Goal: Task Accomplishment & Management: Complete application form

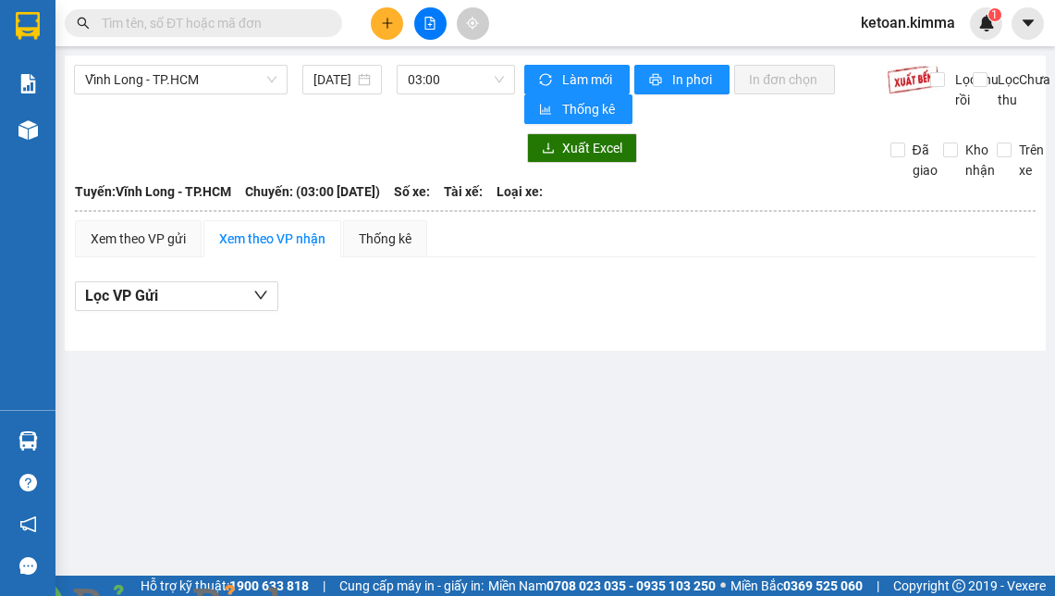
click at [286, 15] on input "text" at bounding box center [211, 23] width 218 height 20
paste input "SG2509130077"
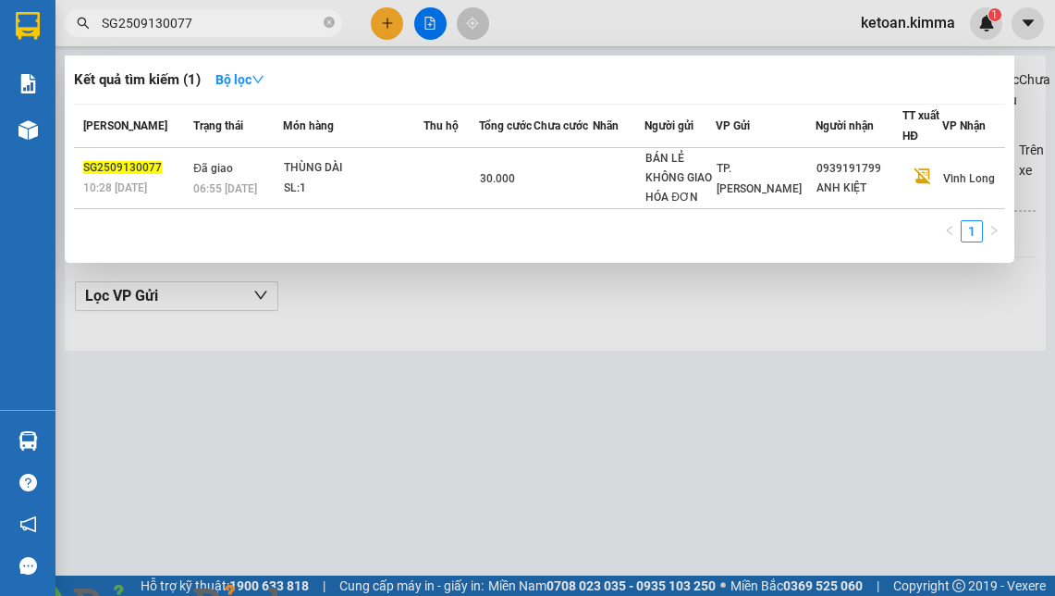
type input "SG2509130077"
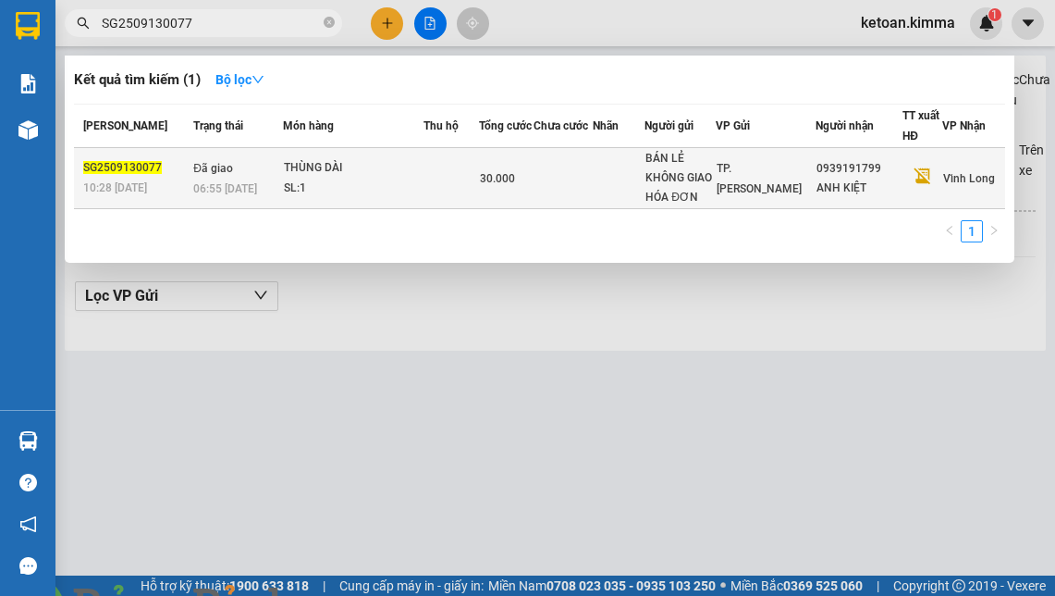
click at [346, 193] on div "SL: 1" at bounding box center [353, 189] width 139 height 20
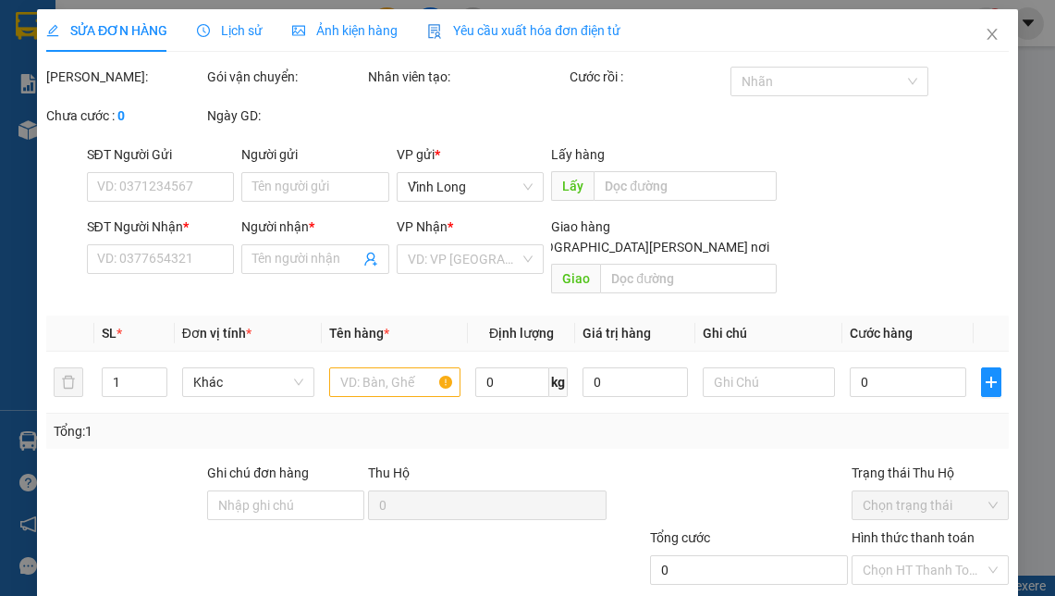
click at [340, 595] on img at bounding box center [334, 606] width 11 height 11
type input "BÁN LẺ KHÔNG GIAO HÓA ĐƠN"
type input "0939191799"
type input "ANH KIỆT"
type input "SA G"
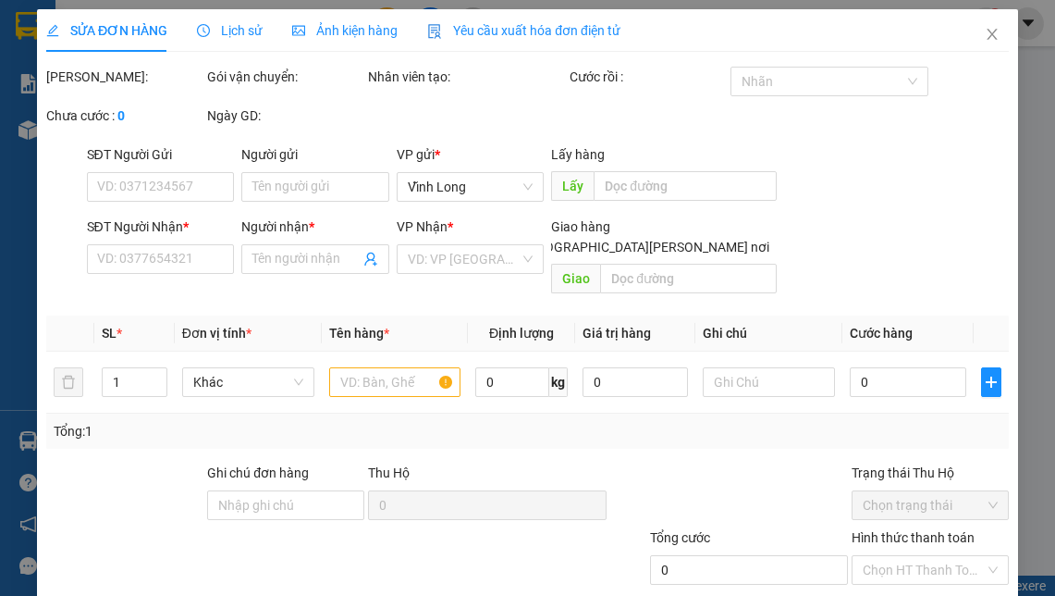
type input "30.000"
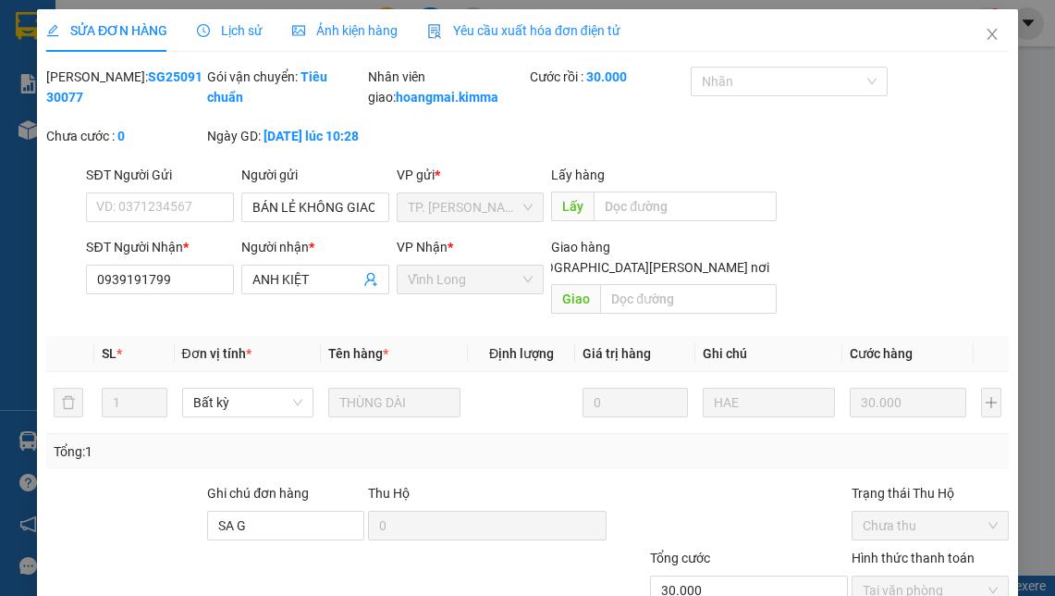
click at [594, 34] on span "Yêu cầu xuất hóa đơn điện tử" at bounding box center [523, 30] width 193 height 15
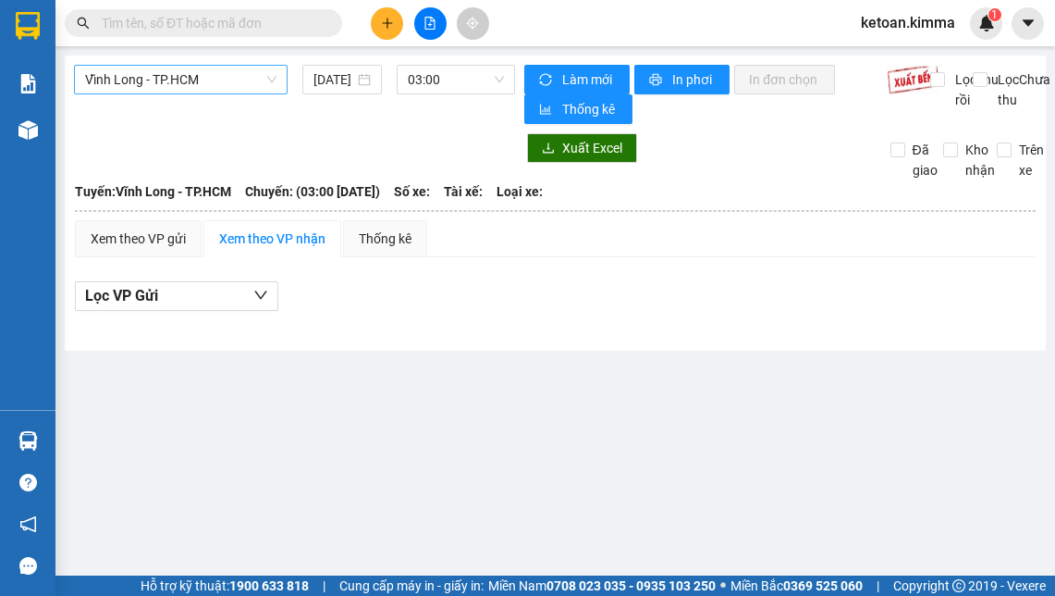
click at [235, 85] on span "Vĩnh Long - TP.HCM" at bounding box center [180, 80] width 191 height 28
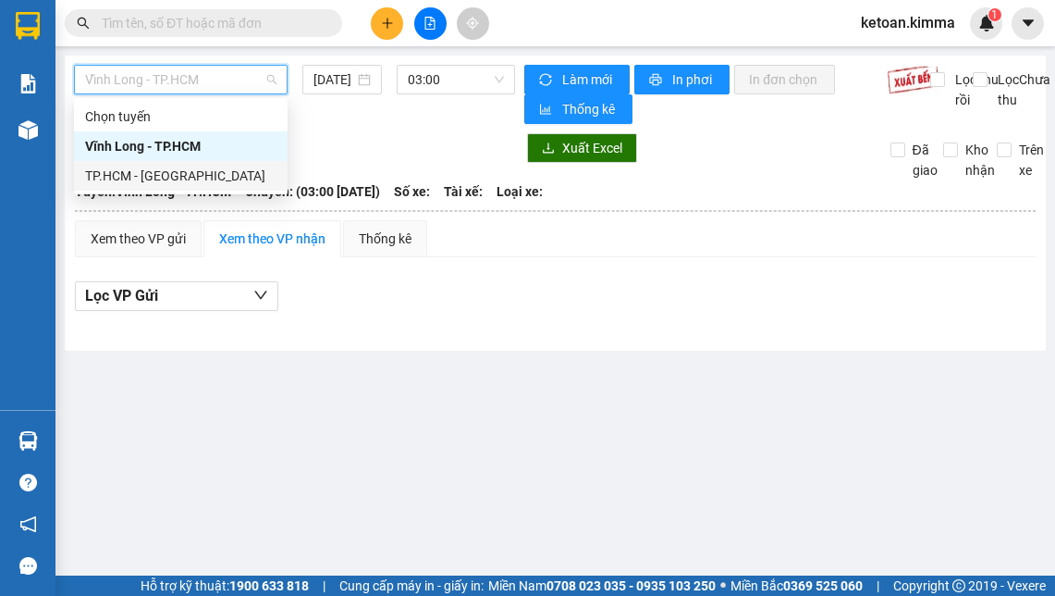
click at [189, 174] on div "TP.HCM - [GEOGRAPHIC_DATA]" at bounding box center [180, 176] width 191 height 20
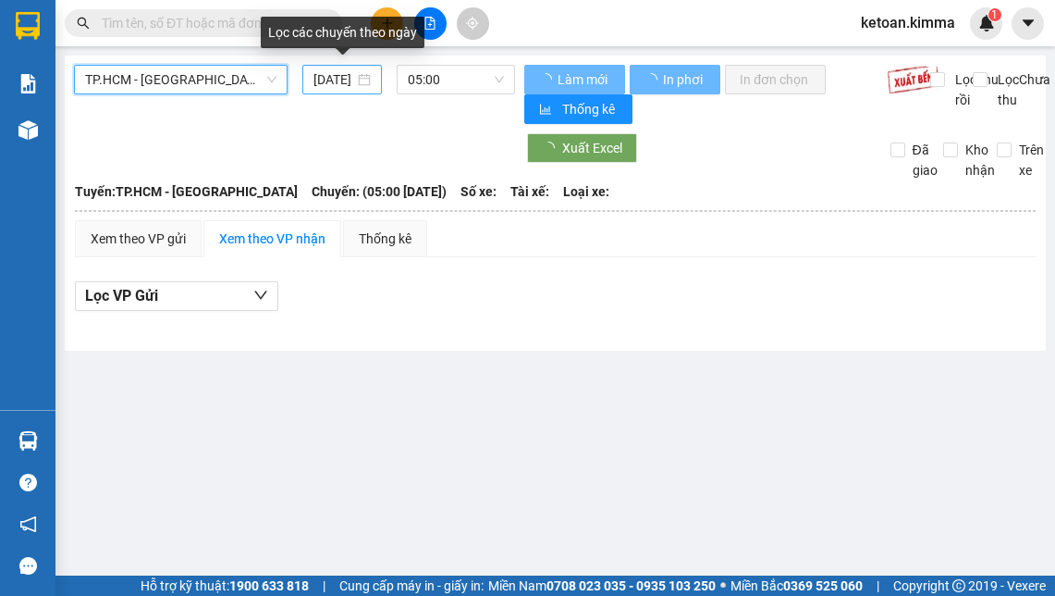
click at [339, 84] on input "[DATE]" at bounding box center [335, 79] width 42 height 20
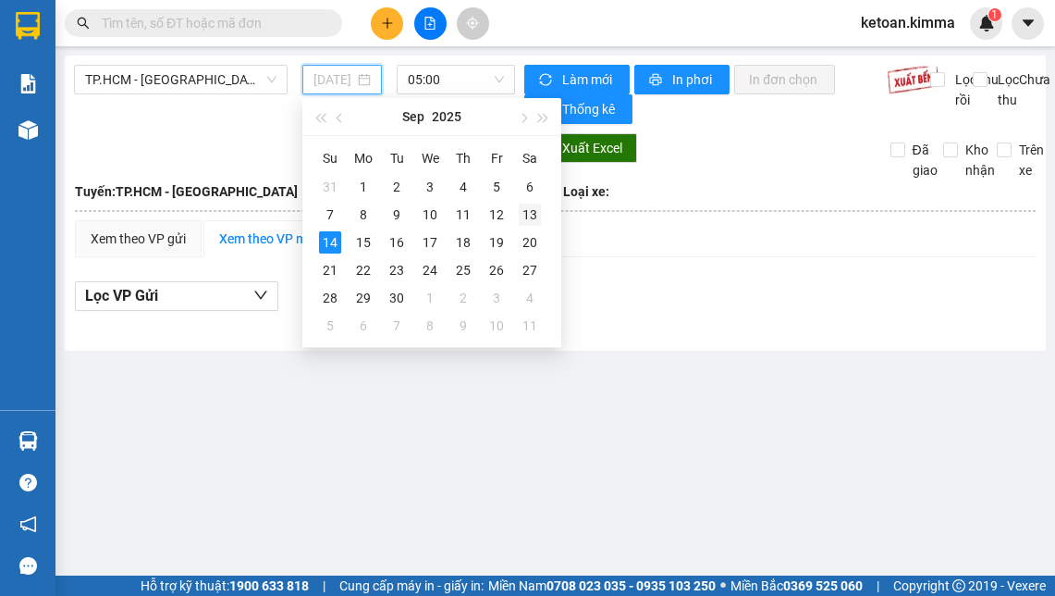
click at [527, 218] on div "13" at bounding box center [530, 214] width 22 height 22
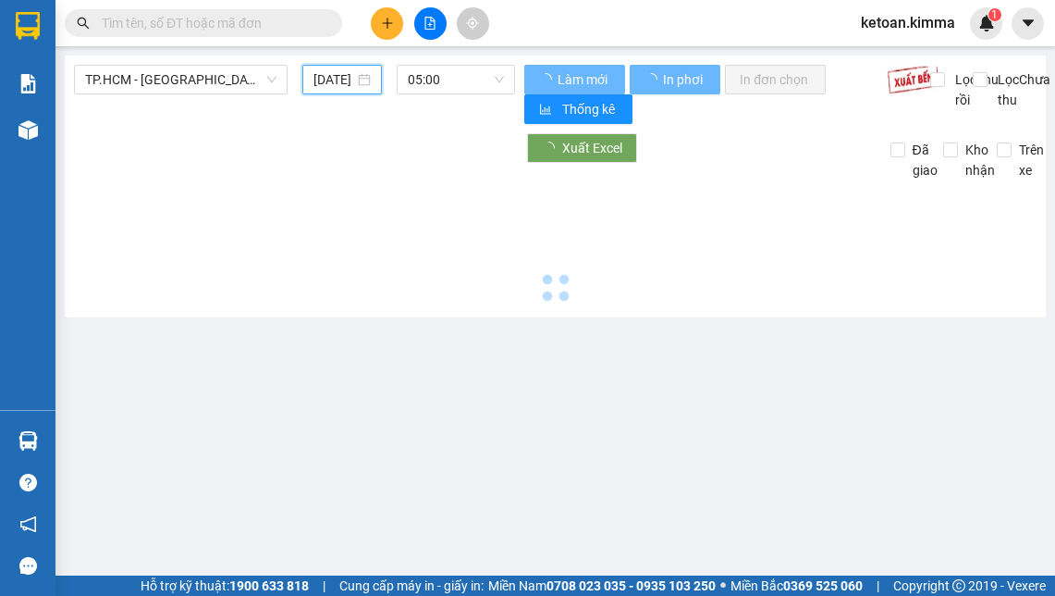
type input "[DATE]"
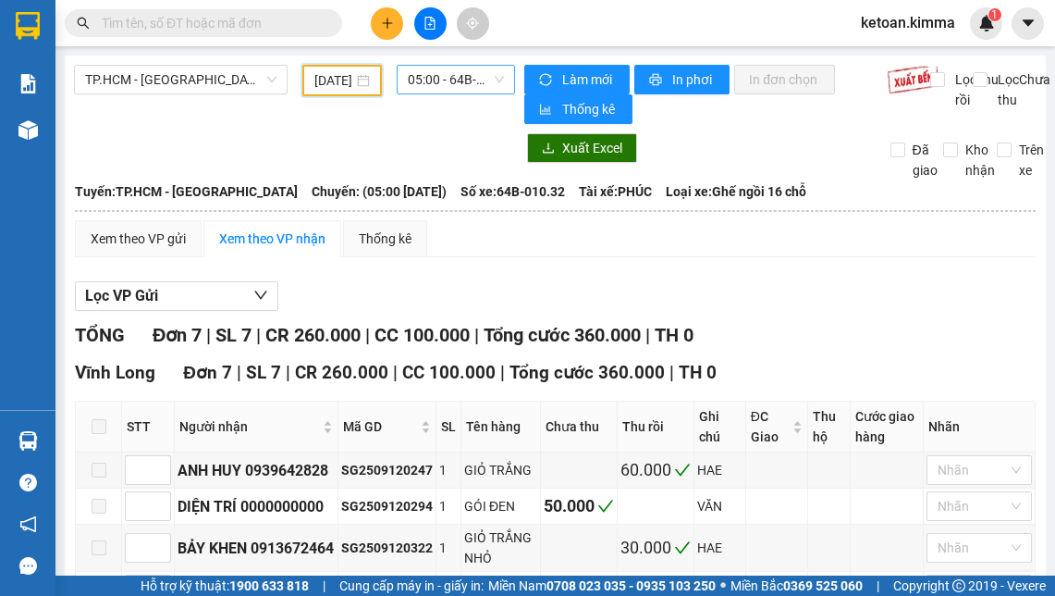
click at [439, 89] on span "05:00 - 64B-010.32" at bounding box center [456, 80] width 96 height 28
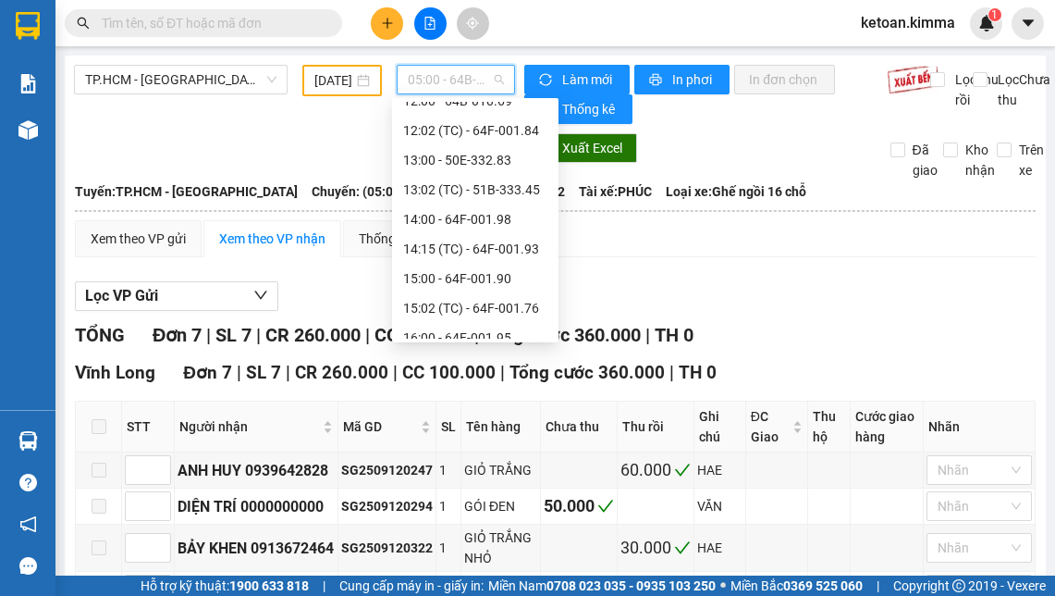
scroll to position [414, 0]
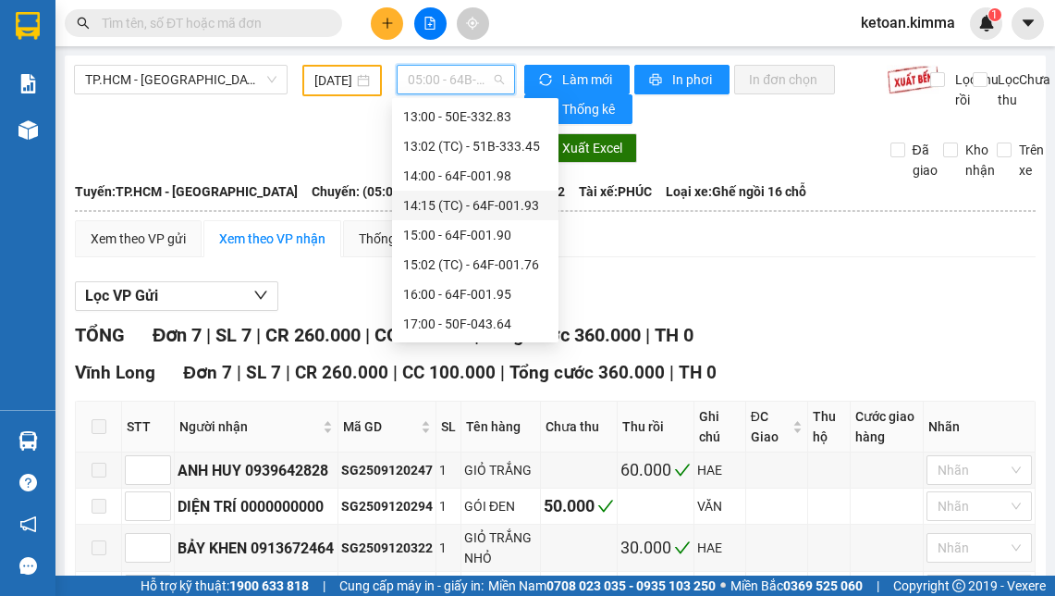
click at [511, 203] on div "14:15 (TC) - 64F-001.93" at bounding box center [475, 205] width 144 height 20
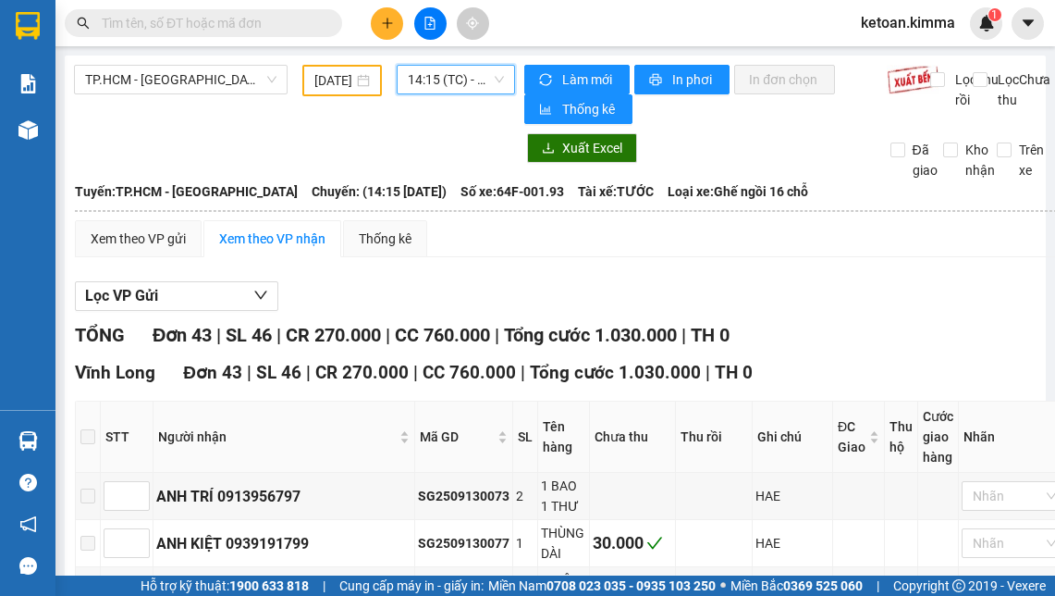
click at [877, 312] on div at bounding box center [573, 311] width 996 height 1
click at [891, 157] on input "Đã giao" at bounding box center [898, 149] width 15 height 15
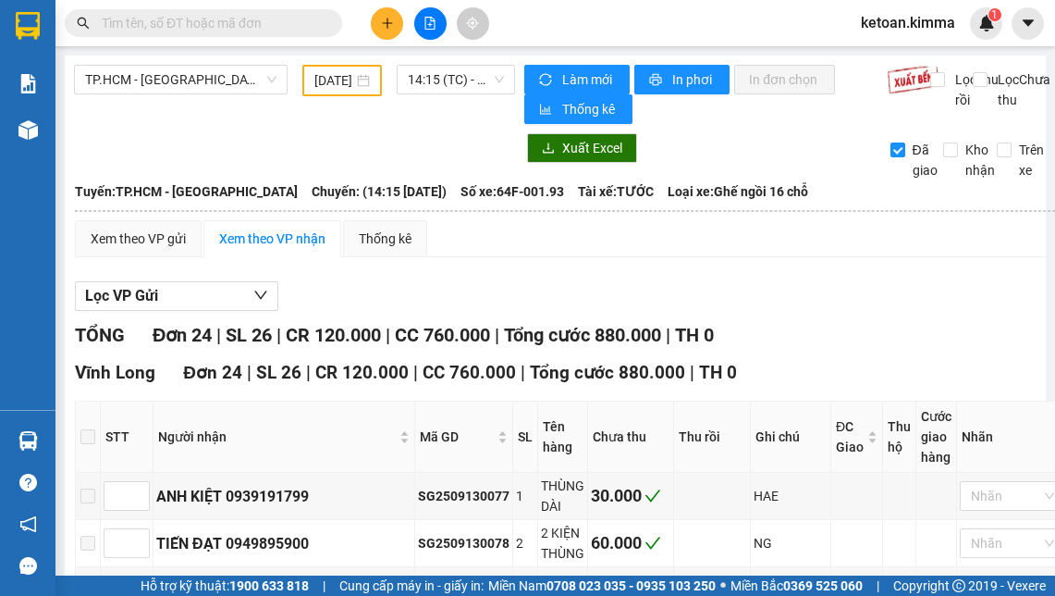
click at [791, 290] on div "Lọc VP Gửi" at bounding box center [572, 296] width 994 height 31
click at [891, 157] on input "Đã giao" at bounding box center [898, 149] width 15 height 15
checkbox input "false"
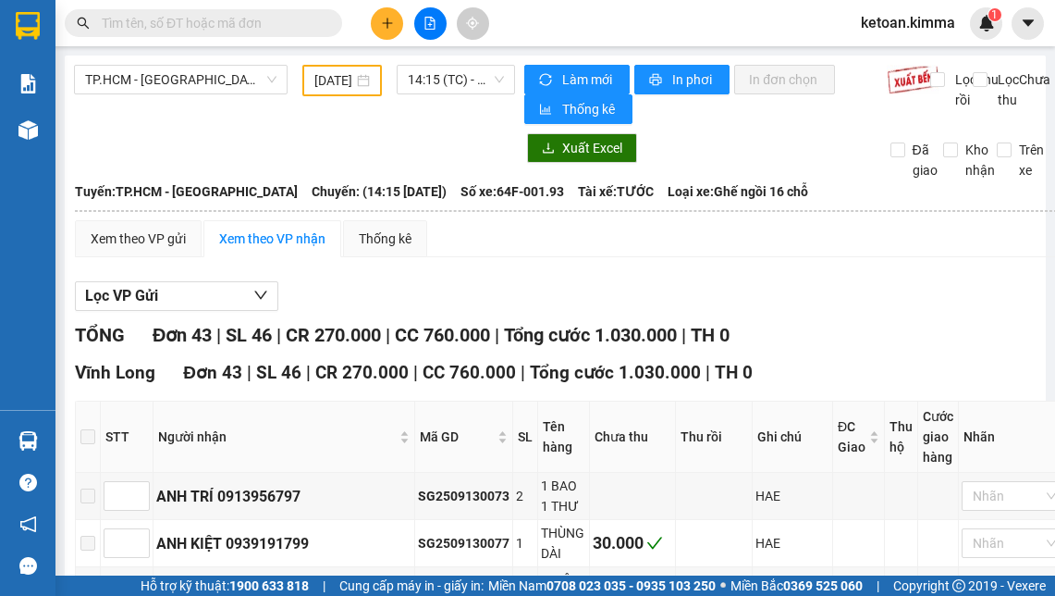
click at [758, 257] on div "Xem theo VP gửi Xem theo VP nhận Thống kê" at bounding box center [573, 238] width 996 height 37
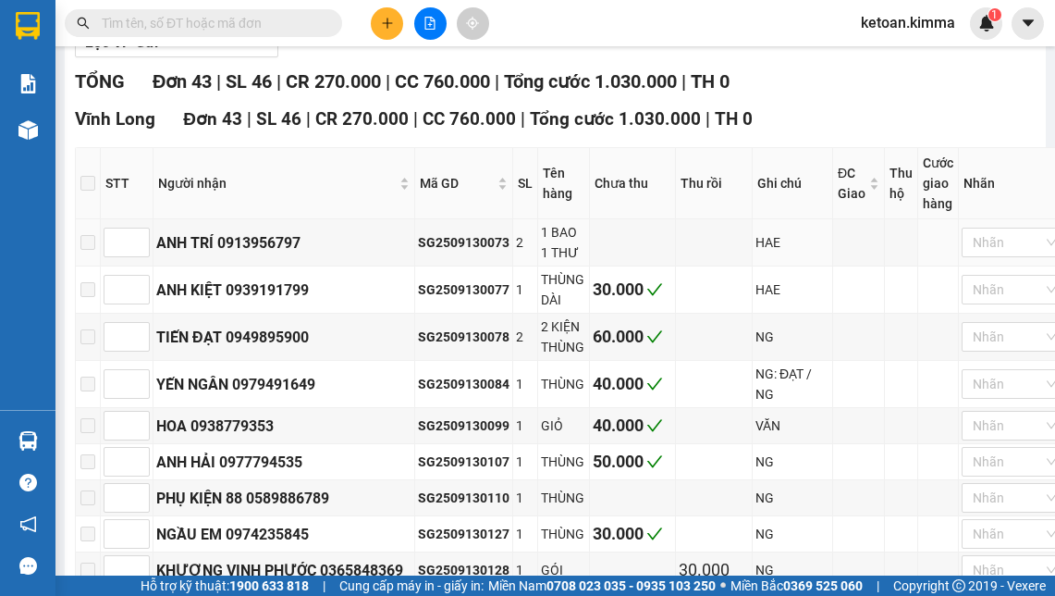
scroll to position [259, 0]
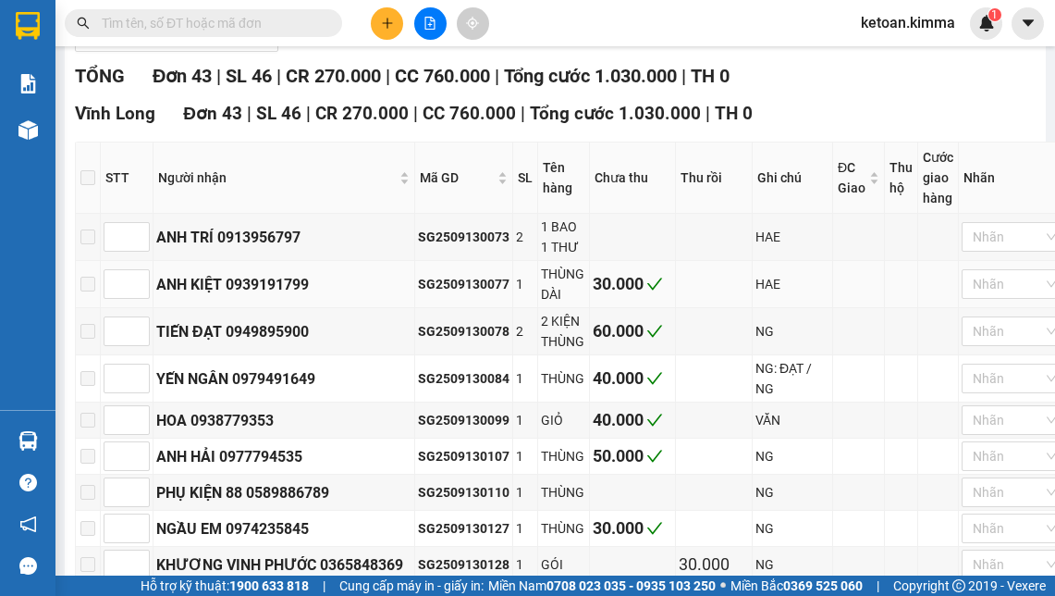
click at [459, 290] on div "SG2509130077" at bounding box center [464, 284] width 92 height 20
copy div "SG2509130077"
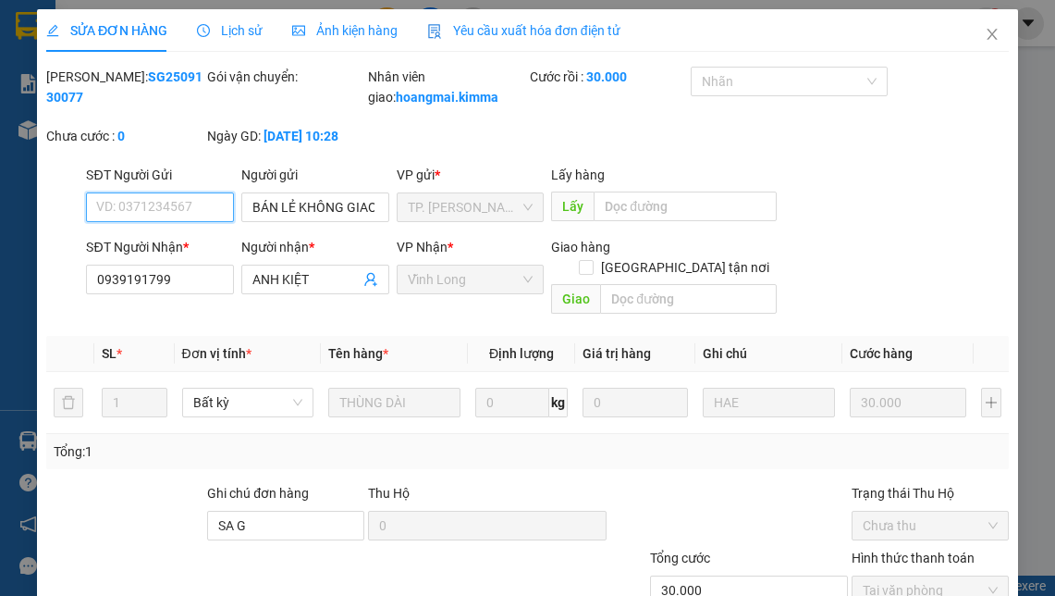
type input "BÁN LẺ KHÔNG GIAO HÓA ĐƠN"
type input "0939191799"
type input "ANH KIỆT"
type input "SA G"
type input "30.000"
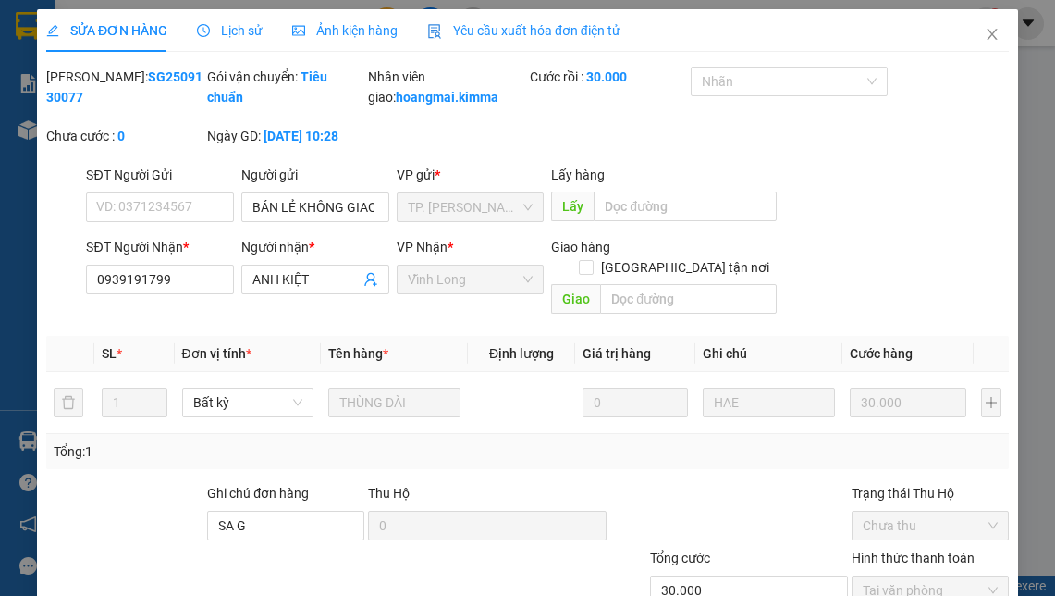
click at [508, 27] on span "Yêu cầu xuất hóa đơn điện tử" at bounding box center [523, 30] width 193 height 15
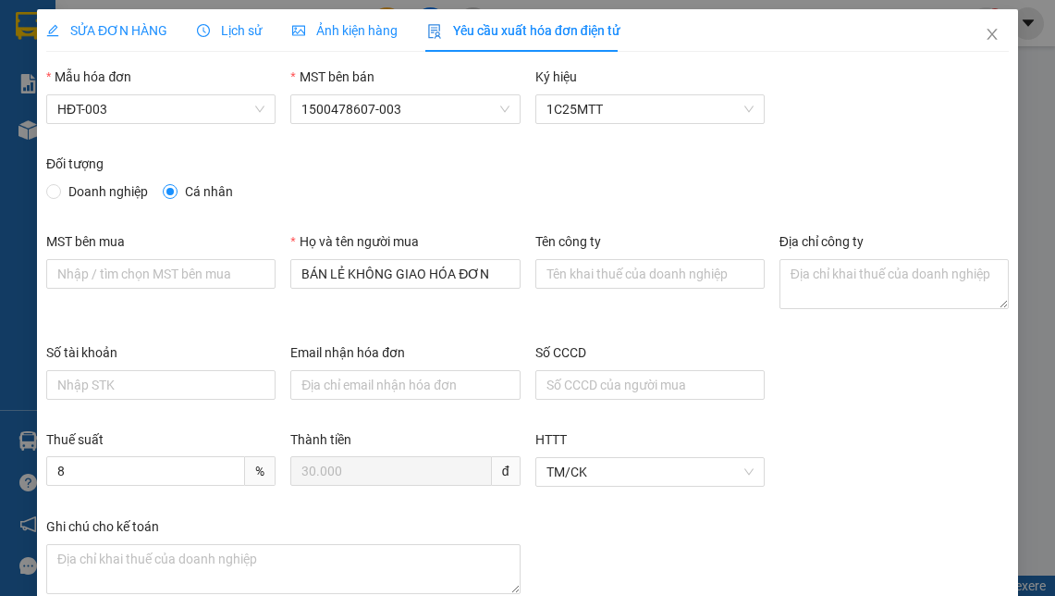
click at [844, 499] on div "Thuế suất 8 % Thành tiền 30.000 đ HTTT TM/CK" at bounding box center [528, 472] width 978 height 87
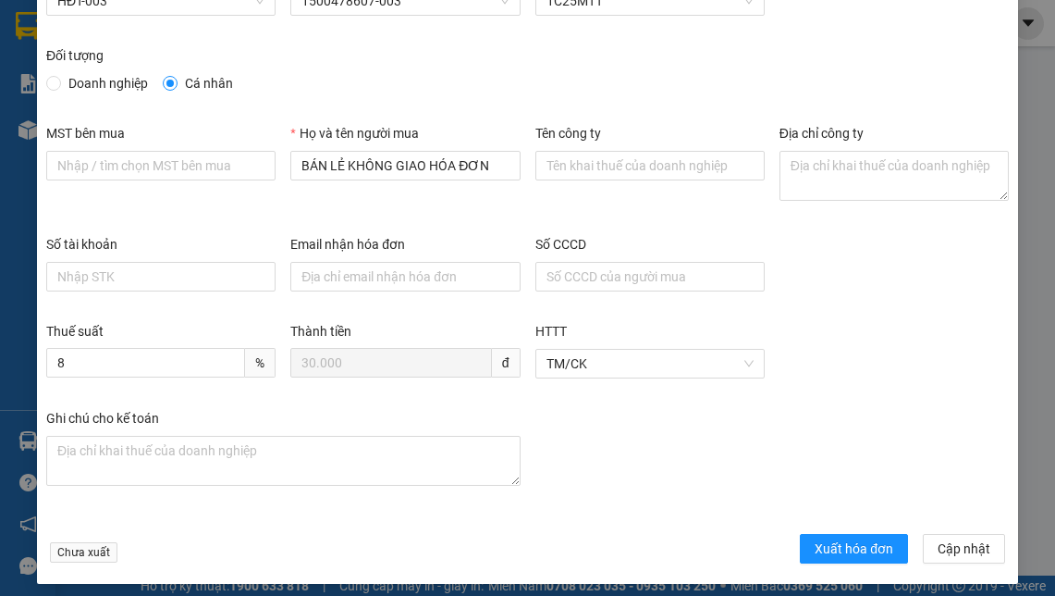
scroll to position [111, 0]
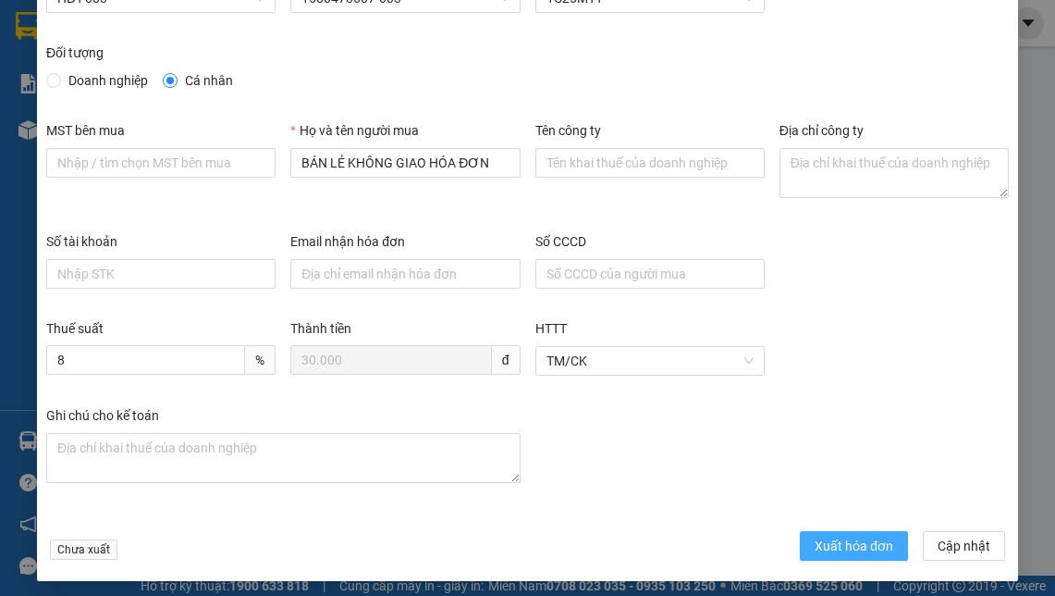
click at [832, 548] on span "Xuất hóa đơn" at bounding box center [854, 546] width 79 height 20
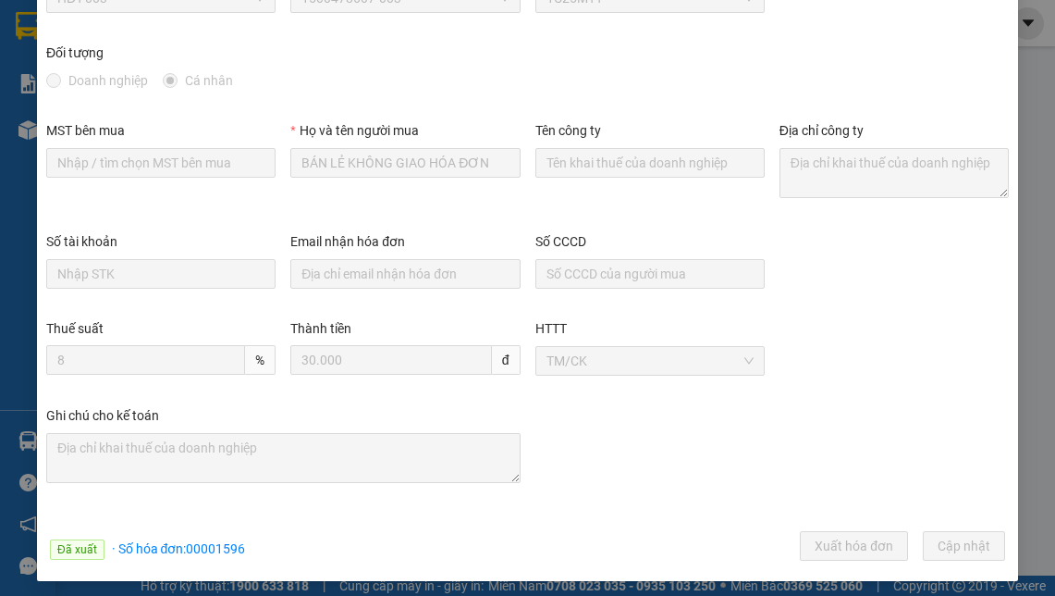
click at [836, 76] on div "Doanh nghiệp Cá nhân" at bounding box center [527, 80] width 963 height 20
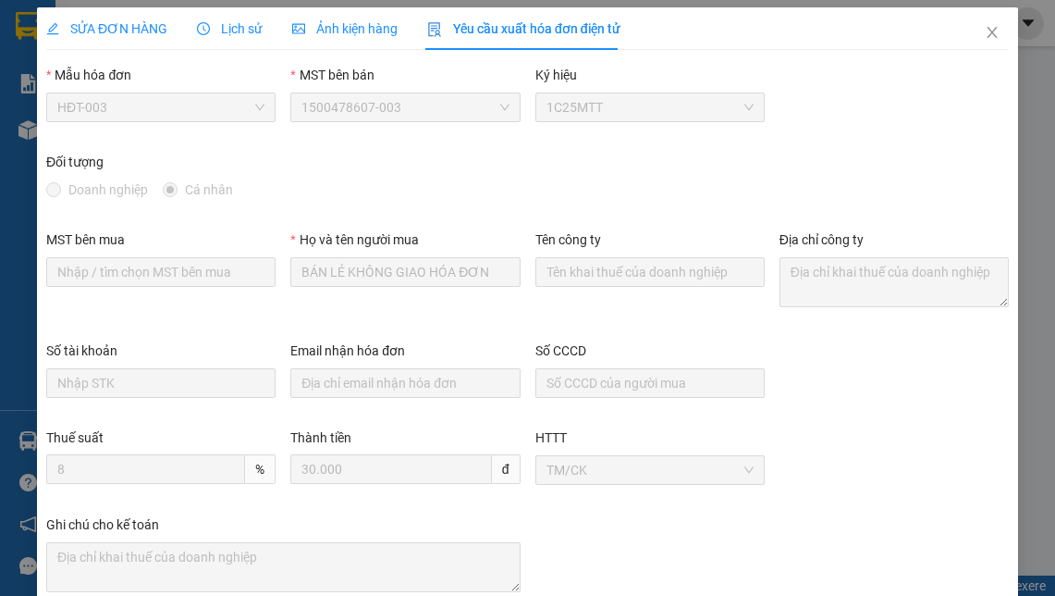
scroll to position [0, 0]
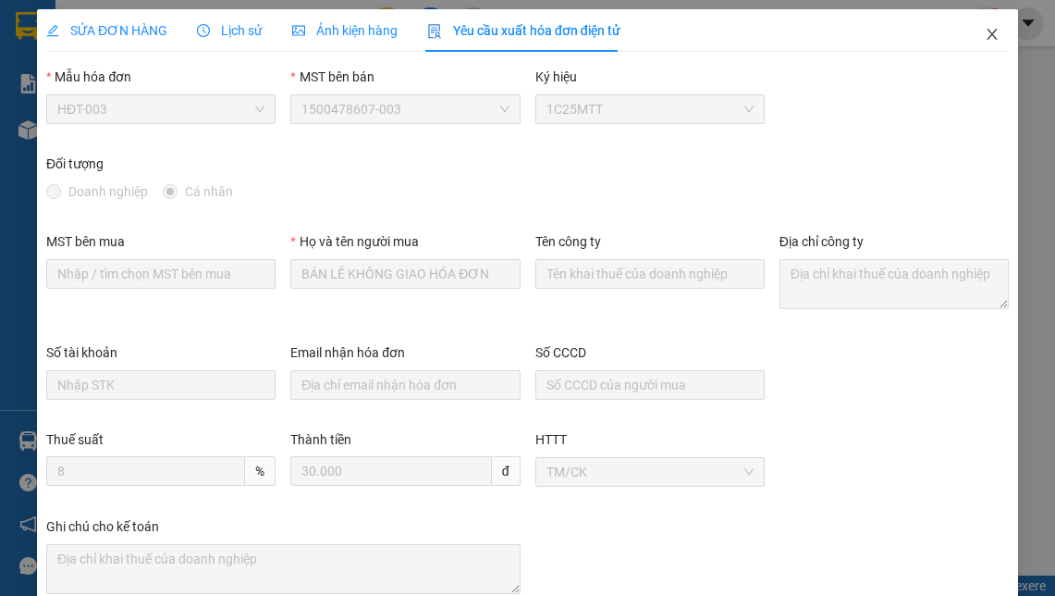
click at [987, 34] on icon "close" at bounding box center [992, 34] width 10 height 11
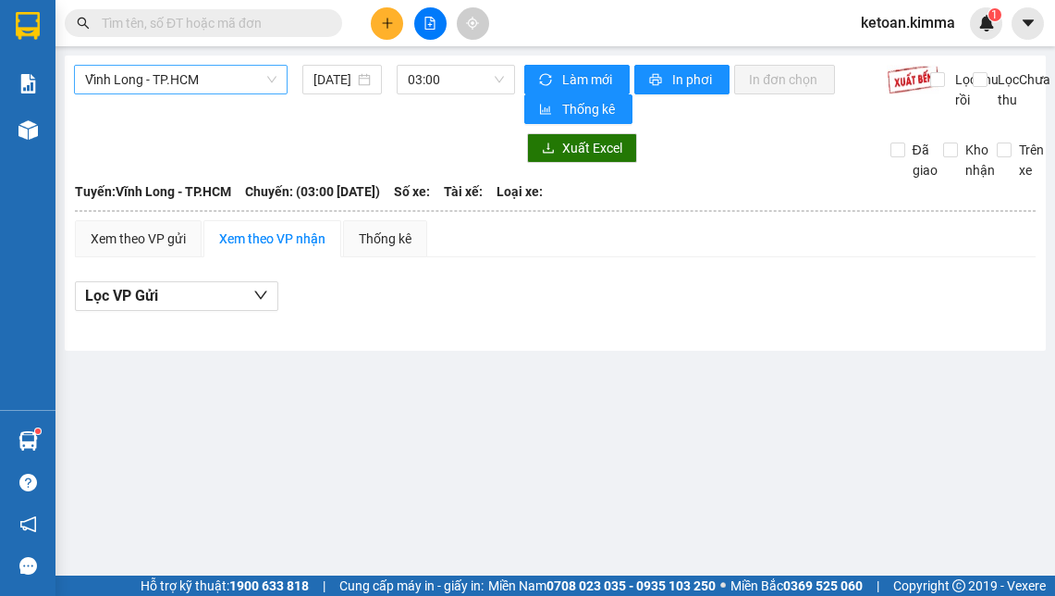
click at [223, 88] on span "Vĩnh Long - TP.HCM" at bounding box center [180, 80] width 191 height 28
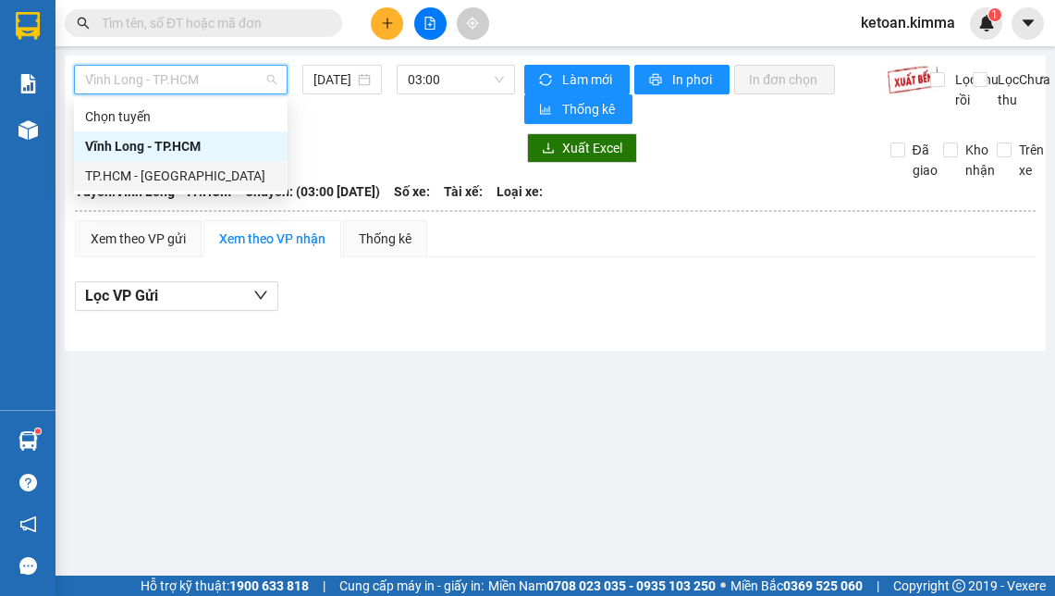
click at [205, 179] on div "TP.HCM - [GEOGRAPHIC_DATA]" at bounding box center [180, 176] width 191 height 20
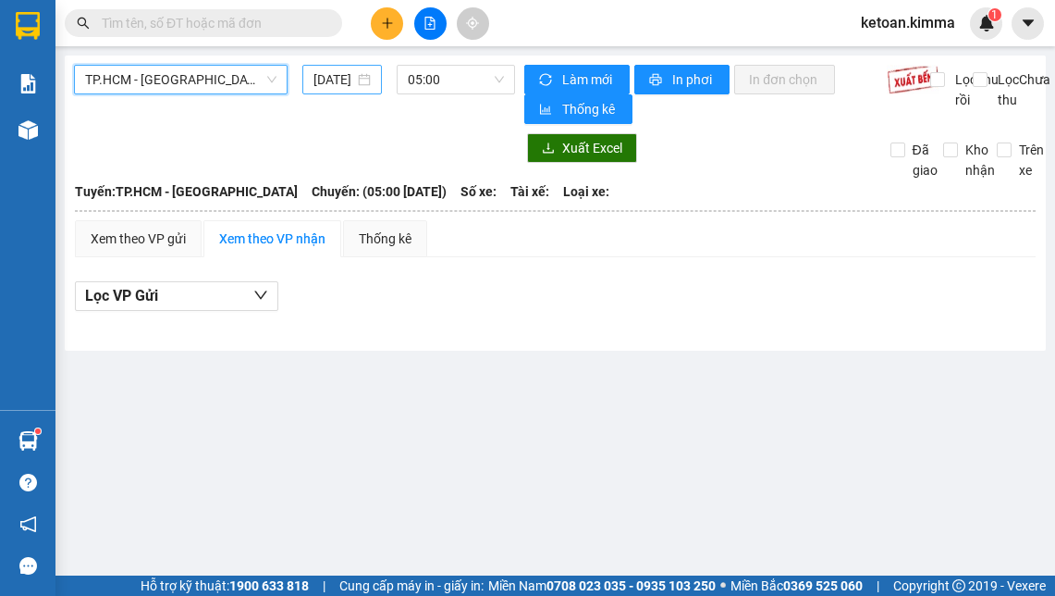
click at [338, 77] on input "[DATE]" at bounding box center [335, 79] width 42 height 20
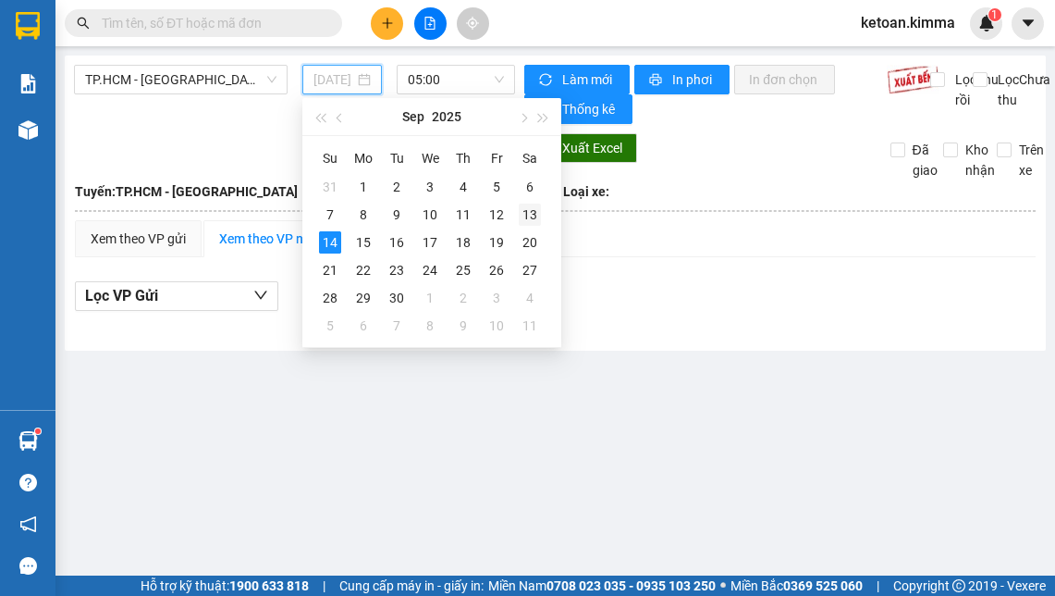
click at [528, 214] on div "13" at bounding box center [530, 214] width 22 height 22
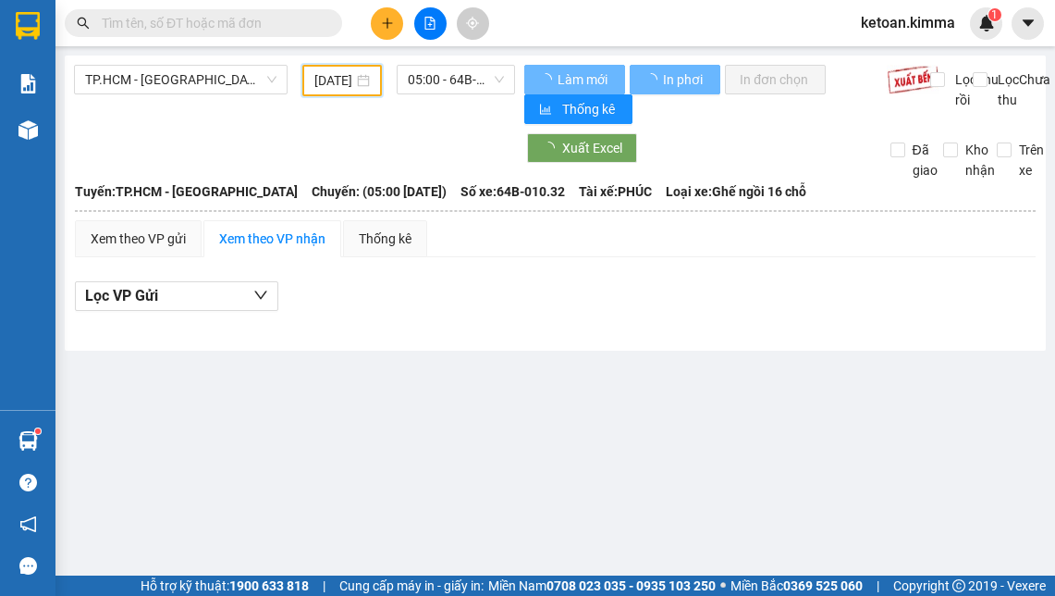
type input "[DATE]"
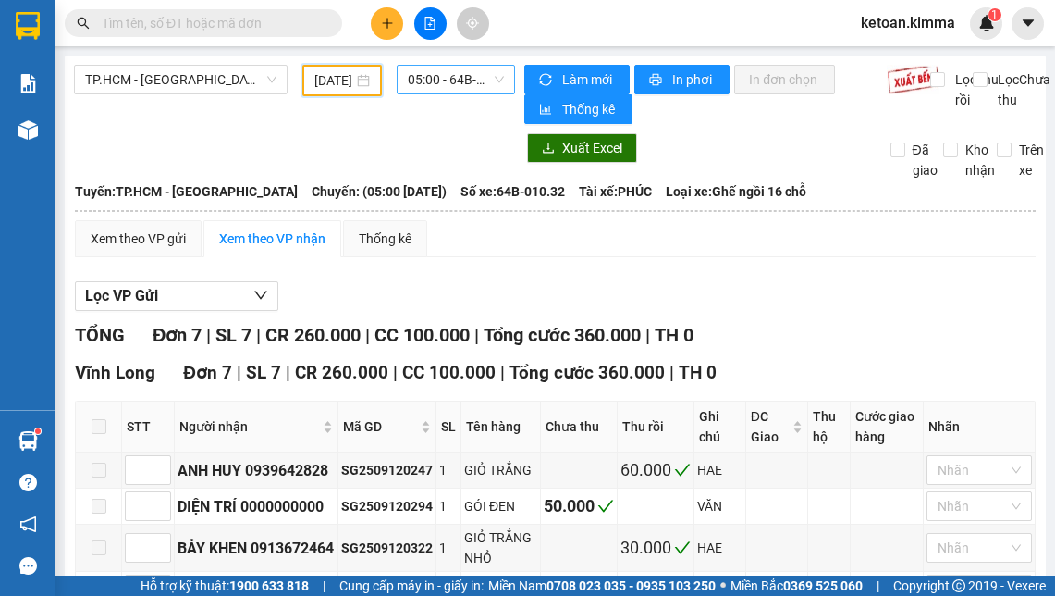
click at [428, 78] on span "05:00 - 64B-010.32" at bounding box center [456, 80] width 96 height 28
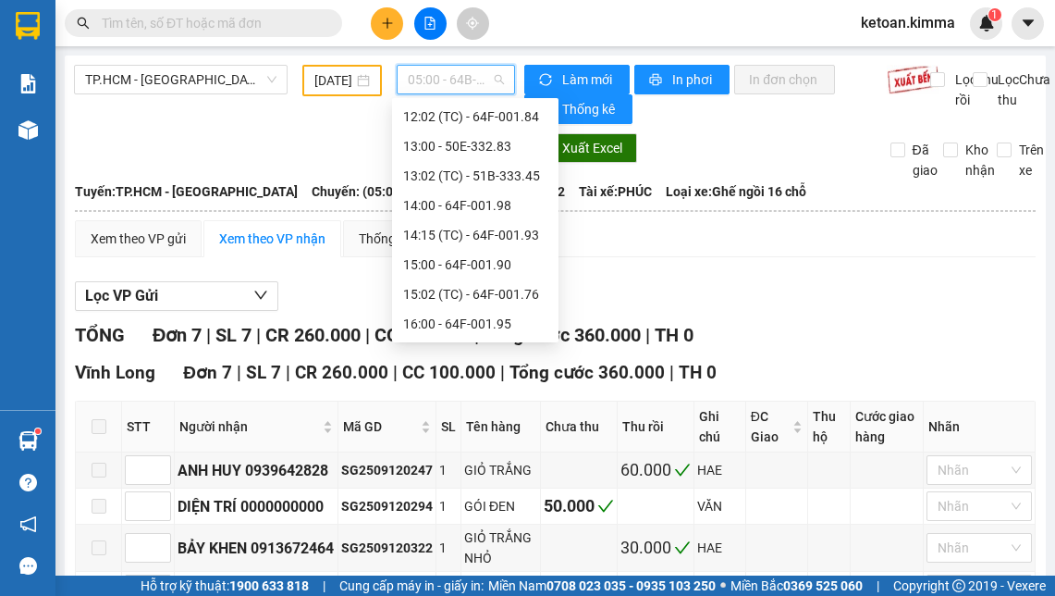
scroll to position [414, 0]
click at [487, 211] on div "14:15 (TC) - 64F-001.93" at bounding box center [475, 205] width 144 height 20
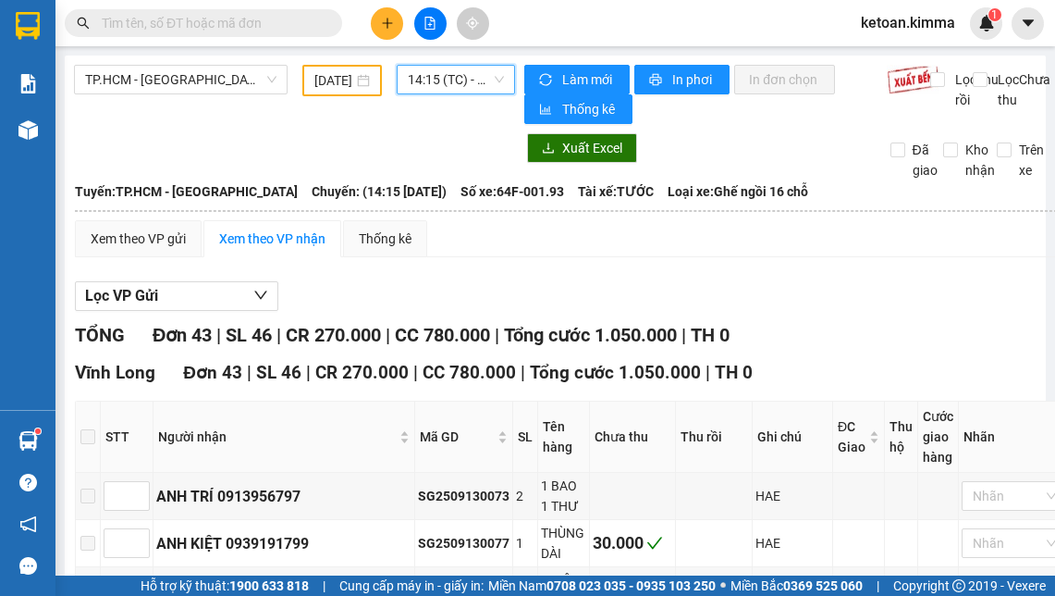
click at [538, 295] on div "Lọc VP Gửi" at bounding box center [573, 296] width 996 height 31
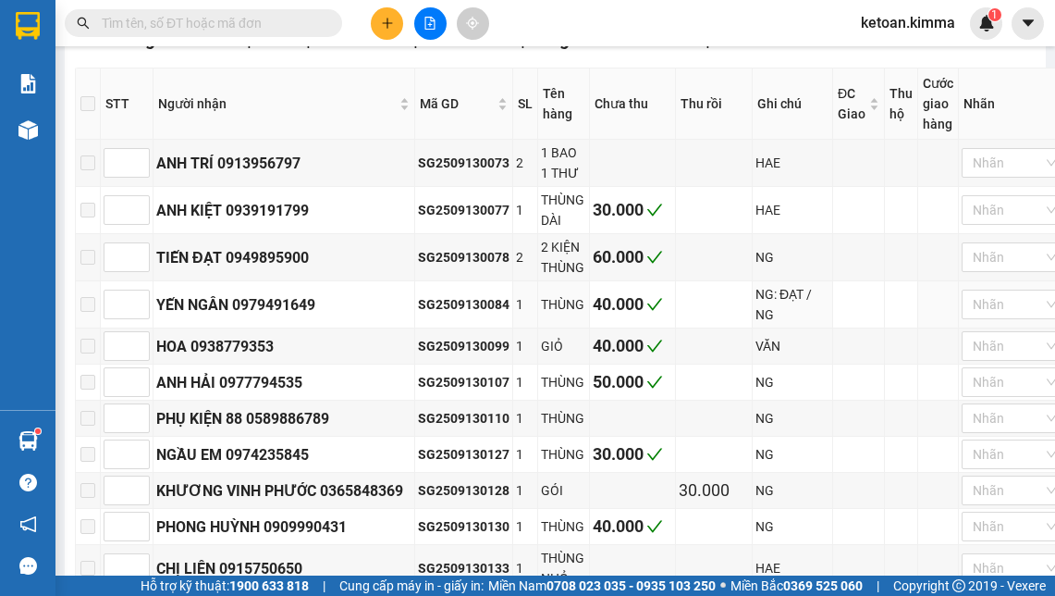
scroll to position [370, 0]
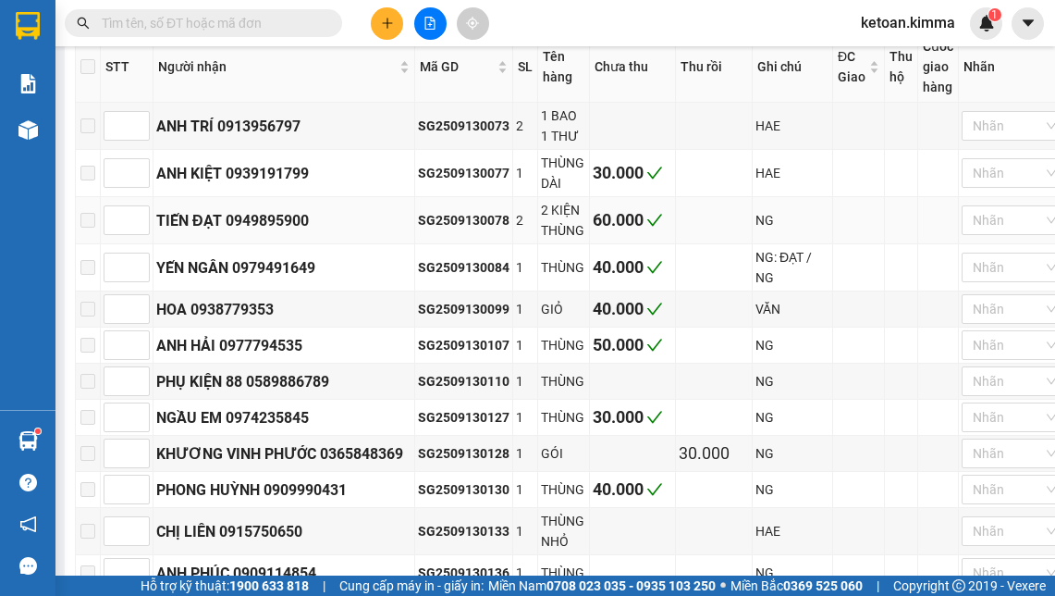
click at [451, 224] on div "SG2509130078" at bounding box center [464, 220] width 92 height 20
copy div "SG2509130078"
click at [452, 262] on td "SG2509130084" at bounding box center [464, 267] width 98 height 47
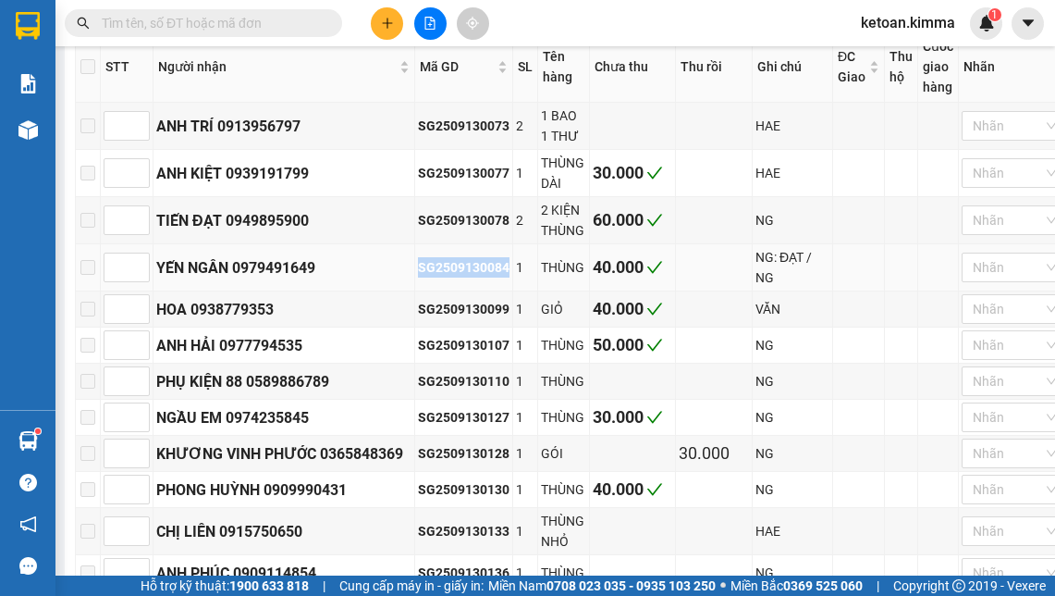
click at [452, 262] on td "SG2509130084" at bounding box center [464, 267] width 98 height 47
click at [451, 276] on div "SG2509130084" at bounding box center [464, 267] width 92 height 20
copy div "SG2509130084"
click at [461, 311] on div "SG2509130099" at bounding box center [464, 309] width 92 height 20
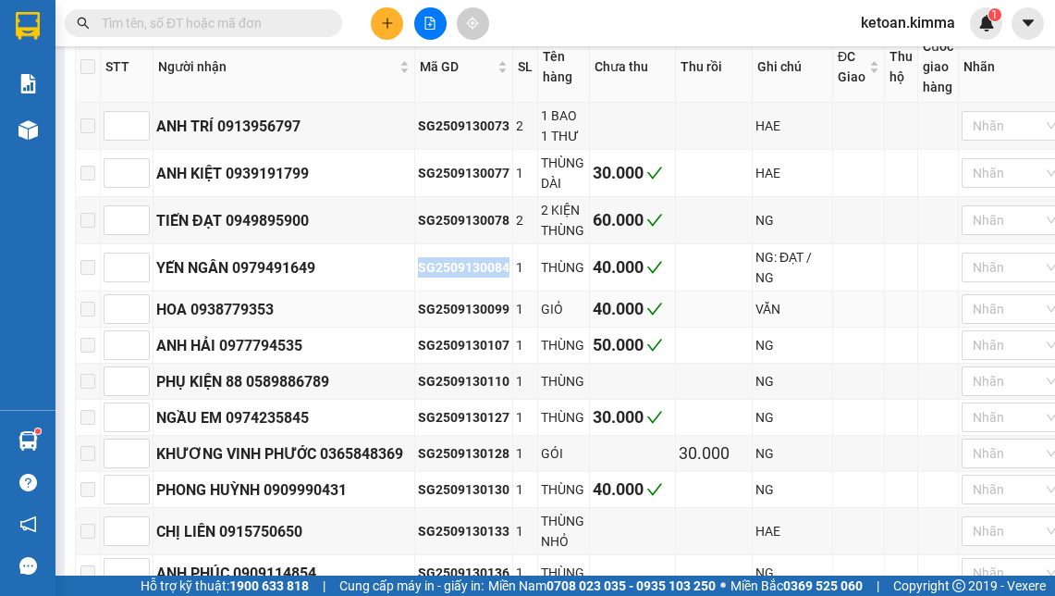
click at [461, 311] on div "SG2509130099" at bounding box center [464, 309] width 92 height 20
copy div "SG2509130099"
click at [442, 364] on td "SG2509130107" at bounding box center [464, 345] width 98 height 36
copy div "SG2509130107"
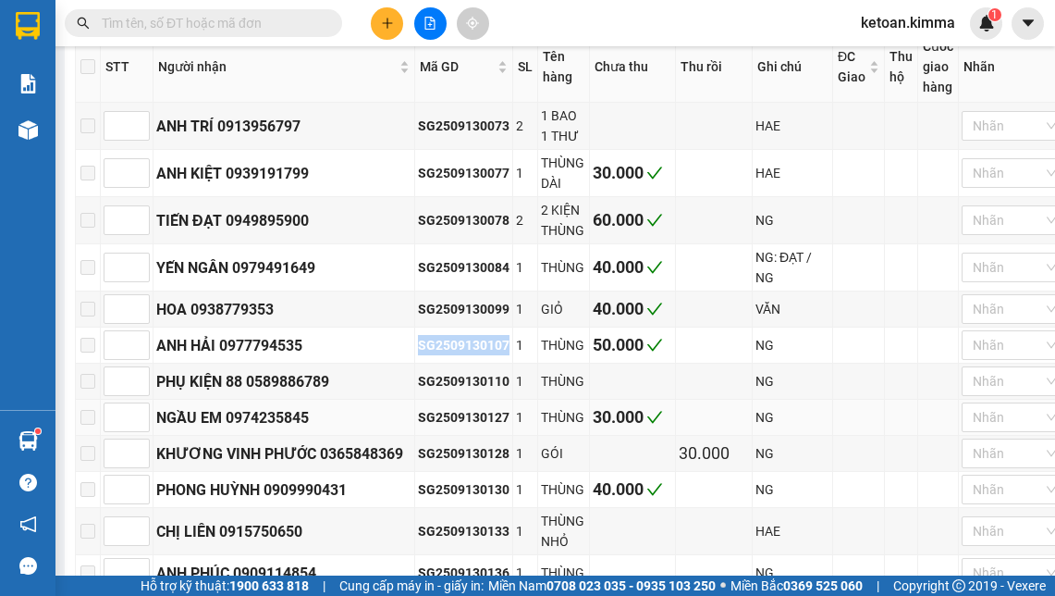
click at [445, 425] on div "SG2509130127" at bounding box center [464, 417] width 92 height 20
copy div "SG2509130127"
click at [453, 496] on div "SG2509130130" at bounding box center [464, 489] width 92 height 20
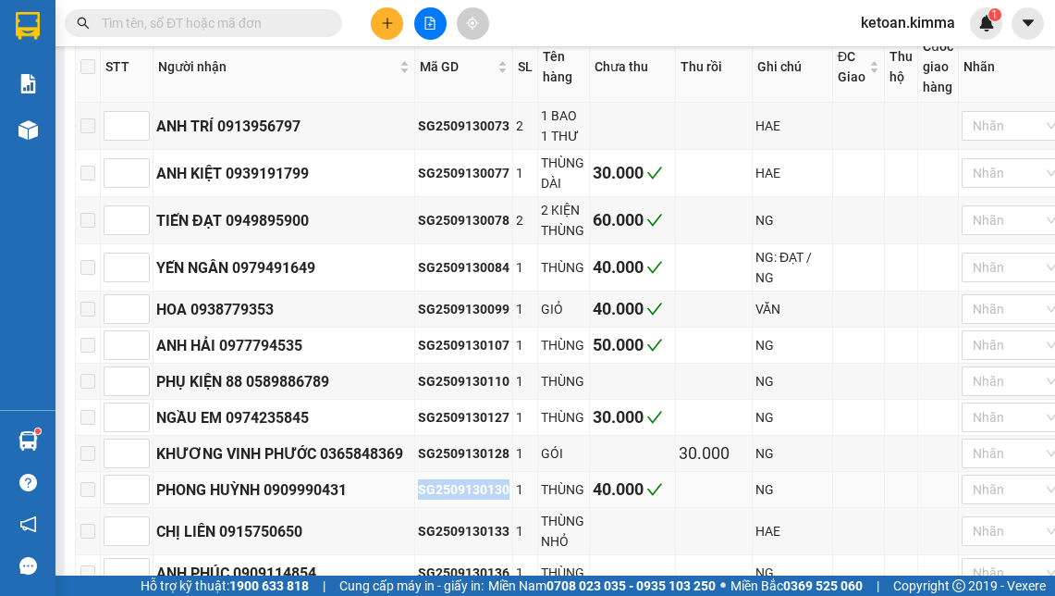
copy div "SG2509130130"
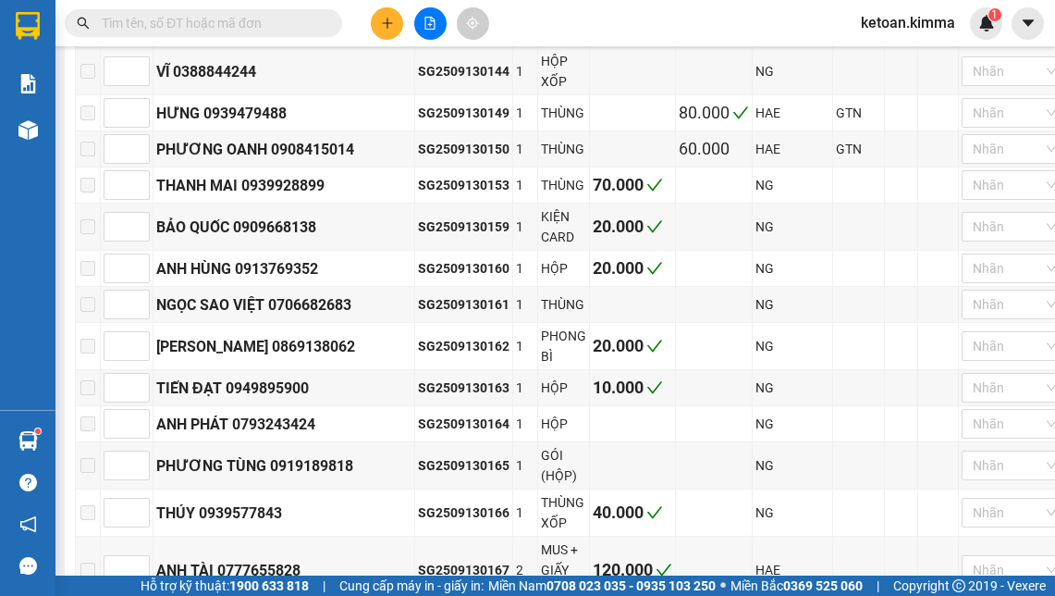
scroll to position [999, 0]
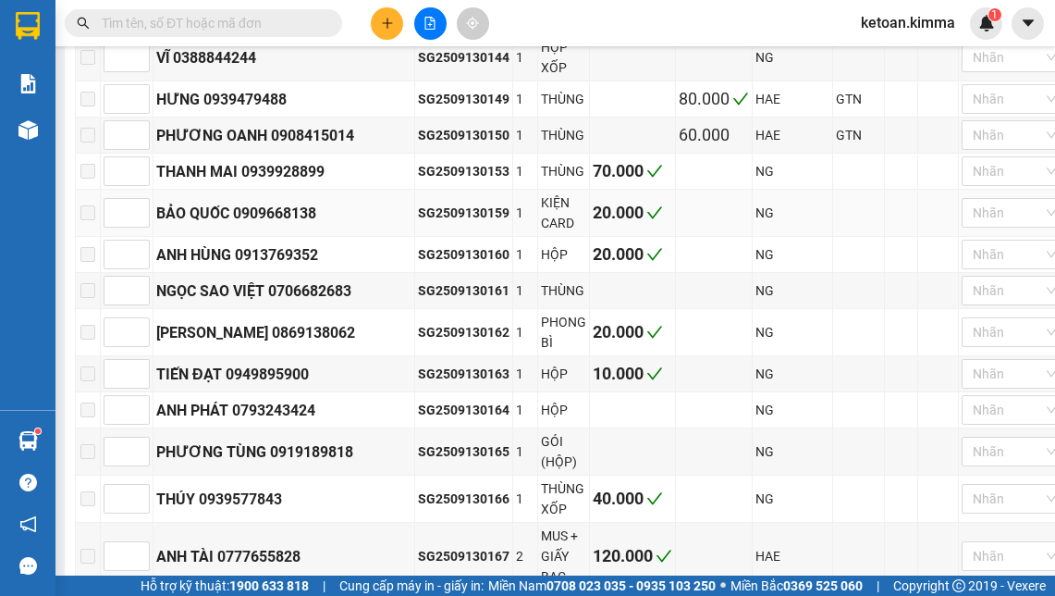
click at [450, 215] on div "SG2509130159" at bounding box center [464, 213] width 92 height 20
copy div "SG2509130159"
click at [465, 265] on div "SG2509130160" at bounding box center [464, 254] width 92 height 20
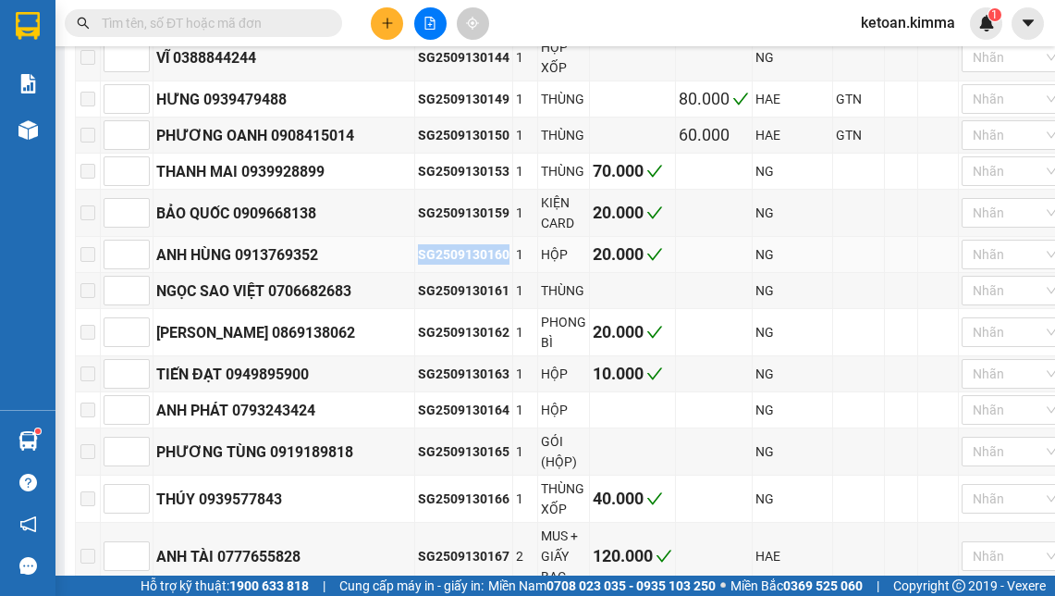
copy div "SG2509130160"
click at [440, 339] on div "SG2509130162" at bounding box center [464, 332] width 92 height 20
copy div "SG2509130162"
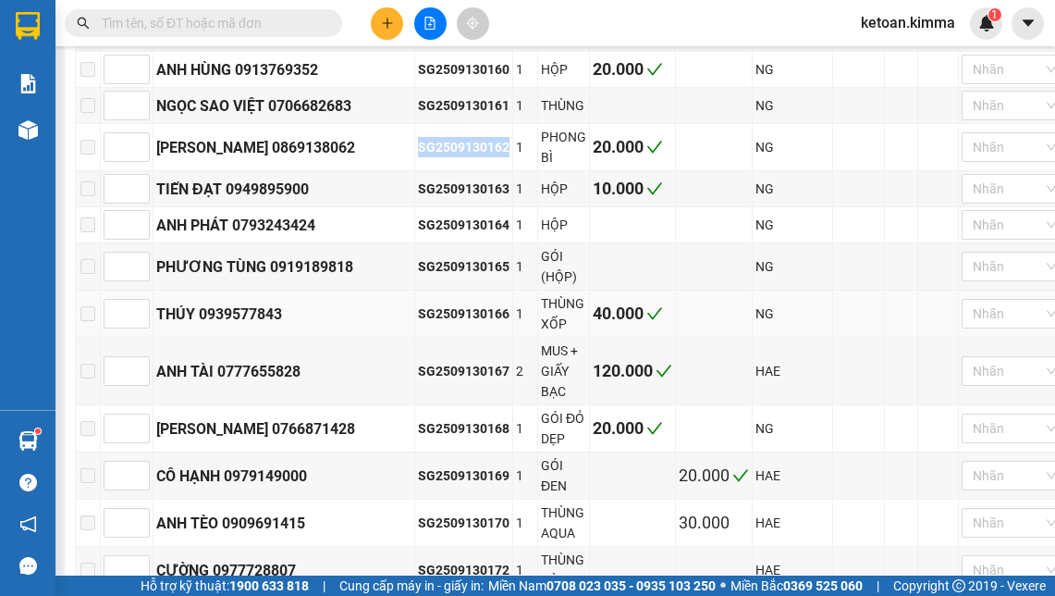
scroll to position [1443, 0]
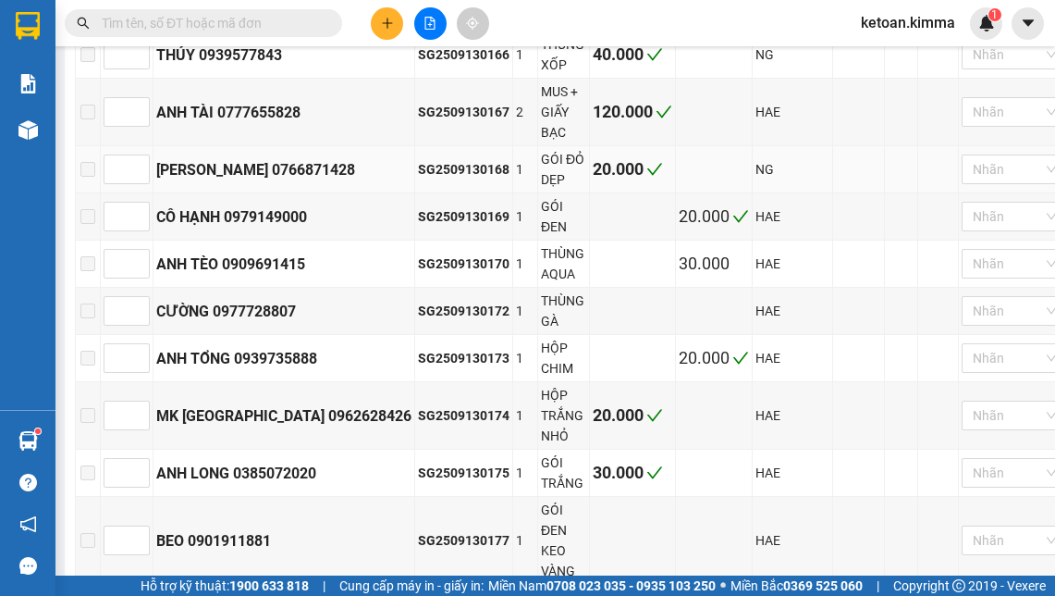
click at [476, 171] on div "SG2509130168" at bounding box center [464, 169] width 92 height 20
copy div "SG2509130168"
click at [450, 224] on div "SG2509130169" at bounding box center [464, 216] width 92 height 20
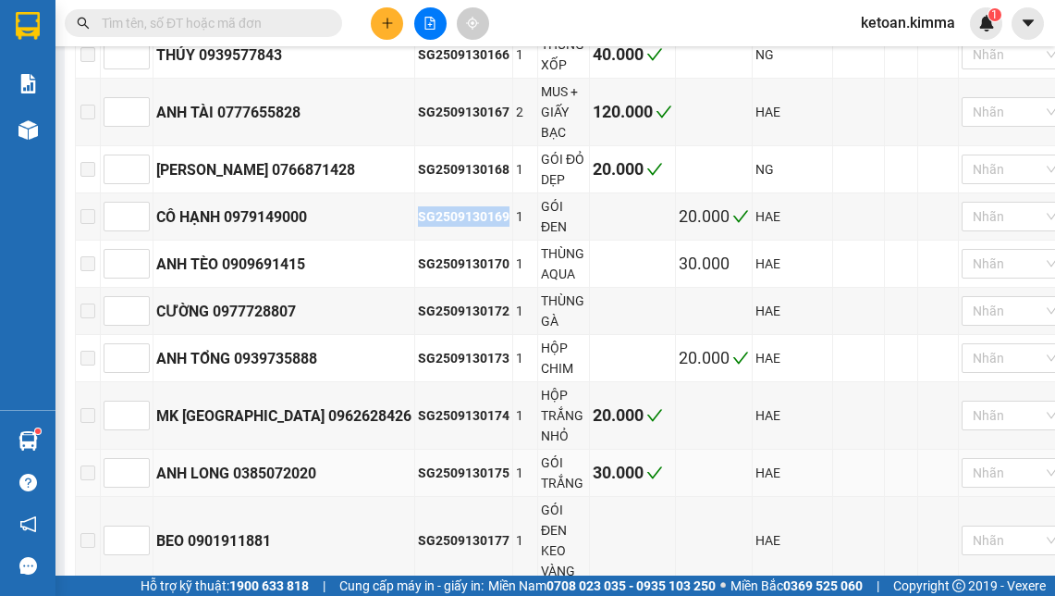
click at [437, 469] on div "SG2509130175" at bounding box center [464, 472] width 92 height 20
click at [273, 19] on input "text" at bounding box center [211, 23] width 218 height 20
paste input "SG2509130175"
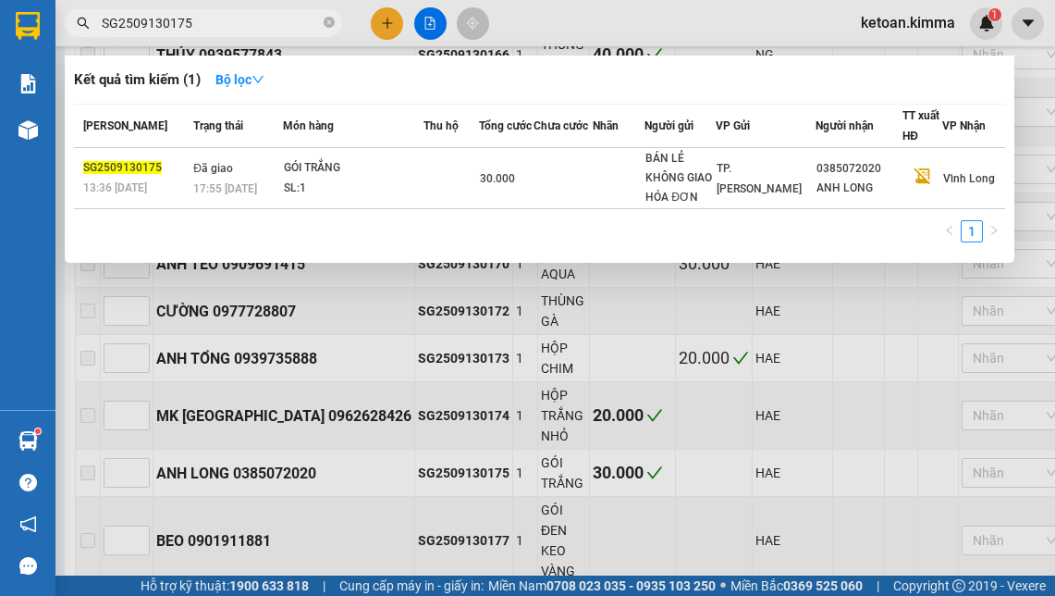
type input "SG2509130175"
click at [703, 17] on div at bounding box center [527, 298] width 1055 height 596
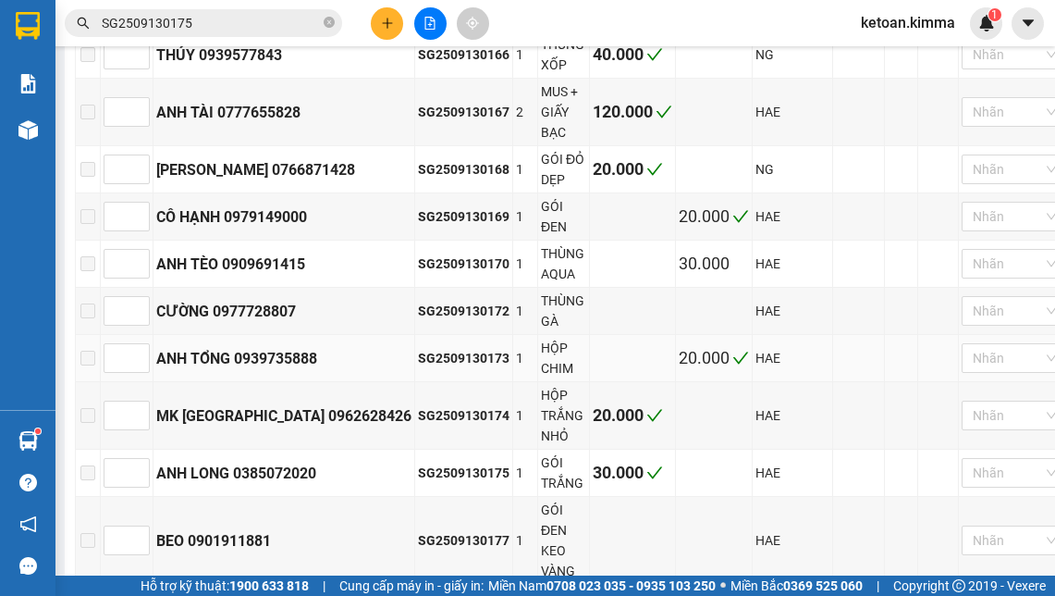
click at [568, 378] on div "HỘP CHIM" at bounding box center [563, 358] width 45 height 41
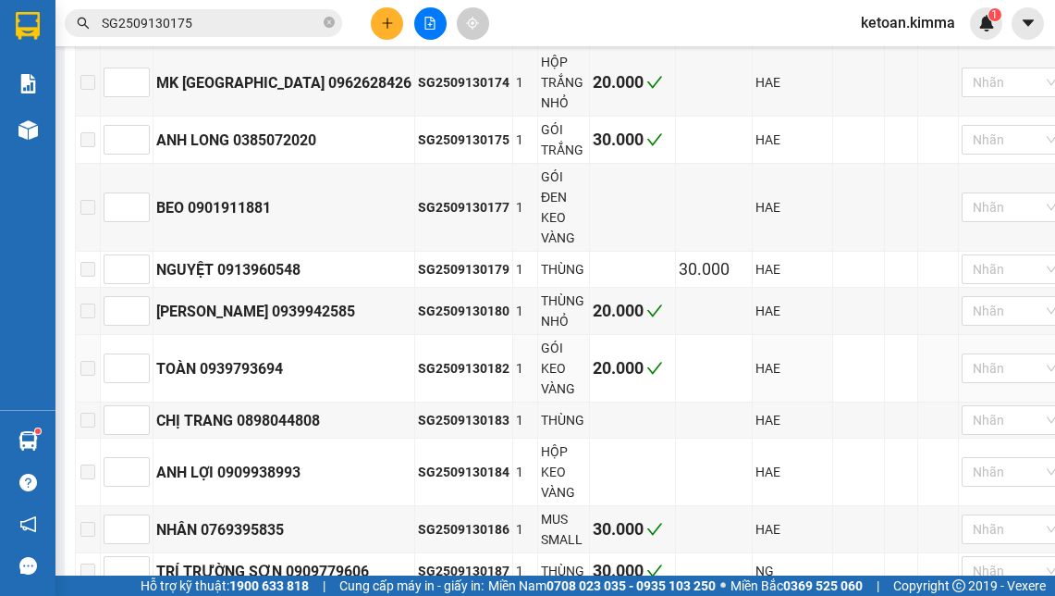
scroll to position [1924, 0]
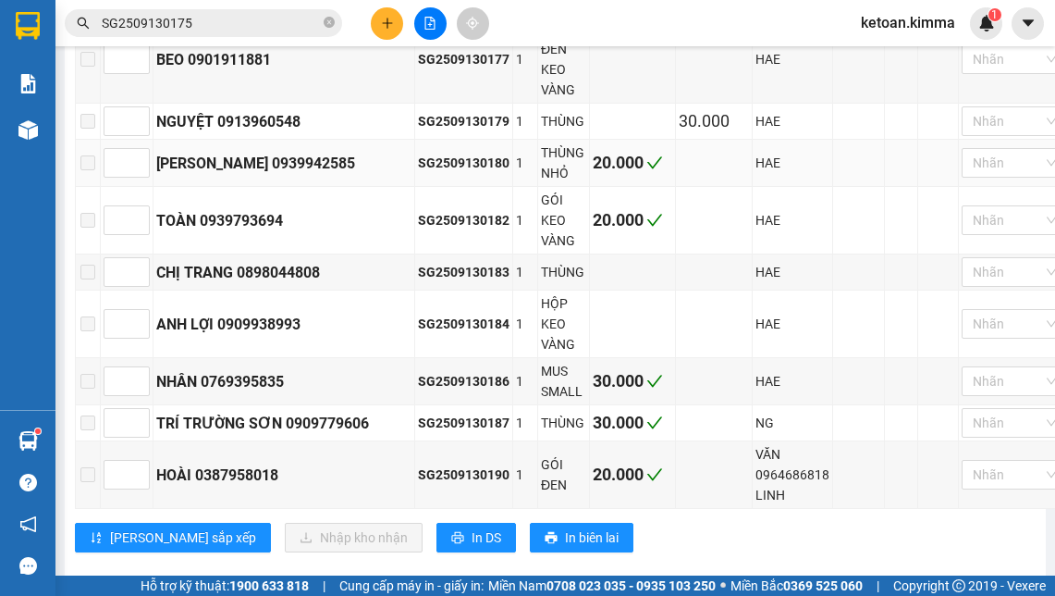
click at [484, 169] on div "SG2509130180" at bounding box center [464, 163] width 92 height 20
drag, startPoint x: 457, startPoint y: 246, endPoint x: 458, endPoint y: 223, distance: 23.1
click at [458, 223] on td "SG2509130182" at bounding box center [464, 221] width 98 height 68
click at [458, 223] on div "SG2509130182" at bounding box center [464, 220] width 92 height 20
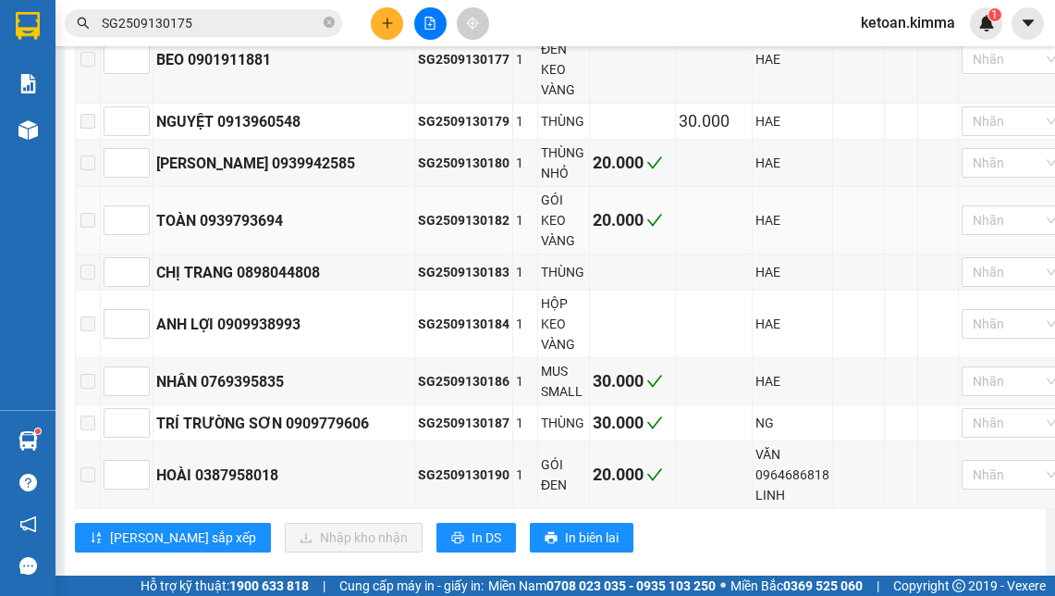
click at [458, 223] on div "SG2509130182" at bounding box center [464, 220] width 92 height 20
click at [479, 429] on div "SG2509130187" at bounding box center [464, 423] width 92 height 20
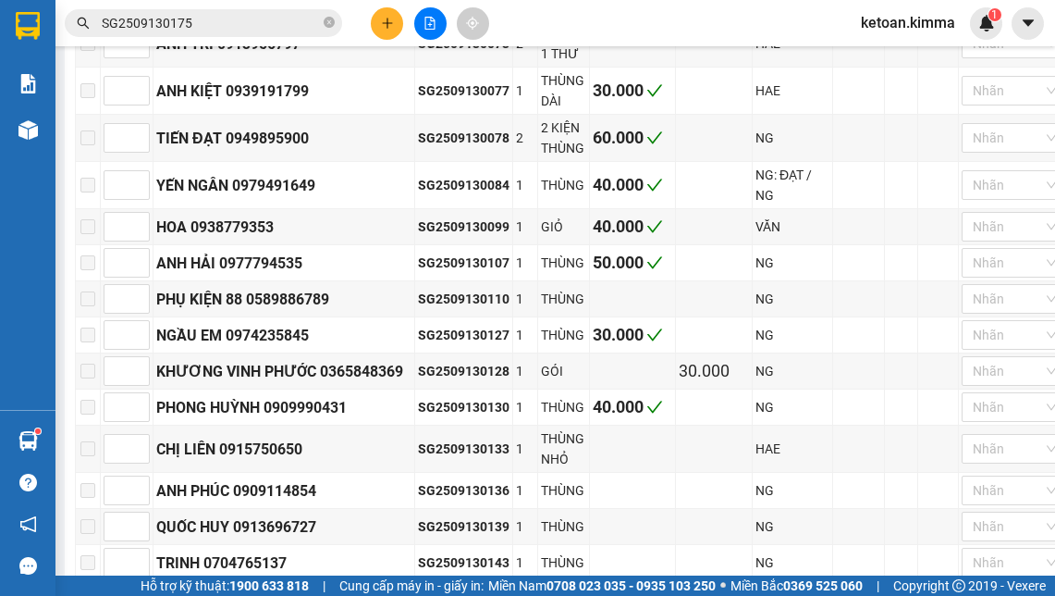
scroll to position [0, 0]
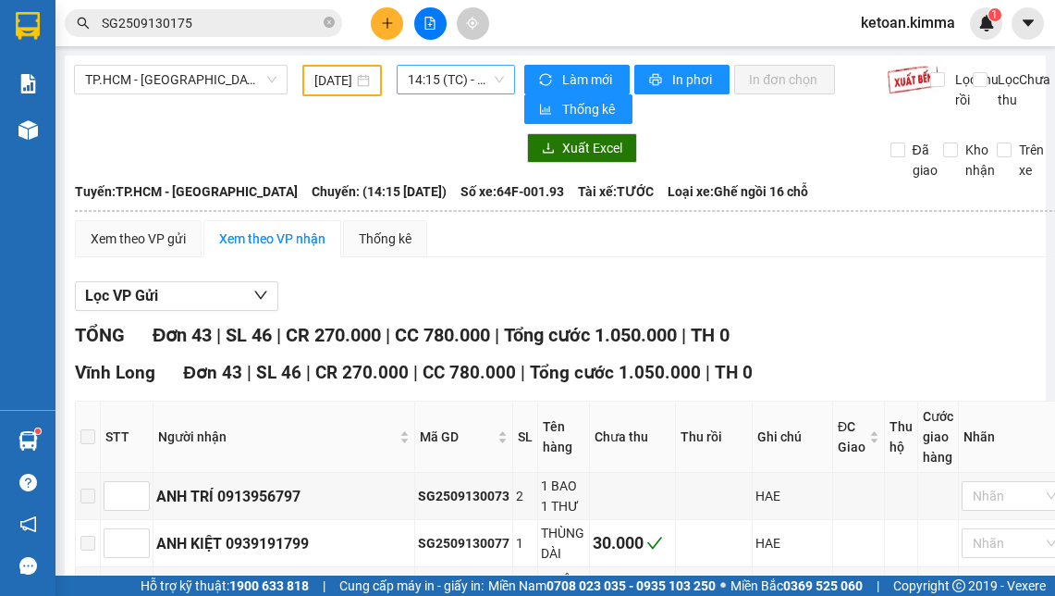
click at [448, 80] on span "14:15 (TC) - 64F-001.93" at bounding box center [456, 80] width 96 height 28
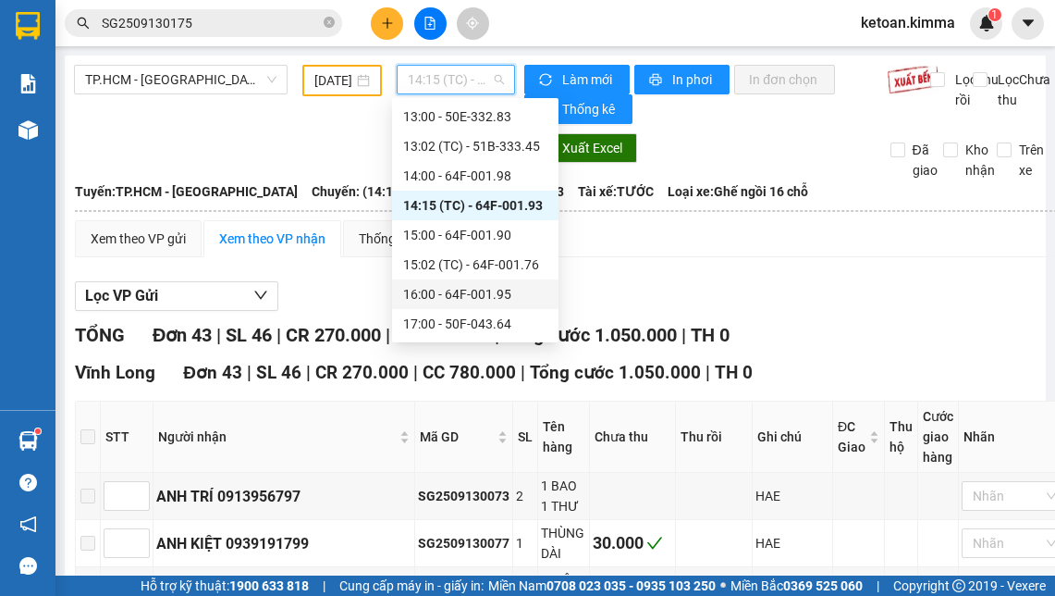
click at [492, 292] on div "16:00 - 64F-001.95" at bounding box center [475, 294] width 144 height 20
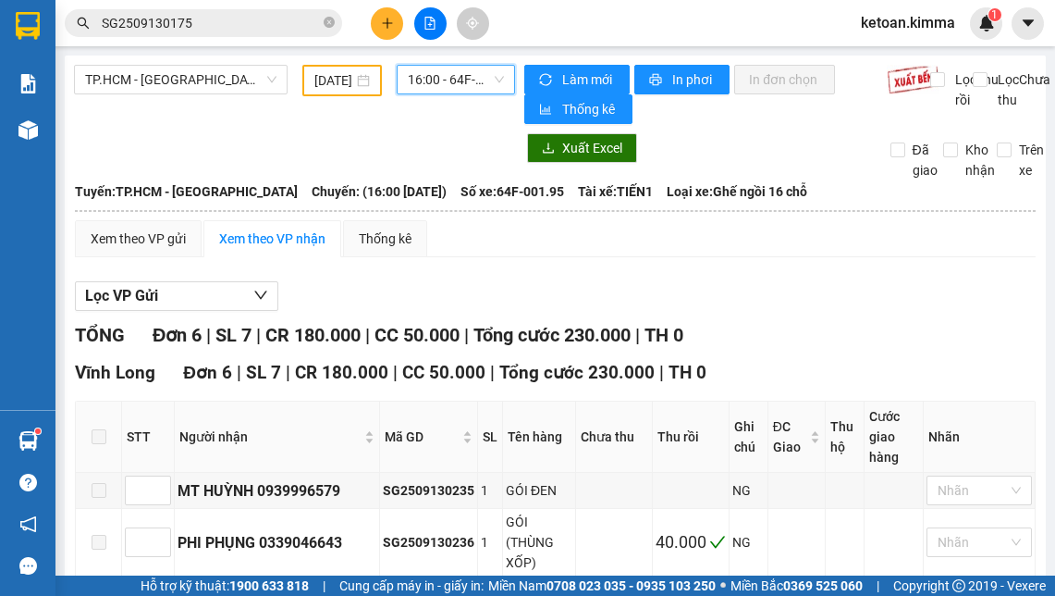
click at [830, 310] on div "Lọc VP Gửi" at bounding box center [555, 296] width 961 height 31
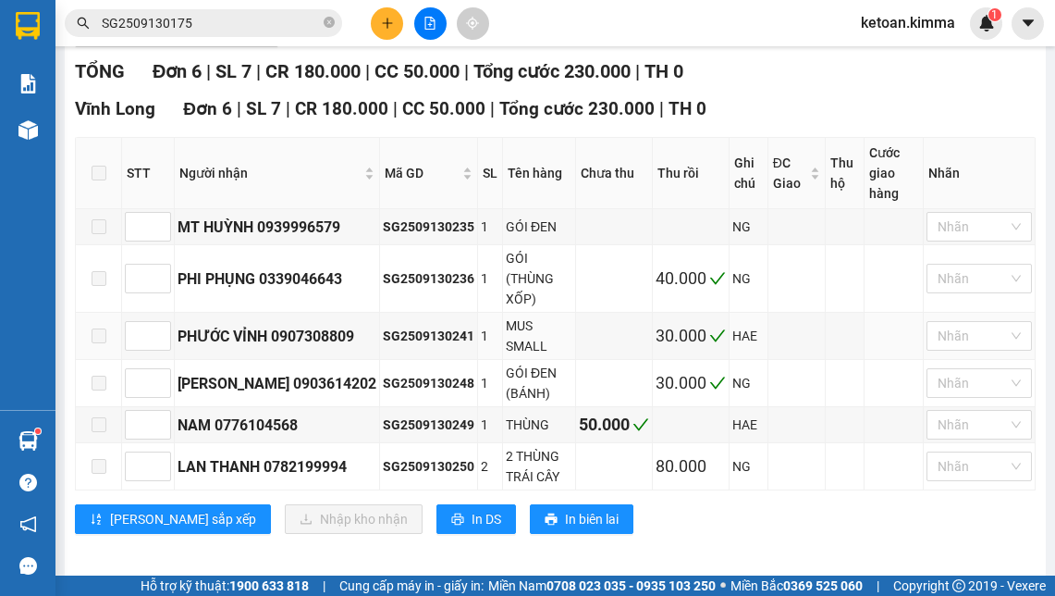
scroll to position [280, 0]
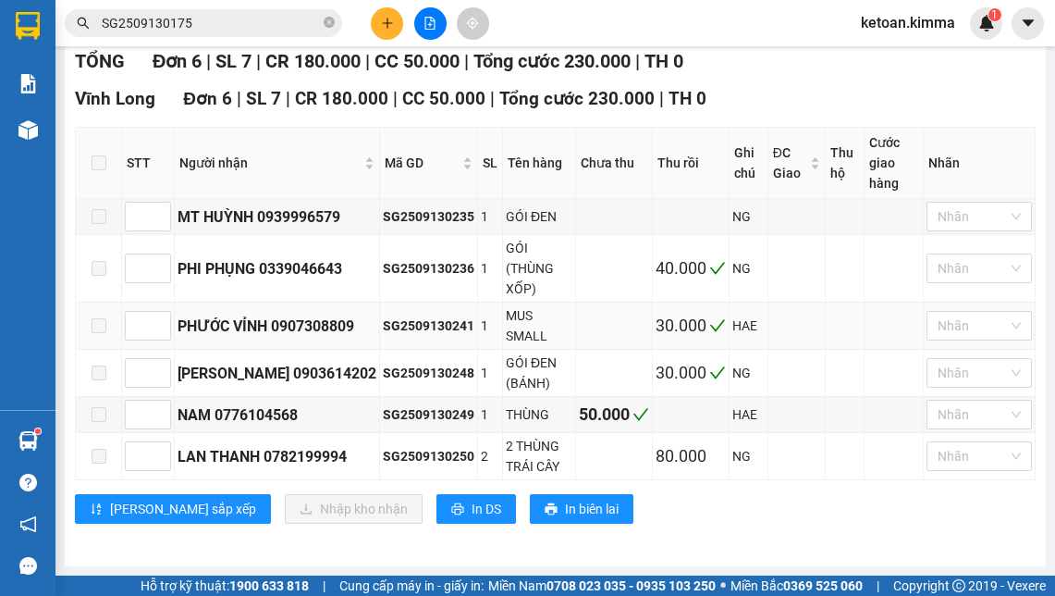
click at [383, 327] on div "SG2509130241" at bounding box center [429, 325] width 92 height 20
click at [401, 362] on td "SG2509130248" at bounding box center [429, 373] width 98 height 47
click at [416, 415] on div "SG2509130249" at bounding box center [429, 414] width 92 height 20
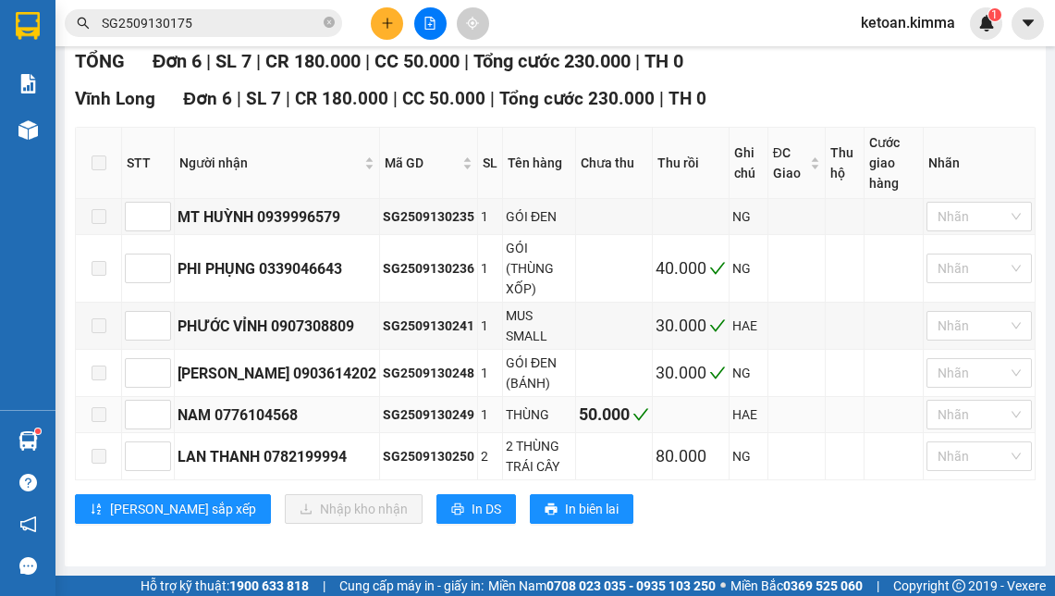
click at [416, 415] on div "SG2509130249" at bounding box center [429, 414] width 92 height 20
click at [332, 25] on icon "close-circle" at bounding box center [329, 22] width 11 height 11
paste input "SG2509130249"
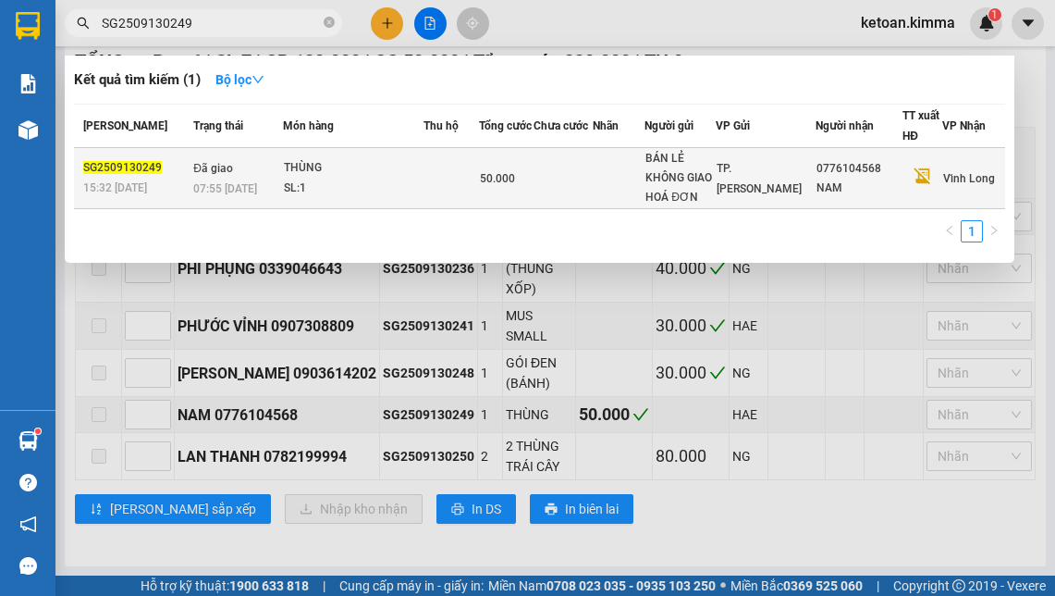
type input "SG2509130249"
click at [282, 171] on td "Đã giao 07:55 - 14/09" at bounding box center [236, 178] width 94 height 61
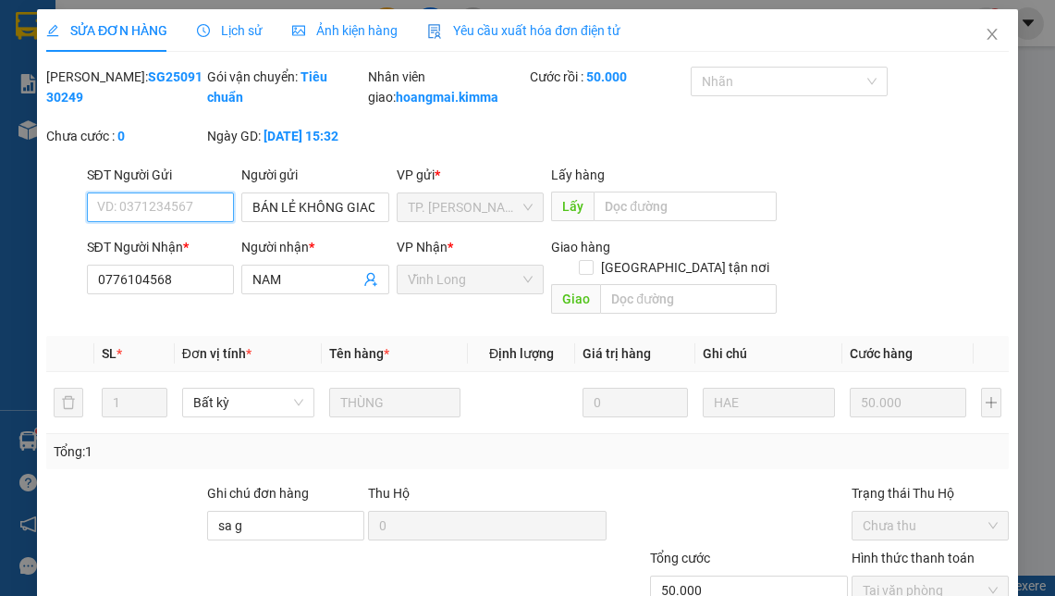
type input "BÁN LẺ KHÔNG GIAO HOÁ ĐƠN"
type input "0776104568"
type input "NAM"
type input "sa g"
type input "50.000"
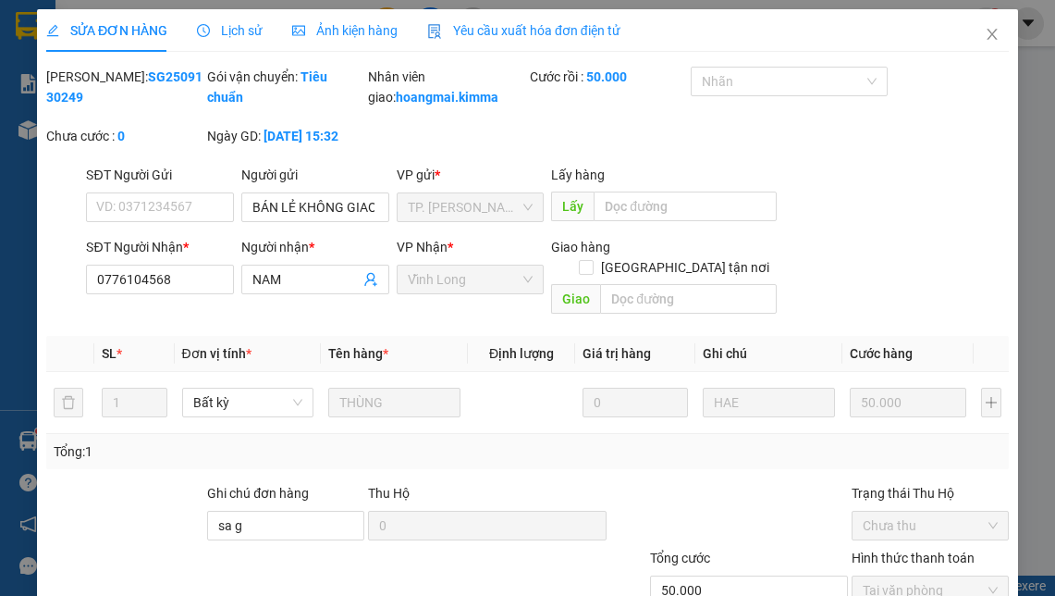
click at [589, 33] on span "Yêu cầu xuất hóa đơn điện tử" at bounding box center [523, 30] width 193 height 15
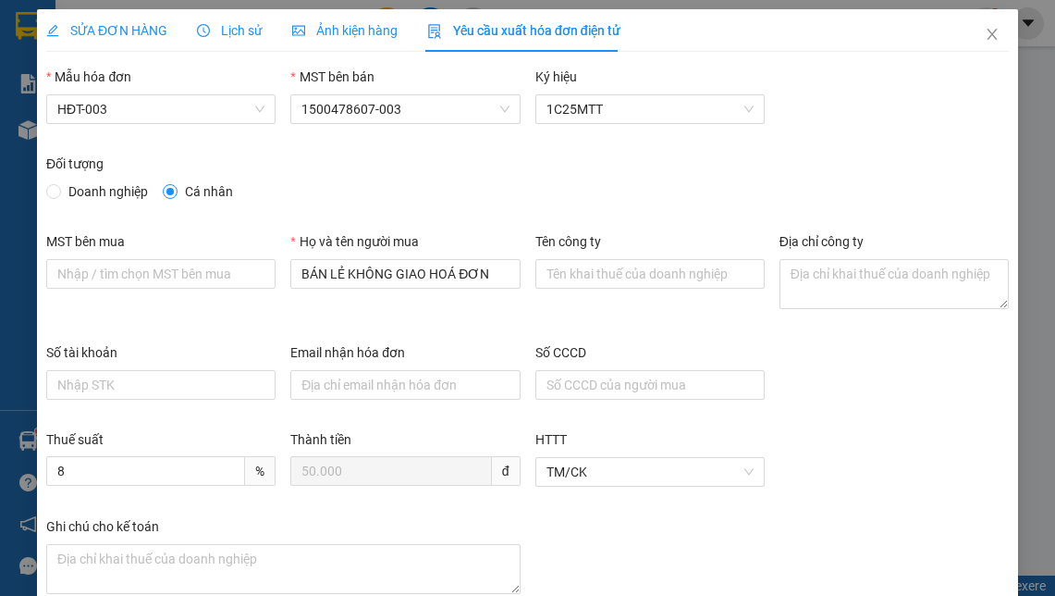
click at [780, 458] on div "Thuế suất 8 % Thành tiền 50.000 đ HTTT TM/CK" at bounding box center [528, 472] width 978 height 87
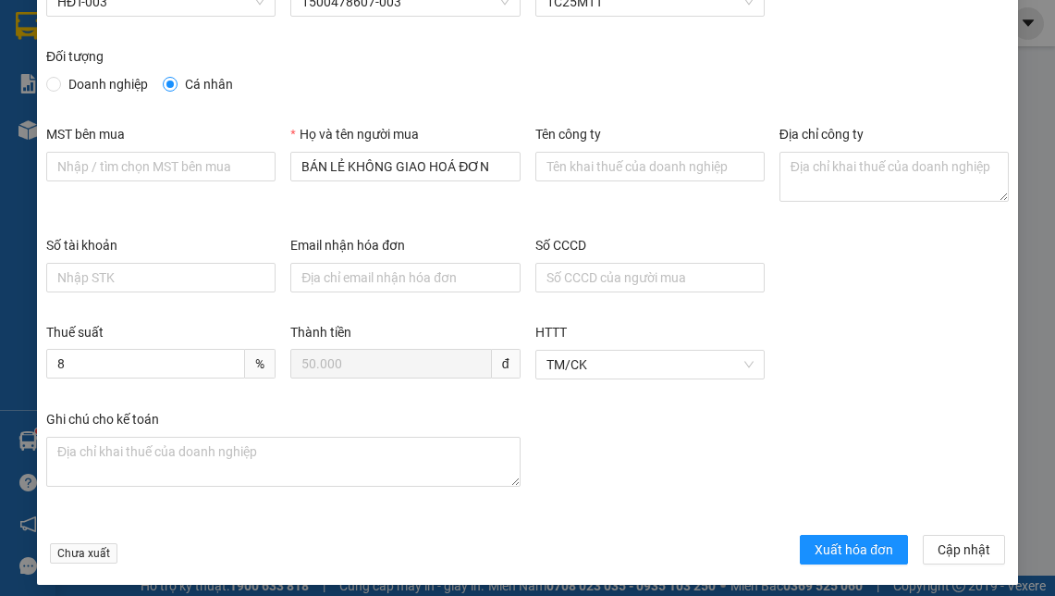
scroll to position [111, 0]
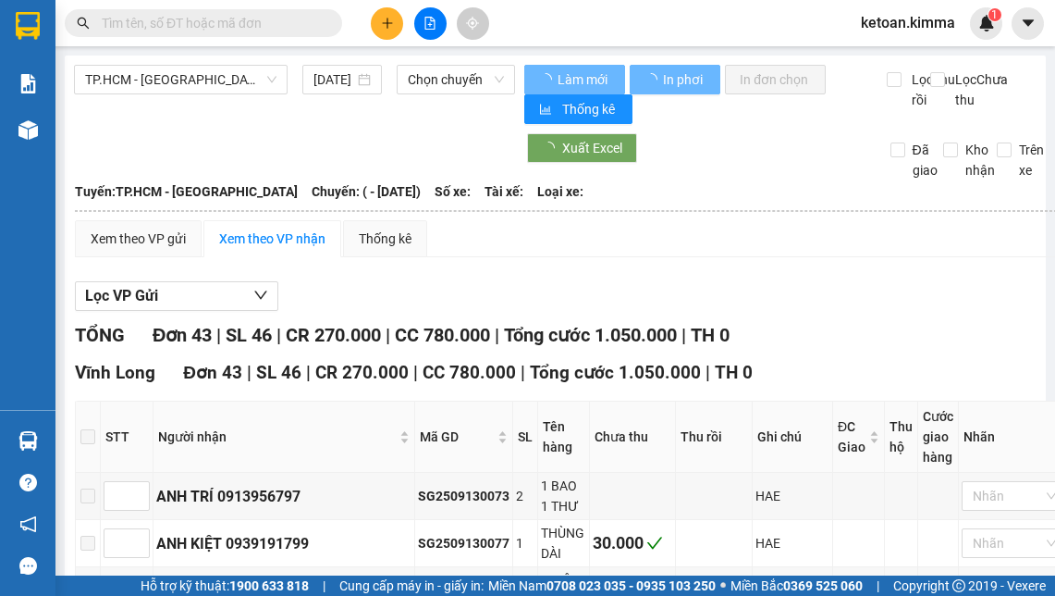
type input "[DATE]"
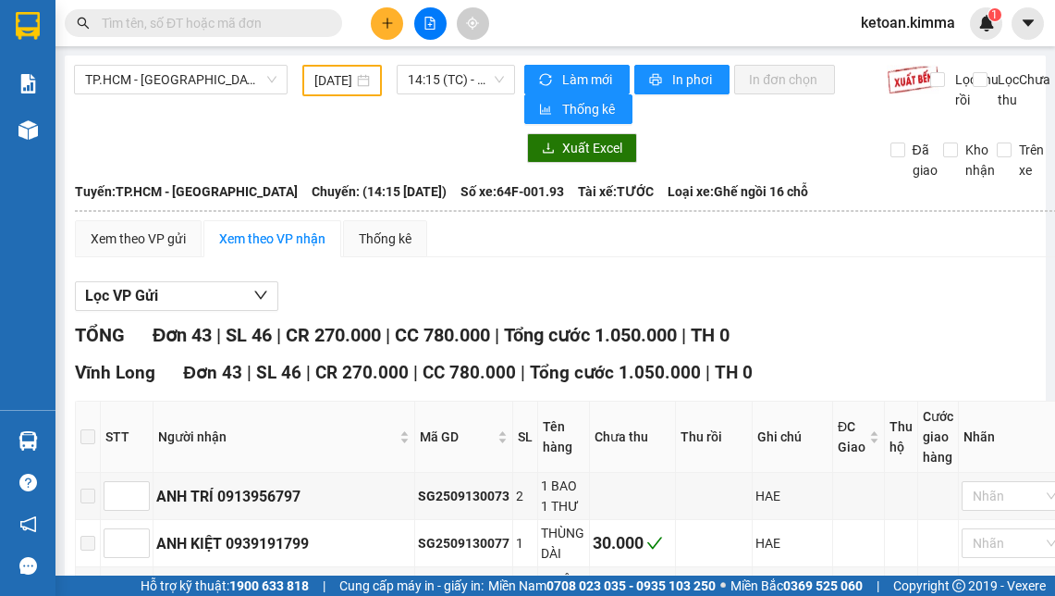
click at [130, 19] on input "text" at bounding box center [211, 23] width 218 height 20
paste input "SG2509130078"
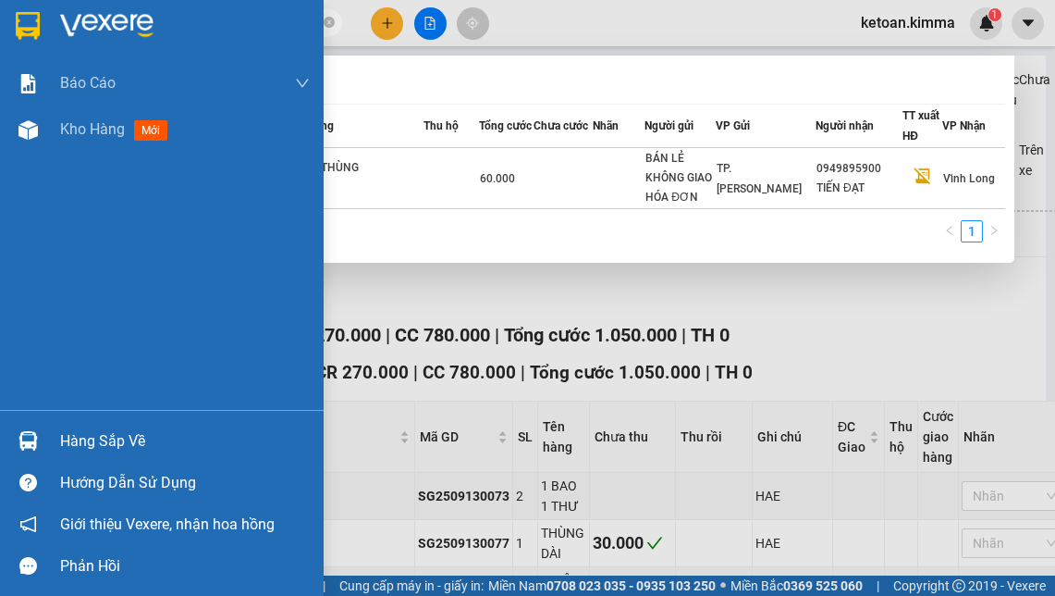
type input "SG2509130078"
click at [237, 177] on div "Báo cáo BC giao hàng (nhà xe) Báo cáo dòng tiền (nhà xe) Báo cáo dòng tiền (nhà…" at bounding box center [162, 235] width 324 height 350
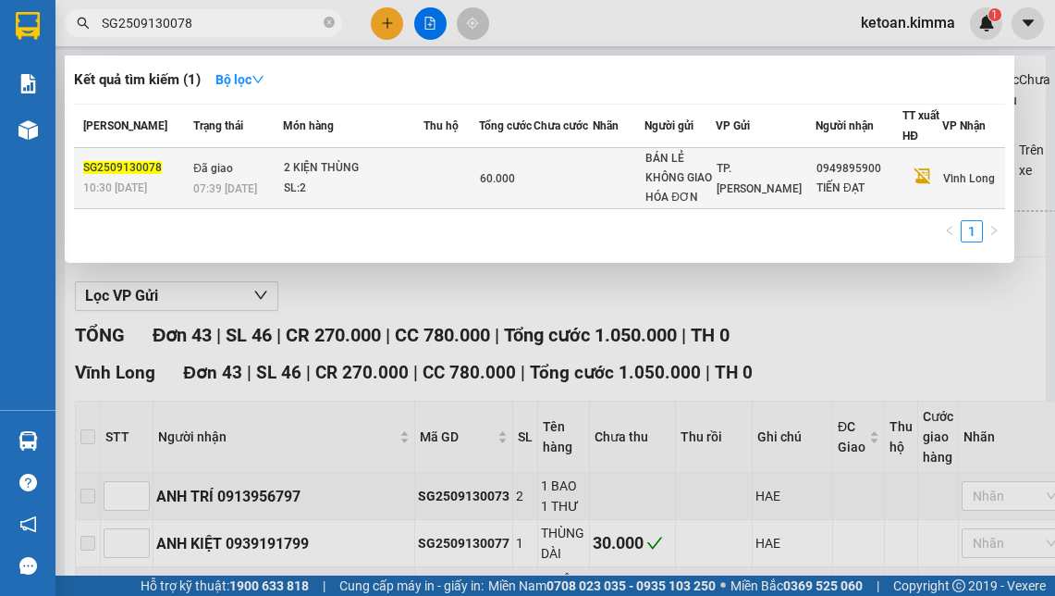
click at [389, 186] on div "SL: 2" at bounding box center [353, 189] width 139 height 20
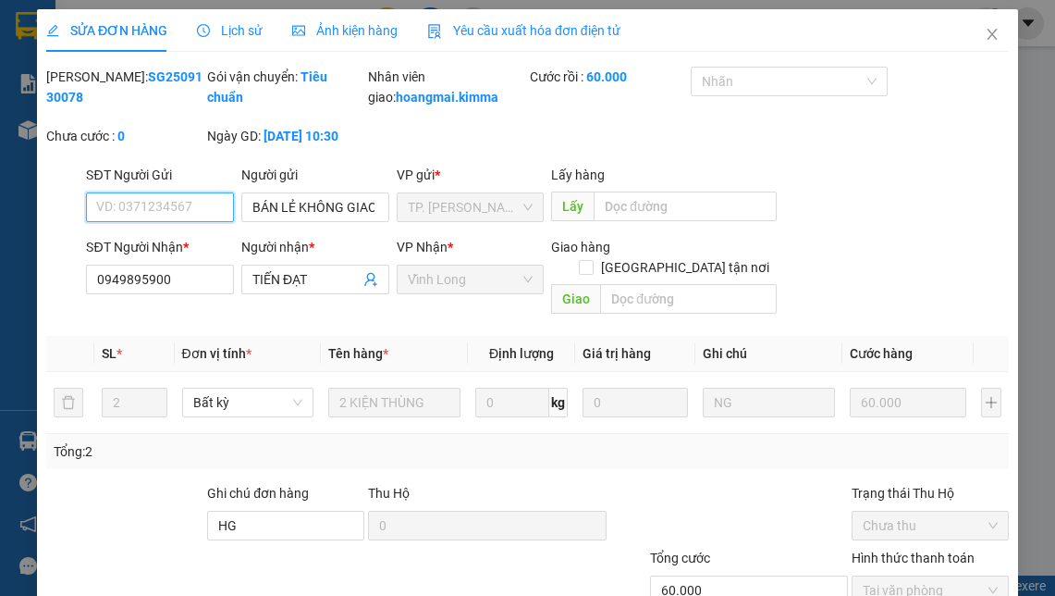
type input "BÁN LẺ KHÔNG GIAO HÓA ĐƠN"
type input "0949895900"
type input "TIẾN ĐẠT"
type input "HG"
type input "60.000"
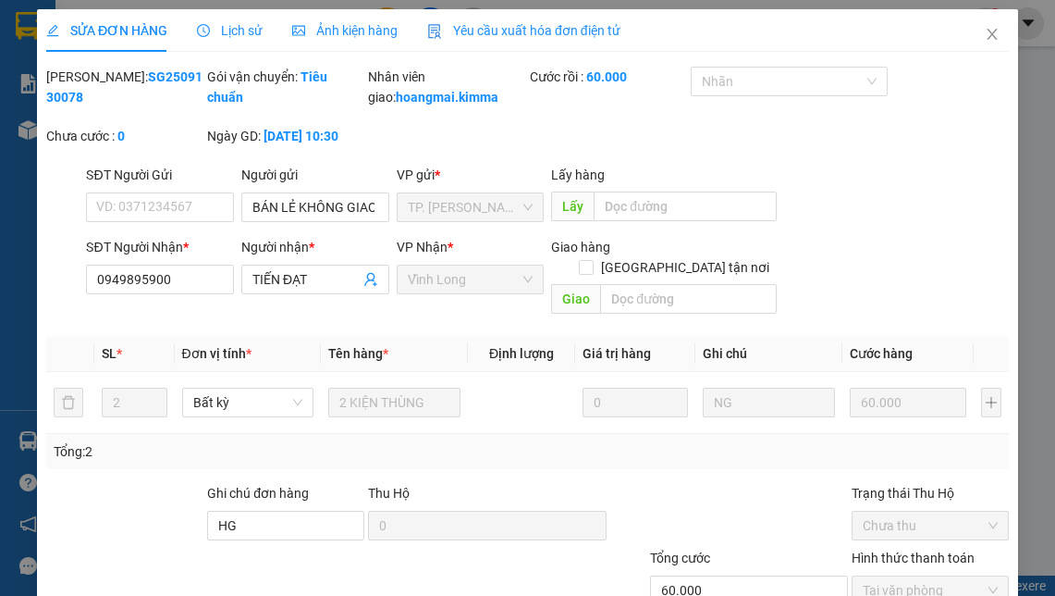
click at [521, 23] on span "Yêu cầu xuất hóa đơn điện tử" at bounding box center [523, 30] width 193 height 15
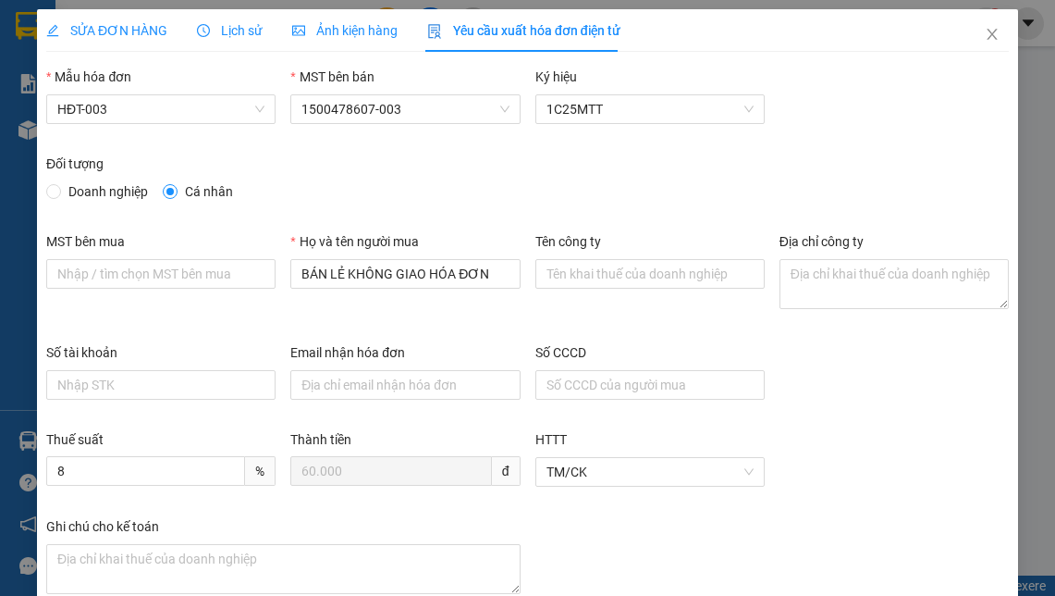
click at [825, 414] on div "Số tài khoản Email nhận hóa đơn Số CCCD" at bounding box center [528, 385] width 978 height 87
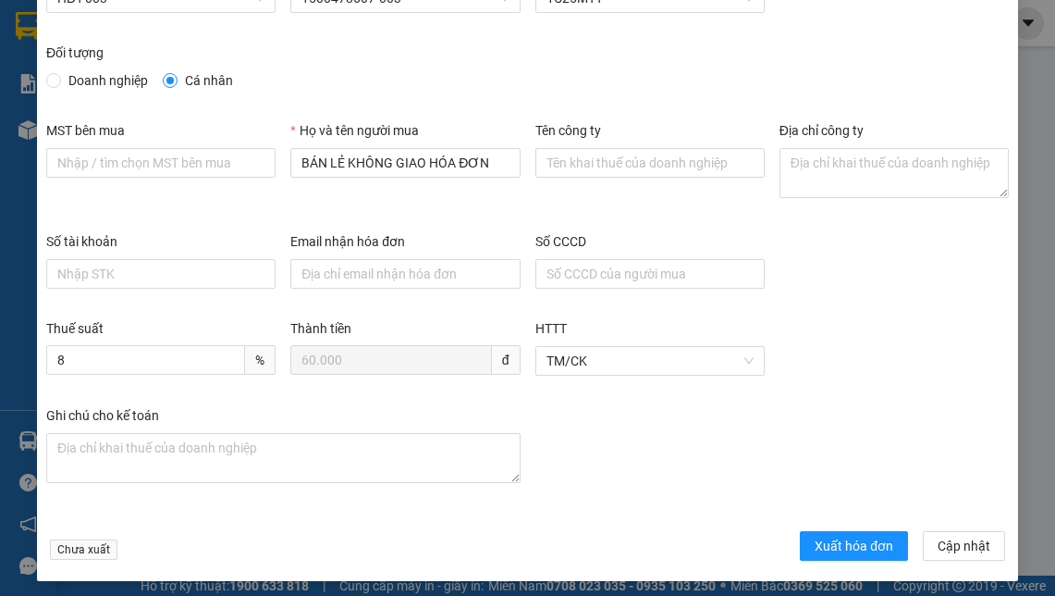
scroll to position [117, 0]
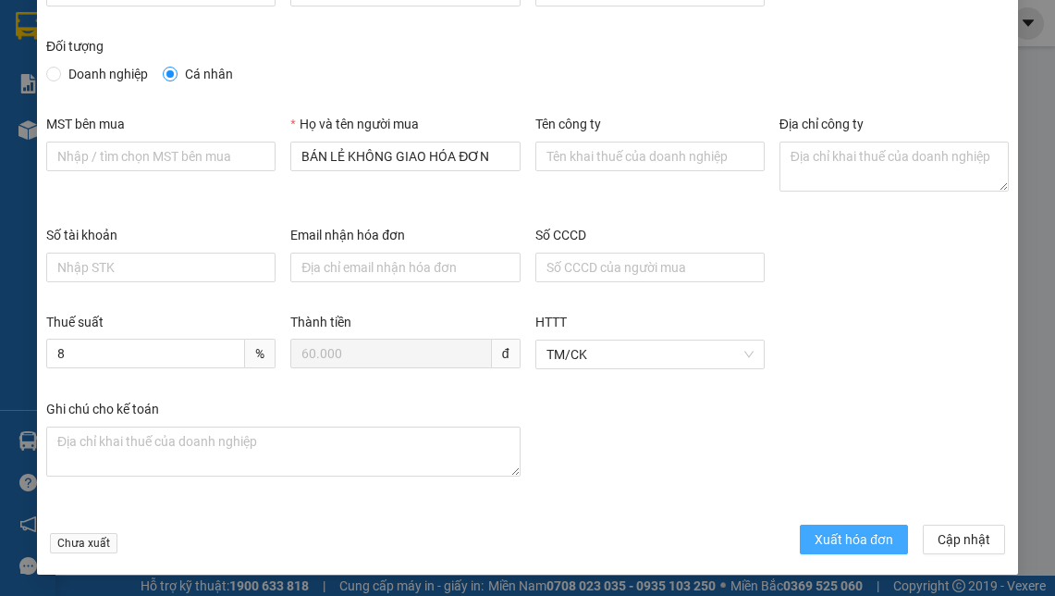
click at [835, 546] on span "Xuất hóa đơn" at bounding box center [854, 539] width 79 height 20
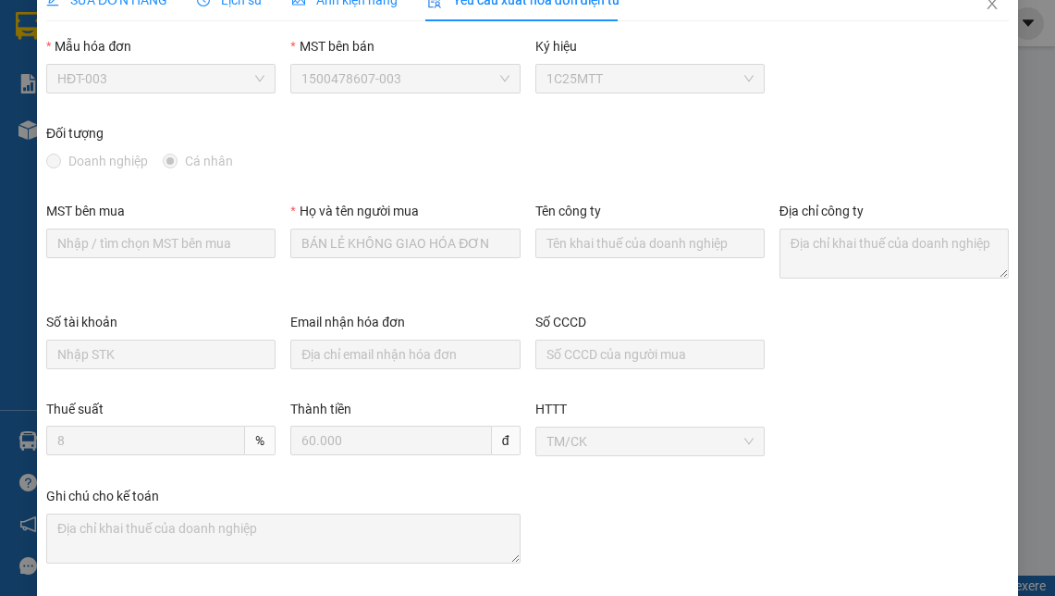
scroll to position [0, 0]
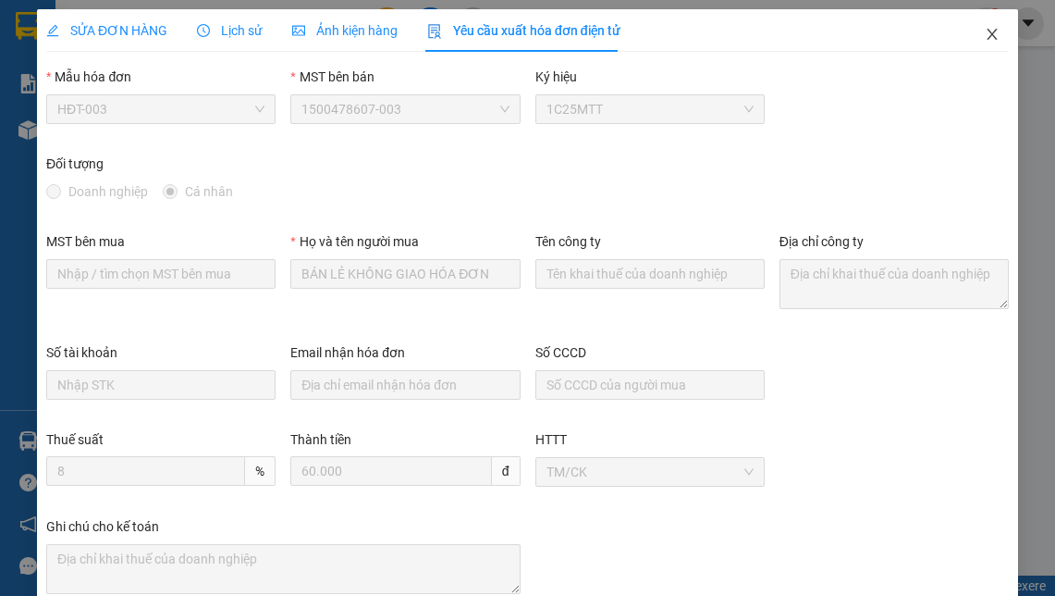
click at [985, 33] on icon "close" at bounding box center [992, 34] width 15 height 15
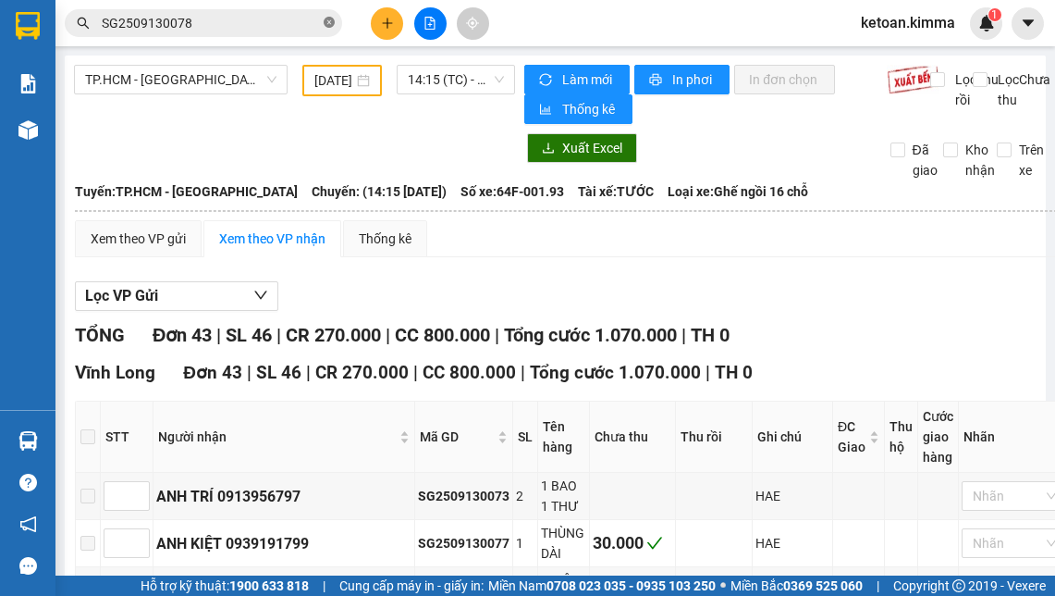
click at [333, 23] on icon "close-circle" at bounding box center [329, 22] width 11 height 11
paste input "SG2509130084"
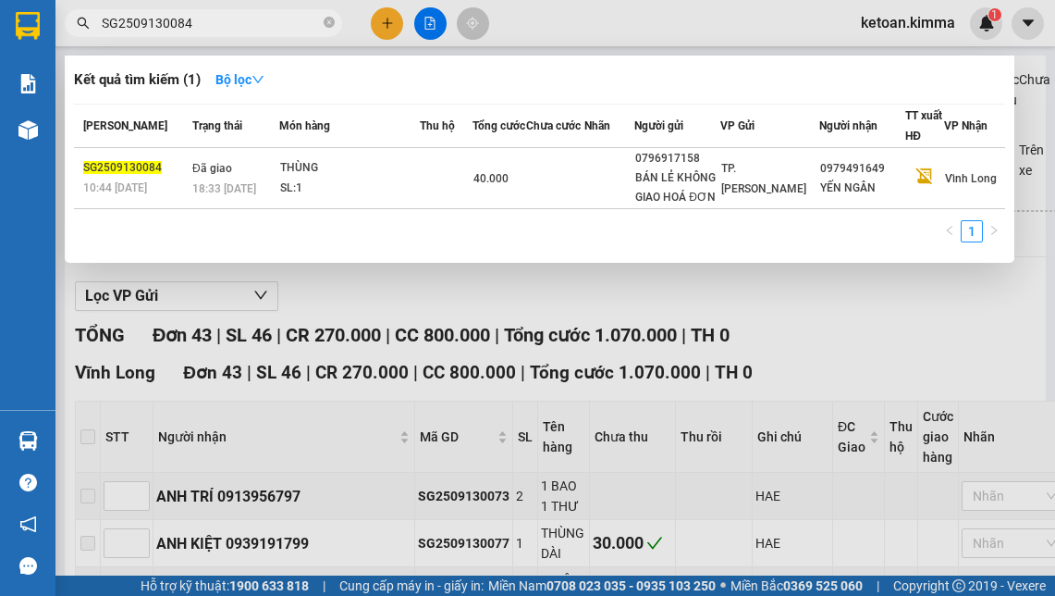
type input "SG2509130084"
click at [333, 22] on icon "close-circle" at bounding box center [329, 22] width 11 height 11
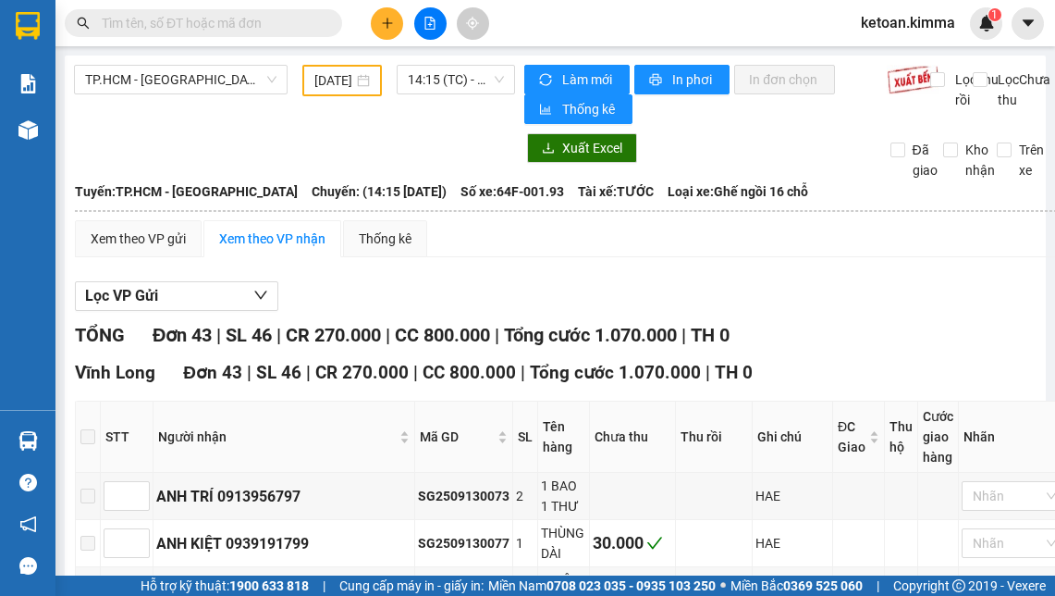
paste input "SG2509130099"
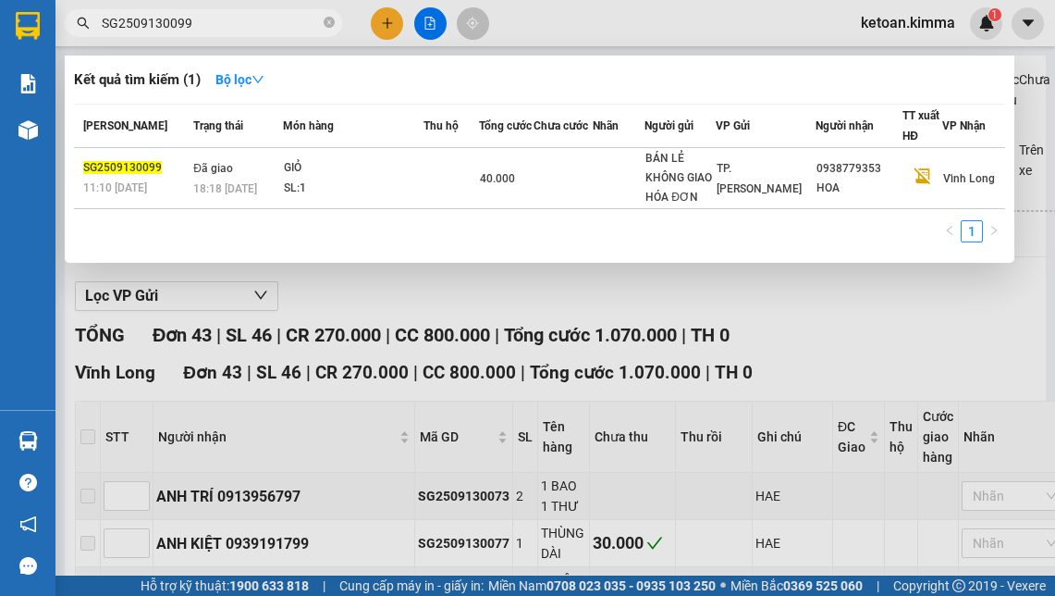
type input "SG2509130099"
click at [329, 25] on icon "close-circle" at bounding box center [329, 22] width 11 height 11
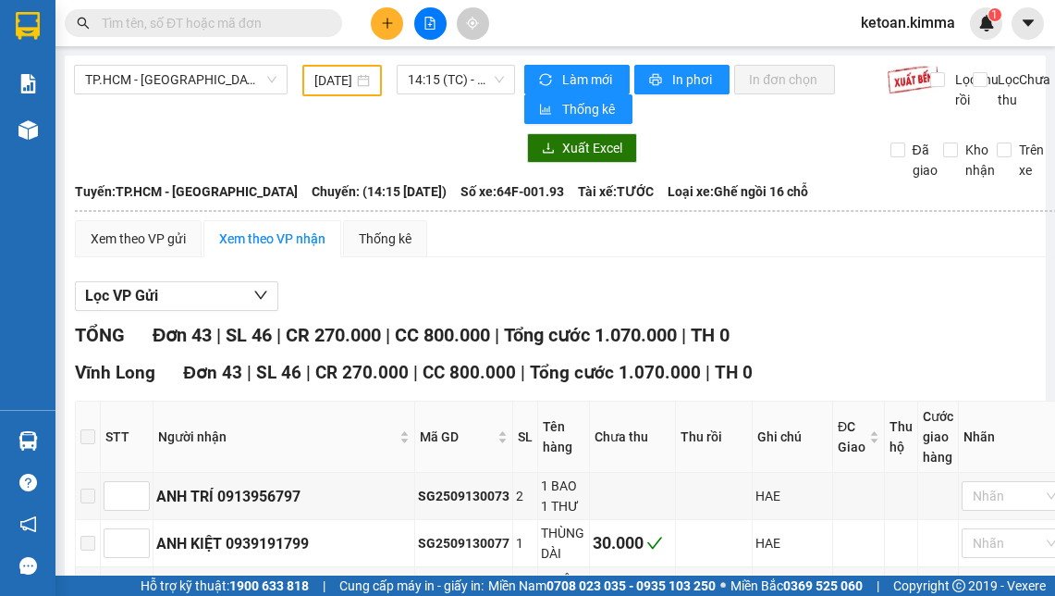
paste input "SG2509130107"
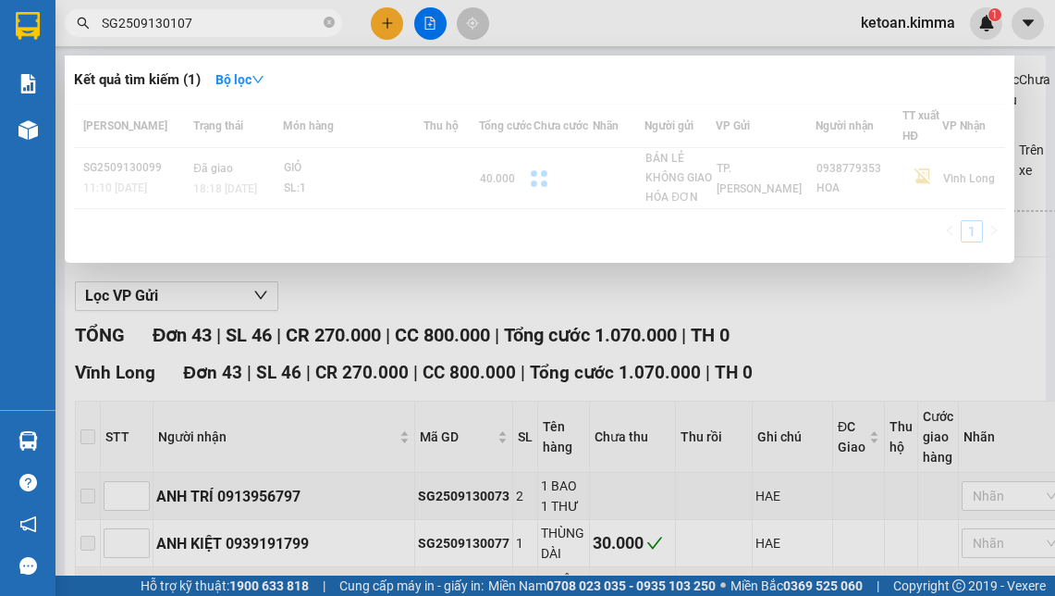
type input "SG2509130107"
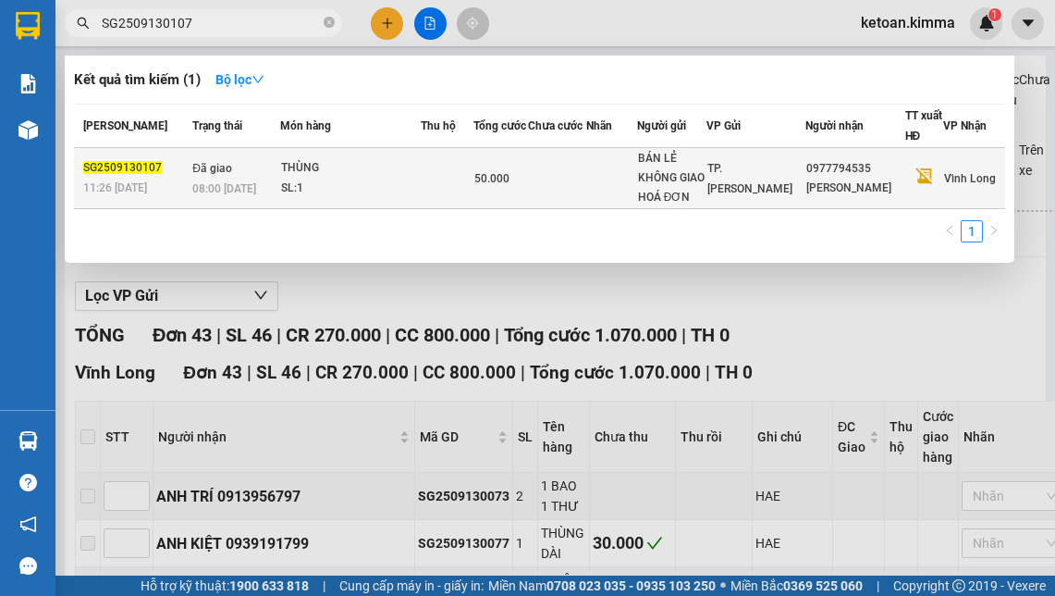
click at [353, 179] on div "SL: 1" at bounding box center [350, 189] width 139 height 20
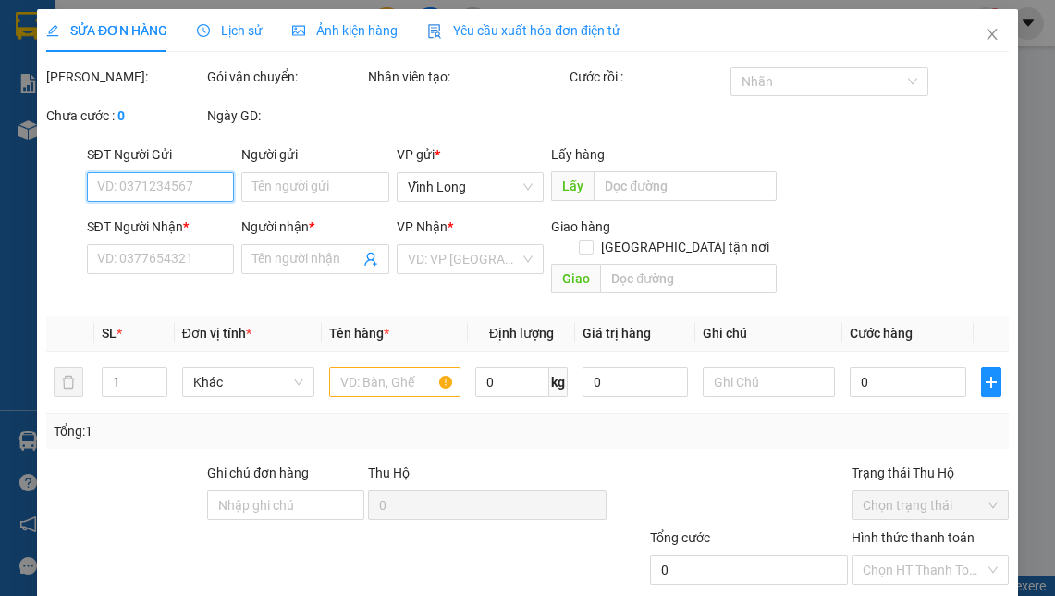
type input "BÁN LẺ KHÔNG GIAO HOÁ ĐƠN"
type input "0977794535"
type input "[PERSON_NAME]"
type input "SA G"
type input "50.000"
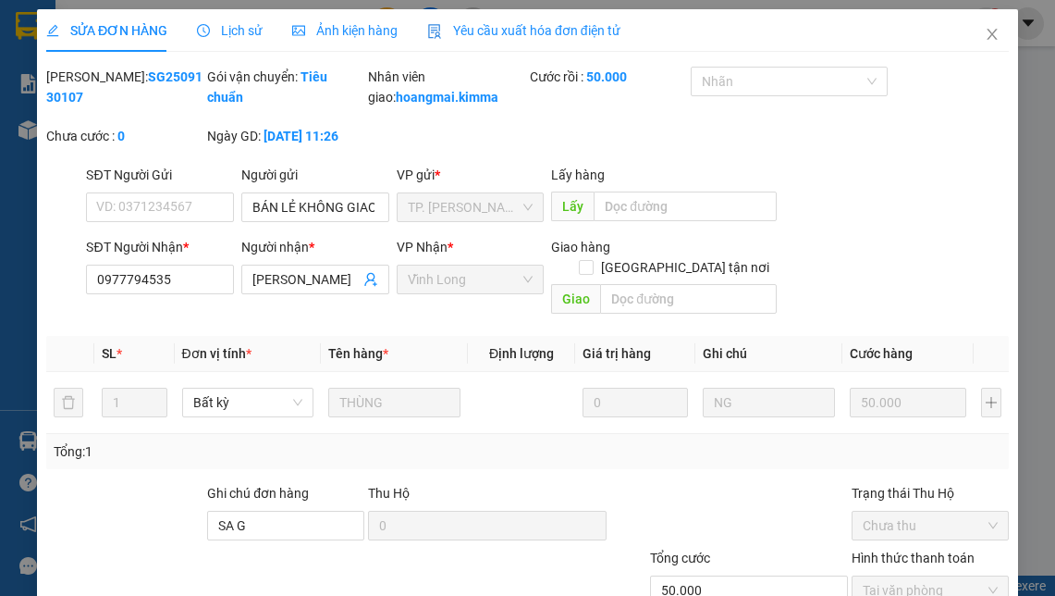
click at [492, 23] on span "Yêu cầu xuất hóa đơn điện tử" at bounding box center [523, 30] width 193 height 15
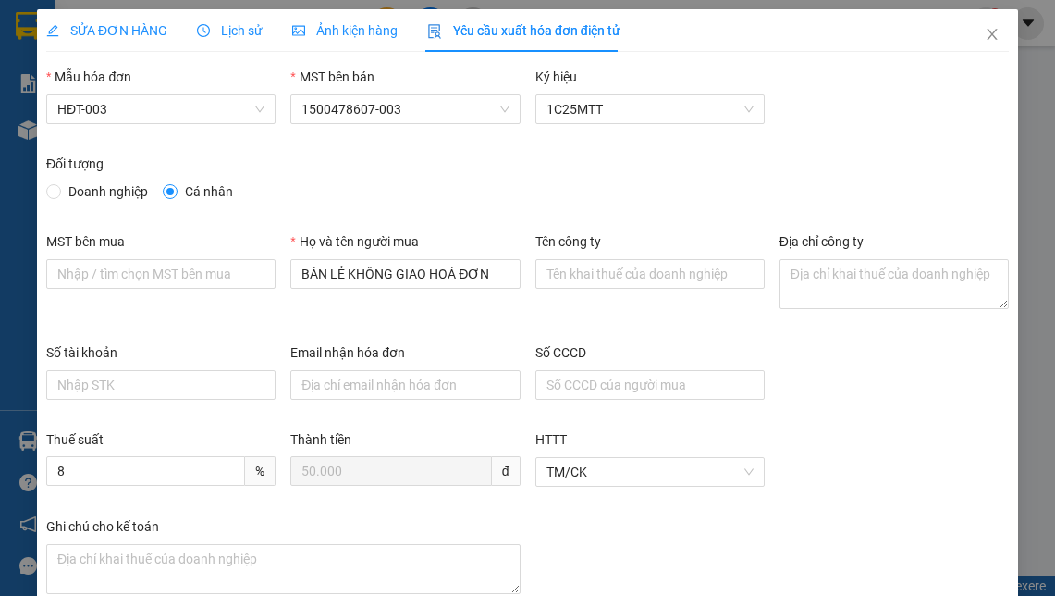
click at [814, 437] on div "Thuế suất 8 % Thành tiền 50.000 đ HTTT TM/CK" at bounding box center [528, 472] width 978 height 87
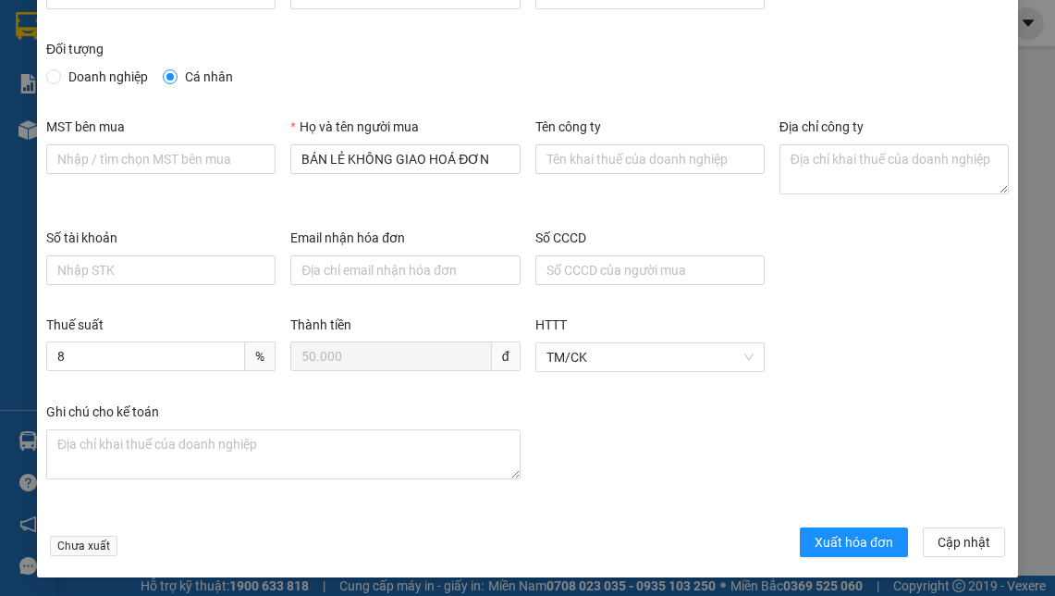
scroll to position [117, 0]
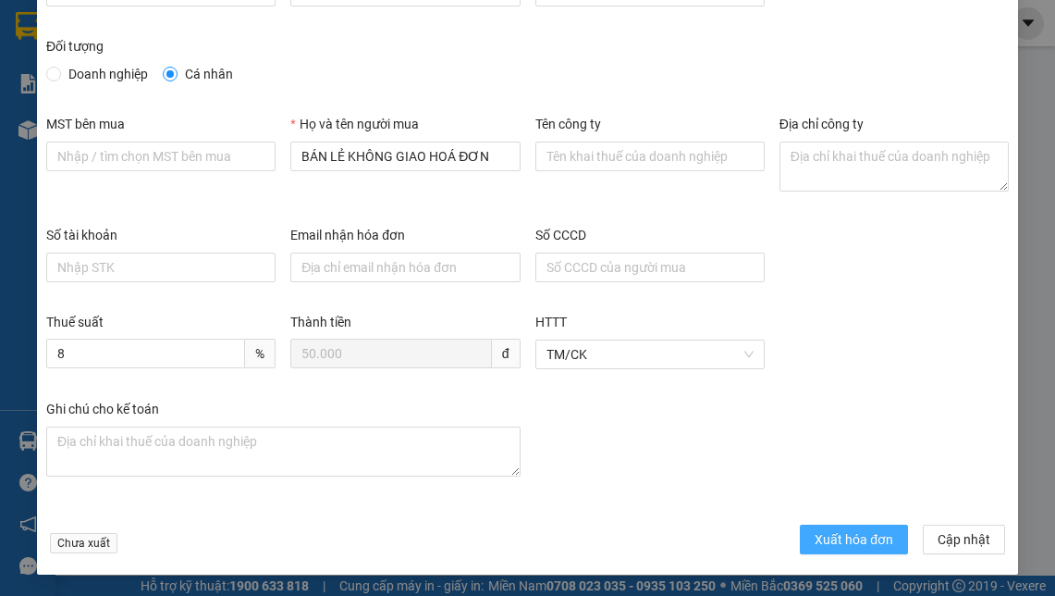
click at [832, 536] on span "Xuất hóa đơn" at bounding box center [854, 539] width 79 height 20
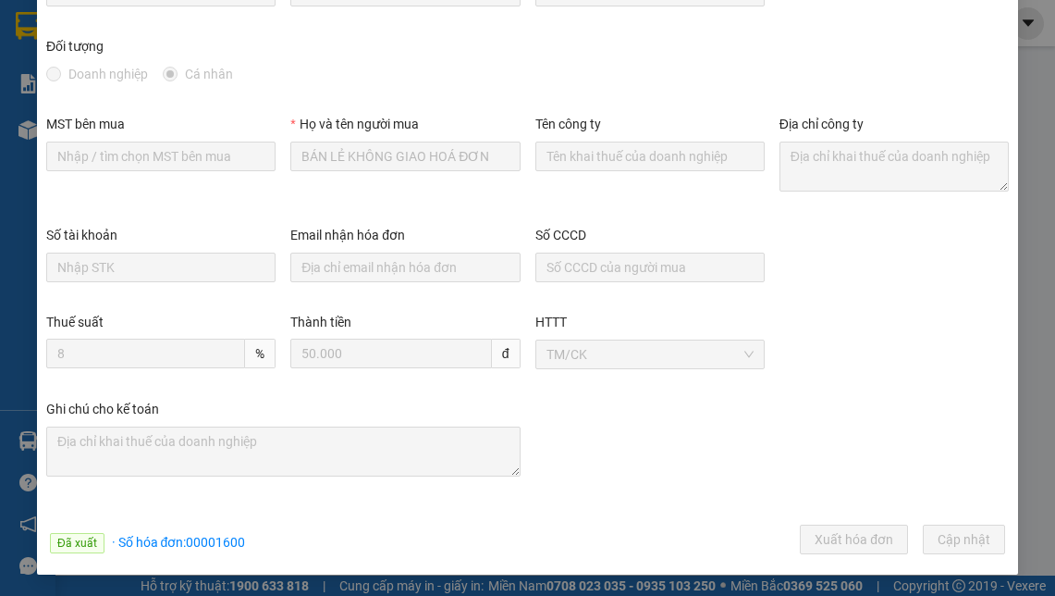
scroll to position [0, 0]
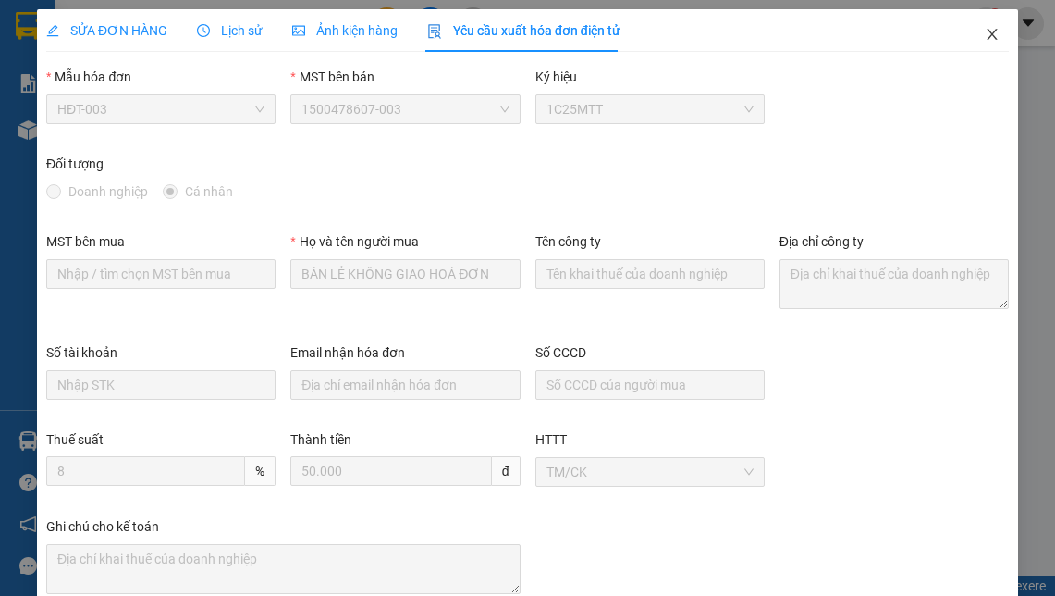
click at [985, 33] on icon "close" at bounding box center [992, 34] width 15 height 15
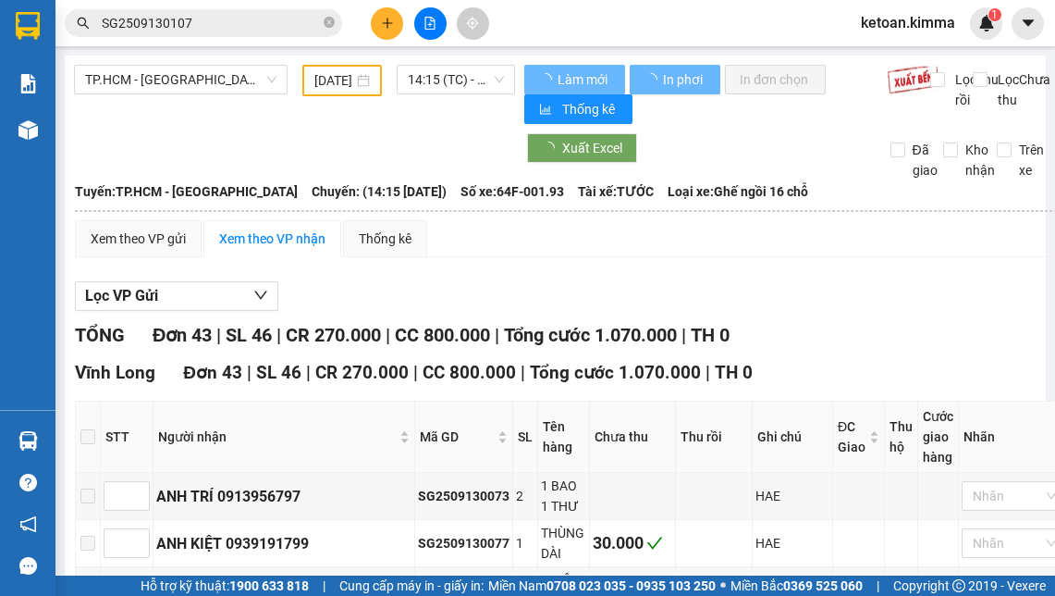
click at [736, 141] on div "Xuất Excel" at bounding box center [694, 148] width 341 height 30
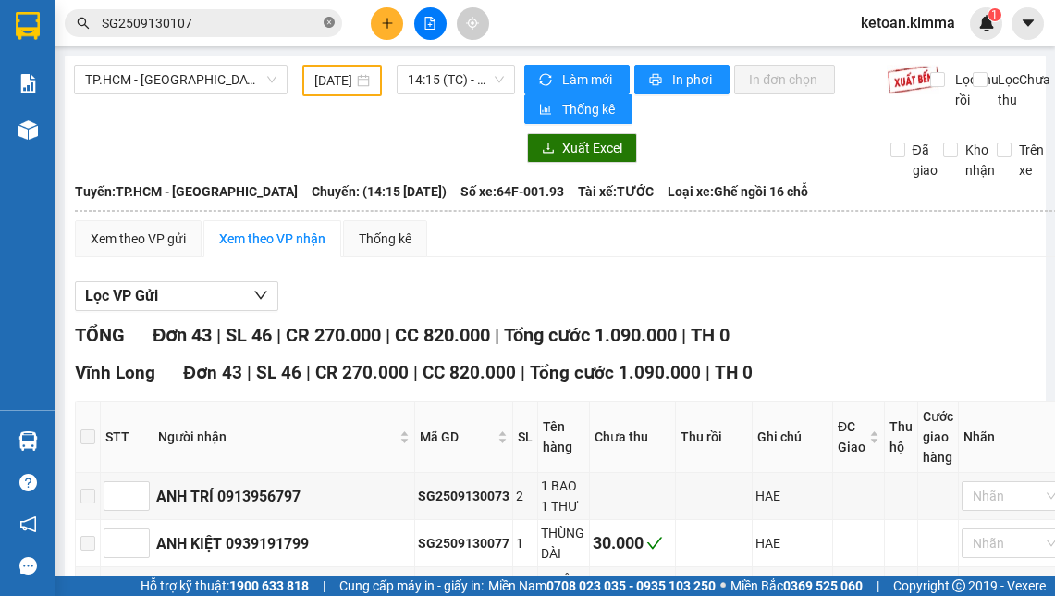
click at [327, 23] on icon "close-circle" at bounding box center [329, 22] width 11 height 11
paste input "SG2509130127"
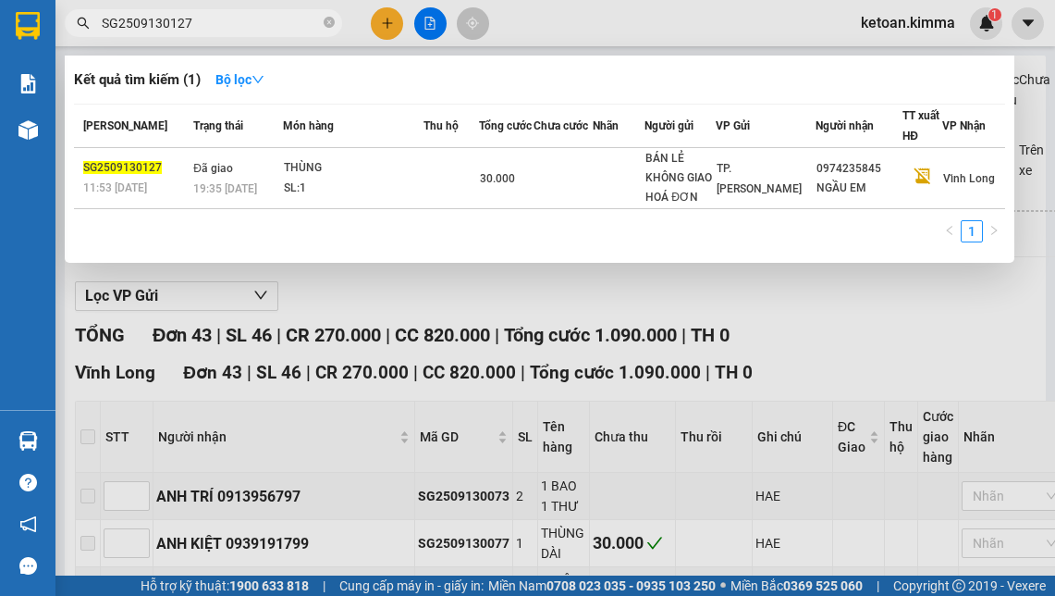
type input "SG2509130127"
click at [327, 23] on icon "close-circle" at bounding box center [329, 22] width 11 height 11
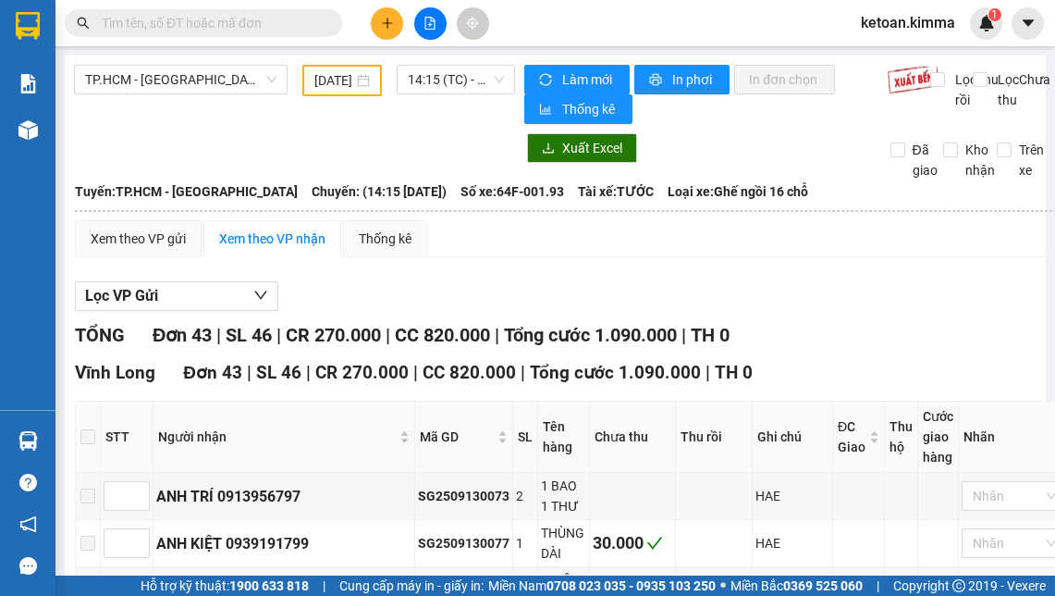
paste input "SG2509130130"
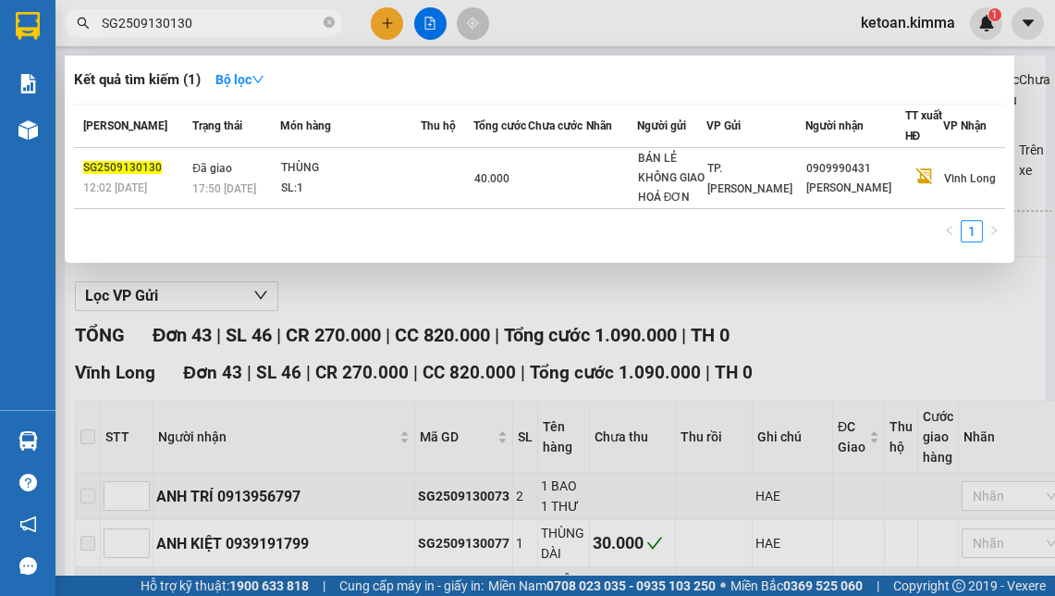
type input "SG2509130130"
click at [329, 22] on icon "close-circle" at bounding box center [329, 22] width 11 height 11
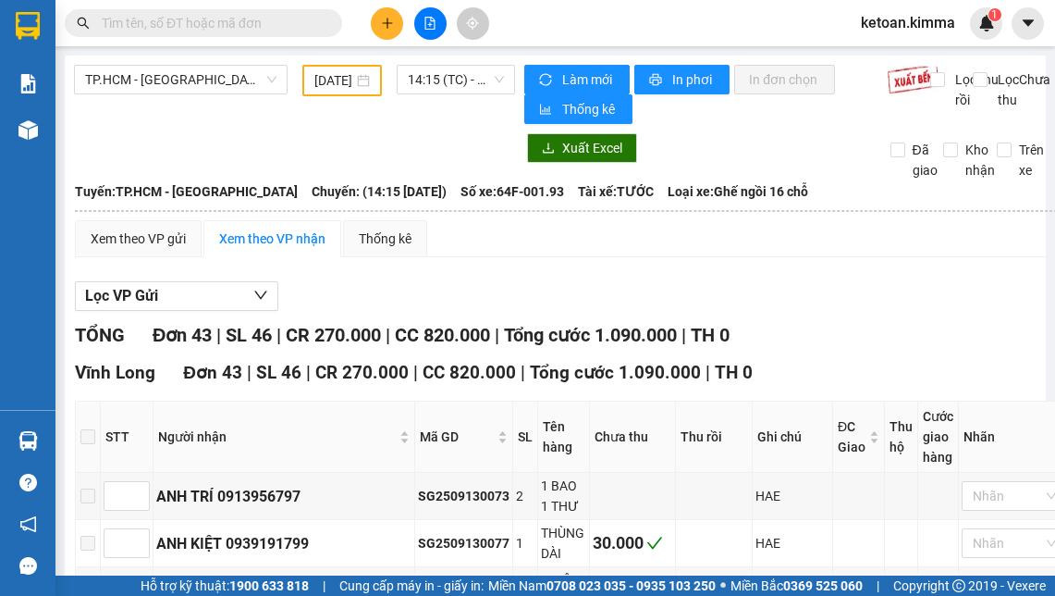
paste input "SG2509130159"
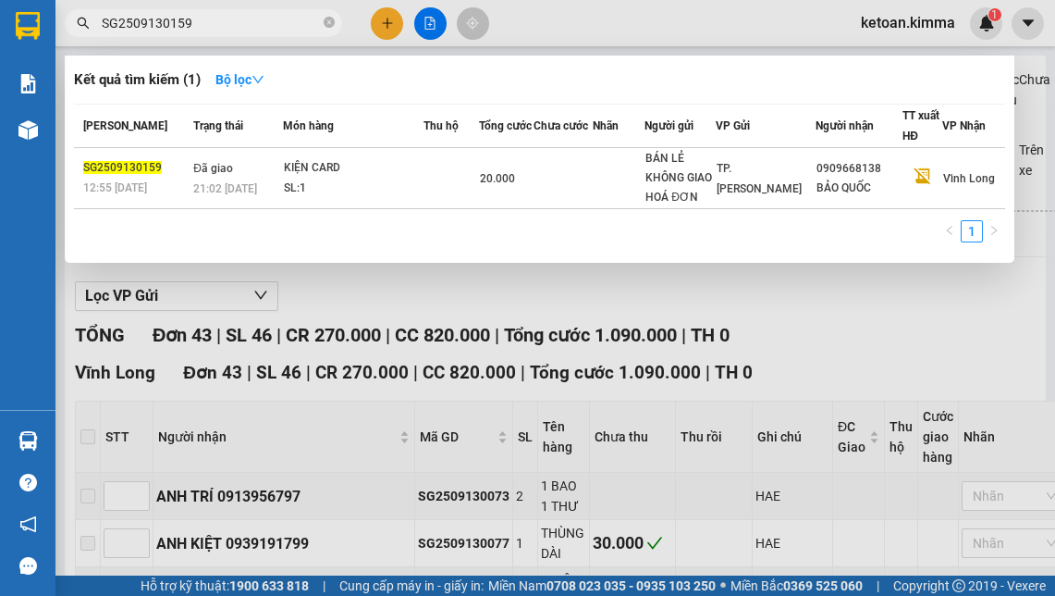
type input "SG2509130159"
click at [332, 25] on icon "close-circle" at bounding box center [329, 22] width 11 height 11
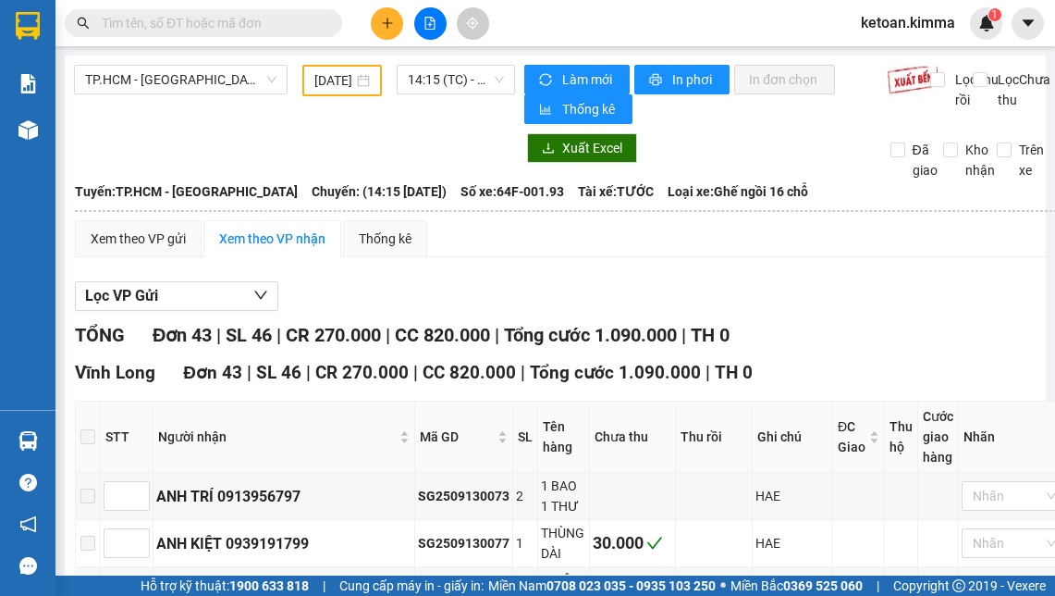
paste input "SG2509130160"
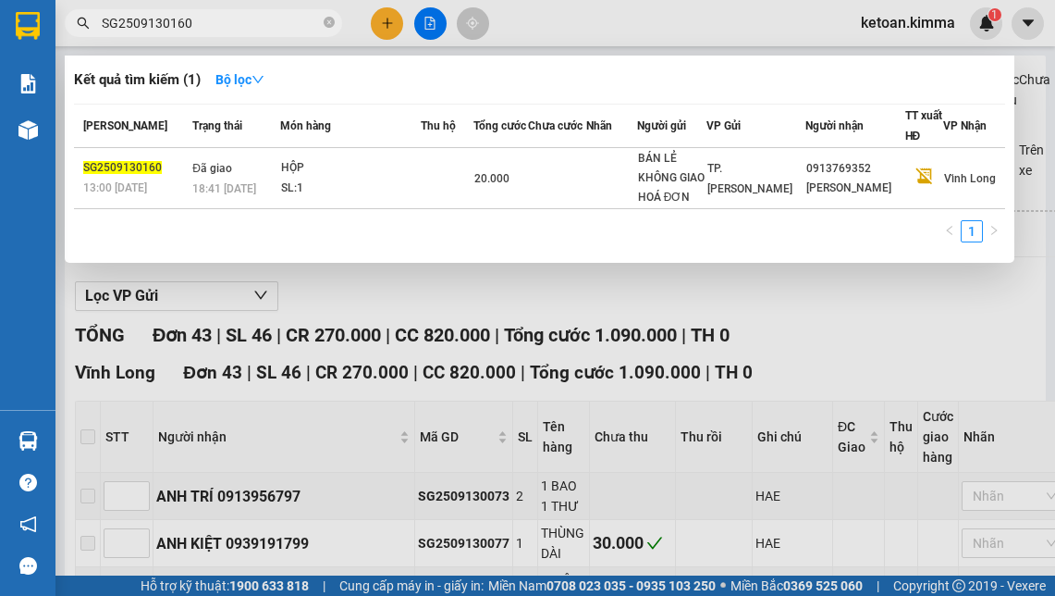
type input "SG2509130160"
click at [333, 24] on icon "close-circle" at bounding box center [329, 22] width 11 height 11
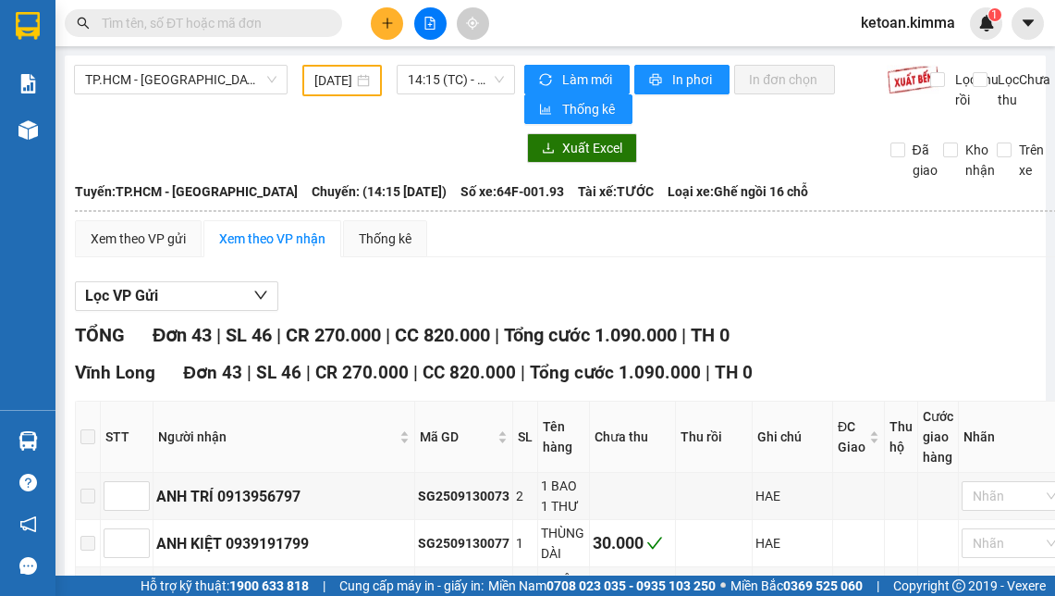
paste input "SG2509130162"
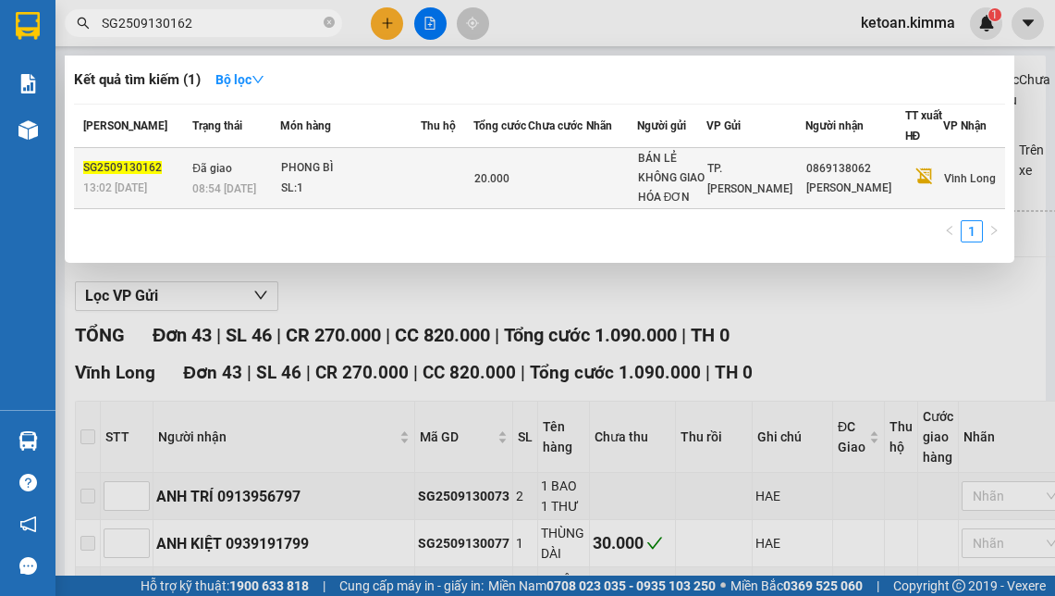
type input "SG2509130162"
click at [322, 181] on div "SL: 1" at bounding box center [350, 189] width 139 height 20
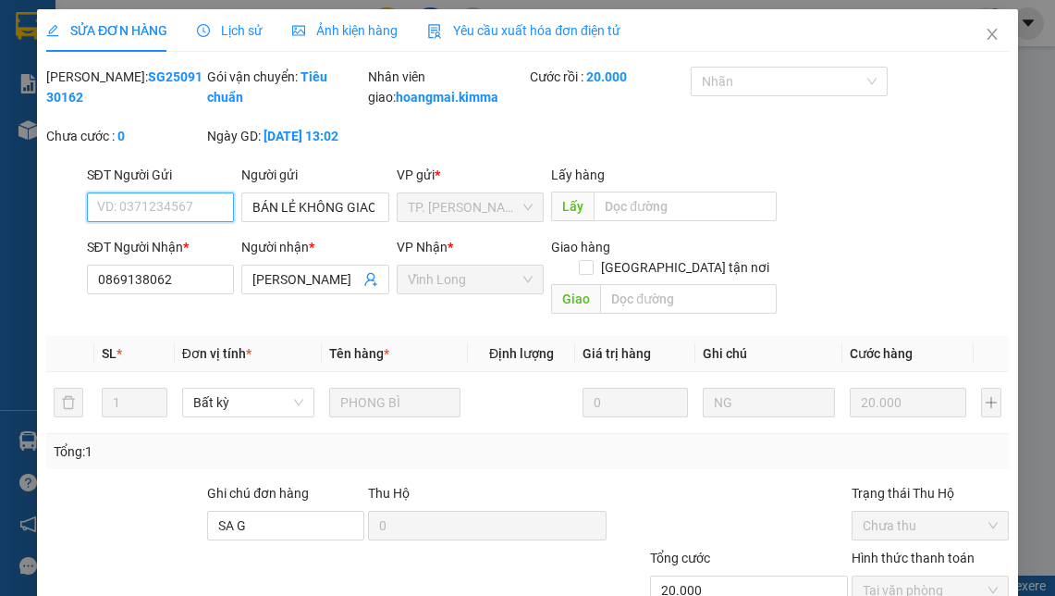
type input "BÁN LẺ KHÔNG GIAO HÓA ĐƠN"
type input "0869138062"
type input "[PERSON_NAME]"
type input "SA G"
type input "20.000"
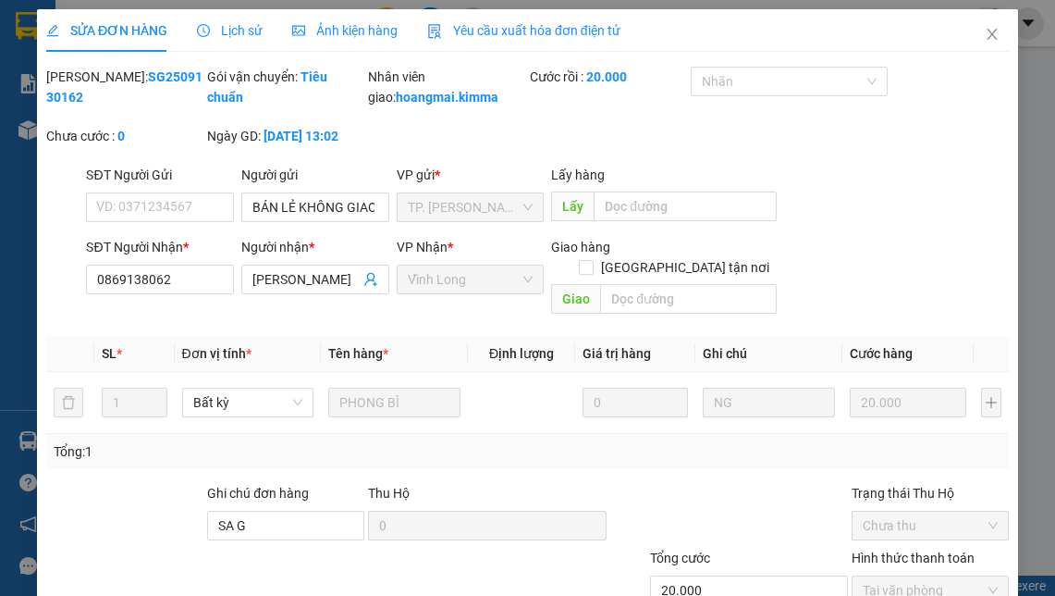
click at [494, 33] on span "Yêu cầu xuất hóa đơn điện tử" at bounding box center [523, 30] width 193 height 15
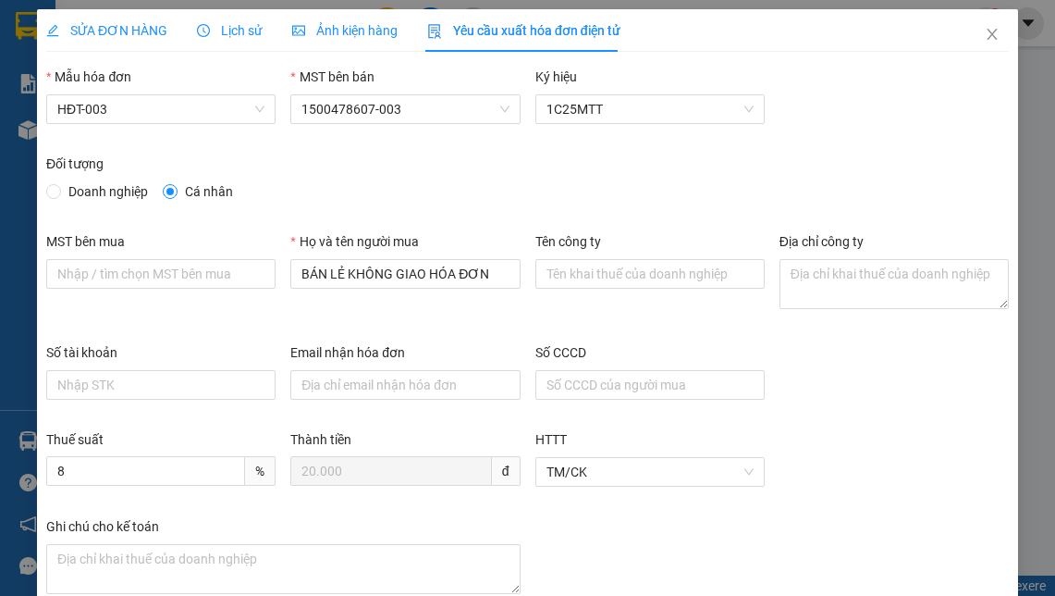
click at [837, 462] on div "Thuế suất 8 % Thành tiền 20.000 đ HTTT TM/CK" at bounding box center [528, 472] width 978 height 87
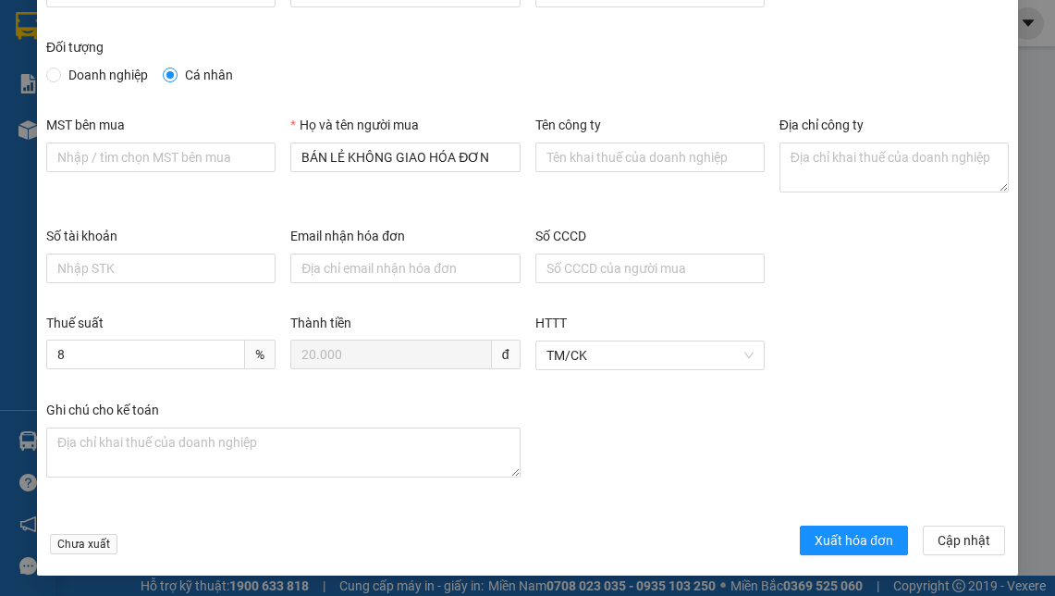
scroll to position [117, 0]
click at [827, 536] on span "Xuất hóa đơn" at bounding box center [854, 539] width 79 height 20
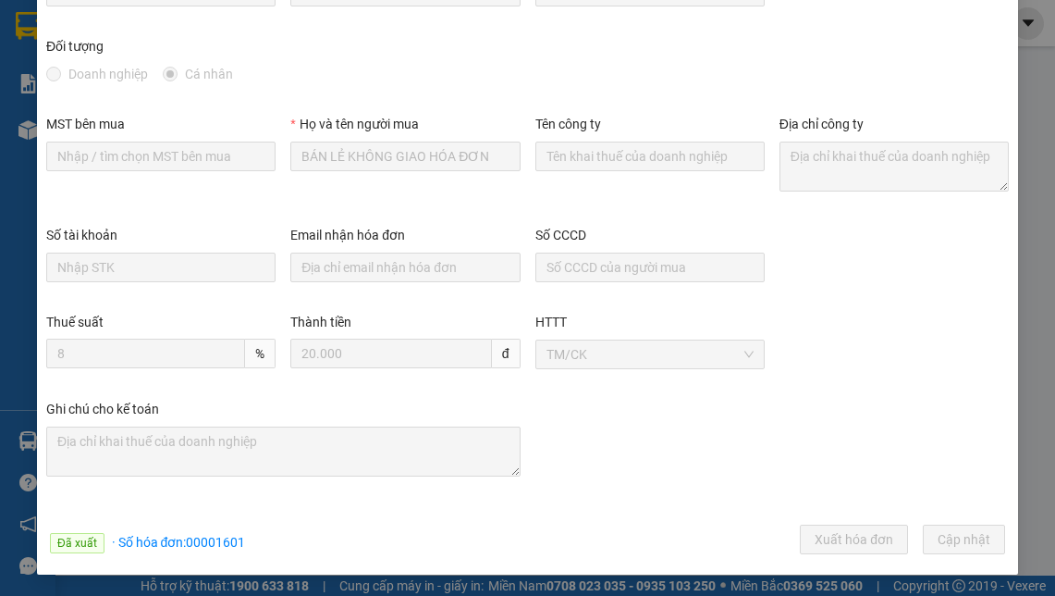
scroll to position [0, 0]
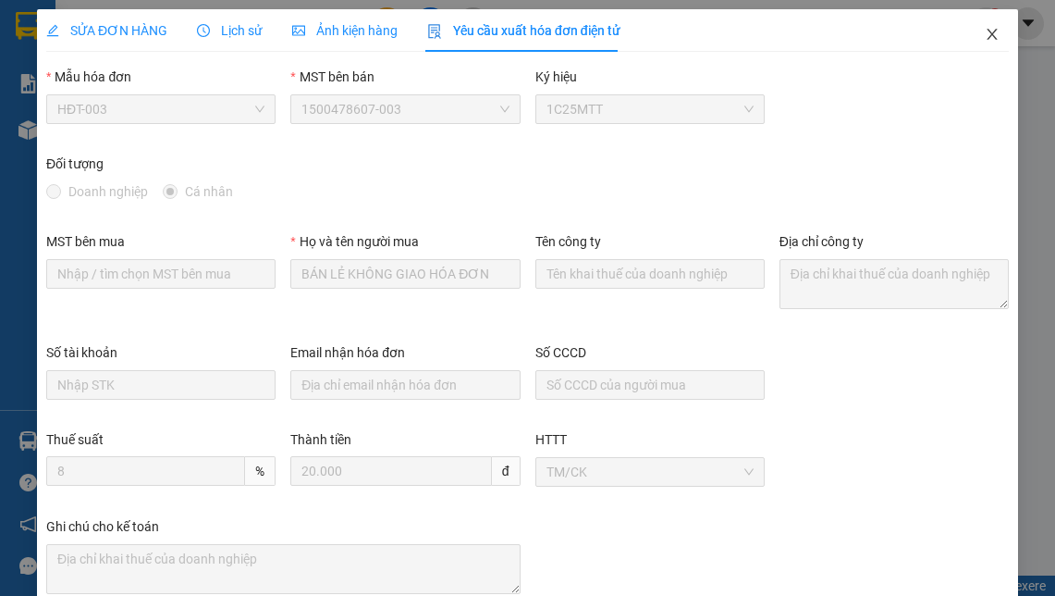
click at [985, 31] on icon "close" at bounding box center [992, 34] width 15 height 15
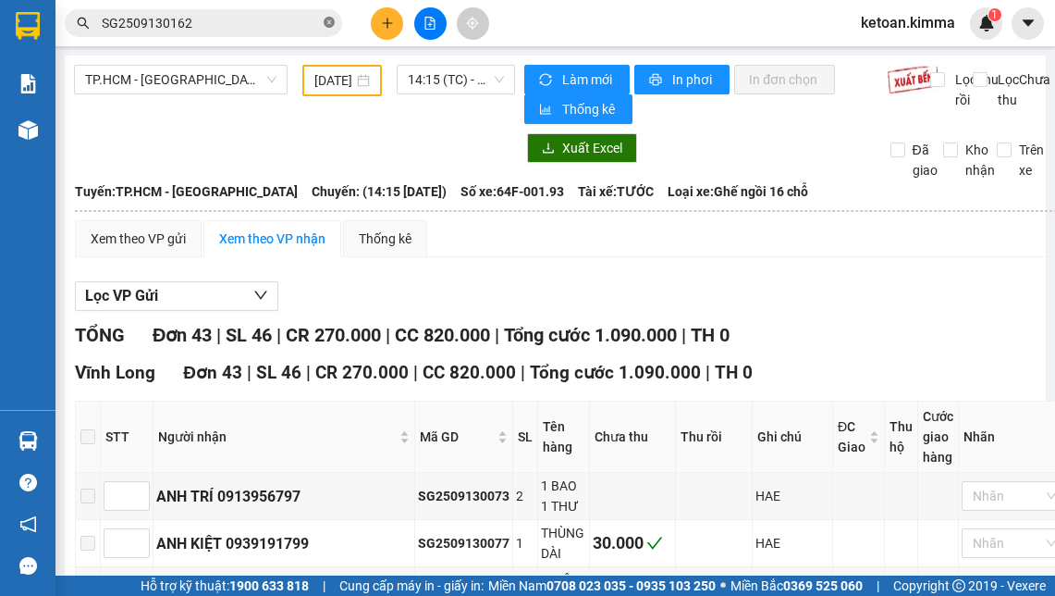
click at [328, 22] on icon "close-circle" at bounding box center [329, 22] width 11 height 11
paste input "SG2509130168"
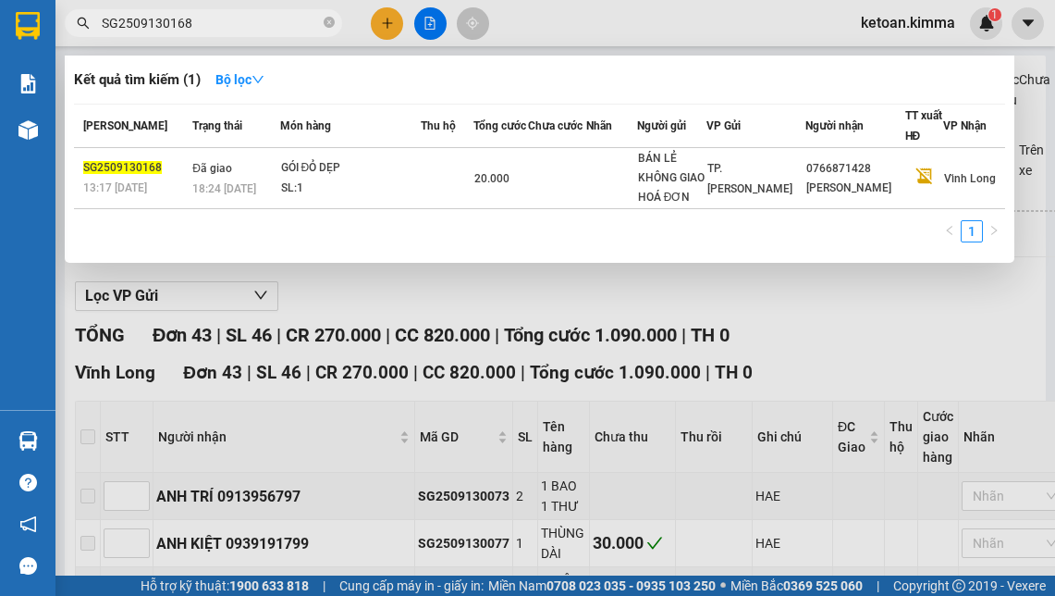
type input "SG2509130168"
click at [328, 21] on icon "close-circle" at bounding box center [329, 22] width 11 height 11
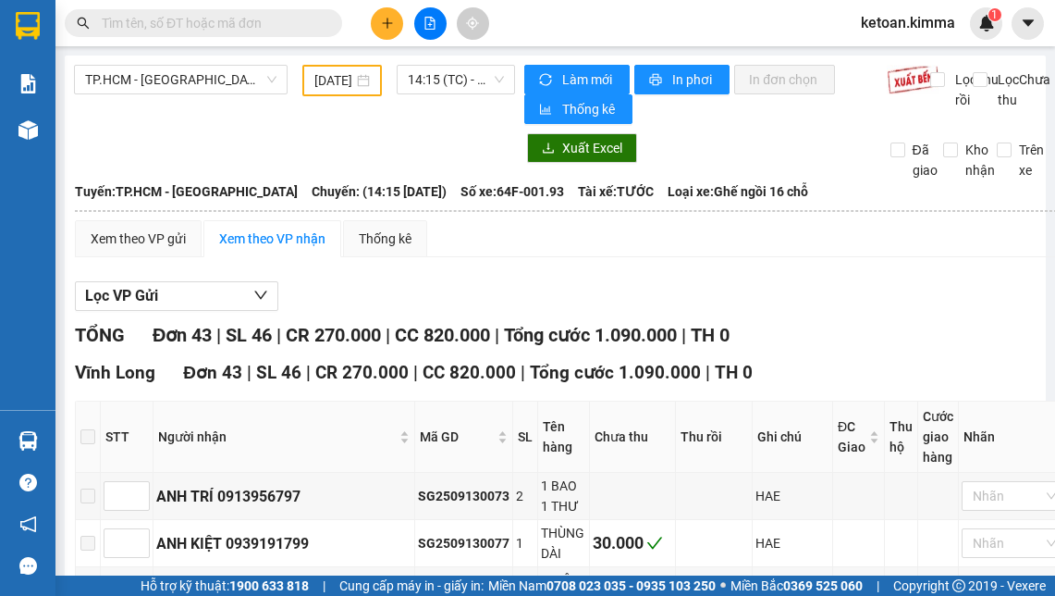
paste input "SG2509130169"
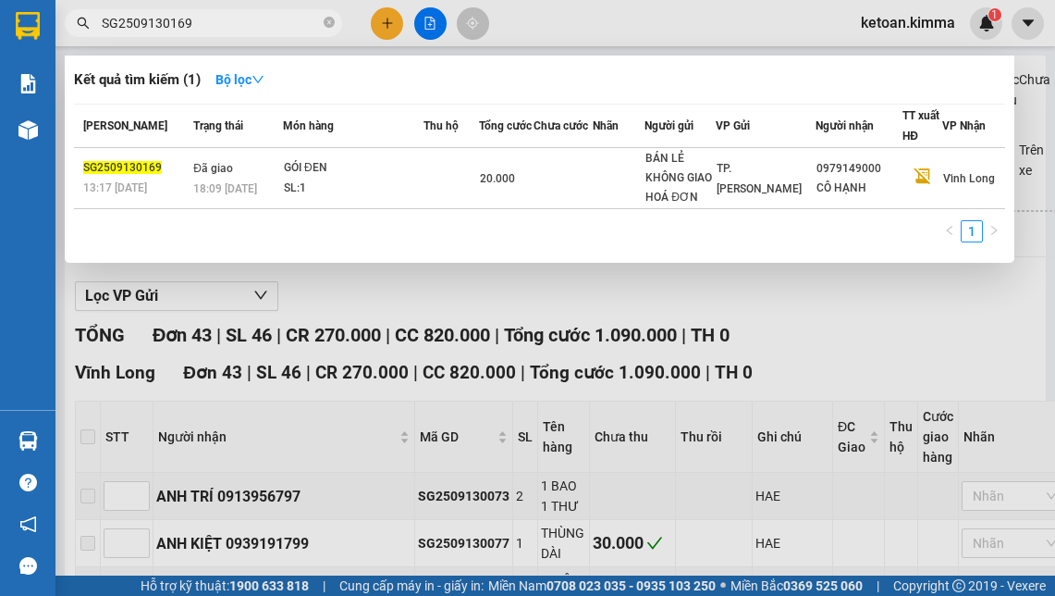
type input "SG2509130169"
click at [334, 22] on icon "close-circle" at bounding box center [329, 22] width 11 height 11
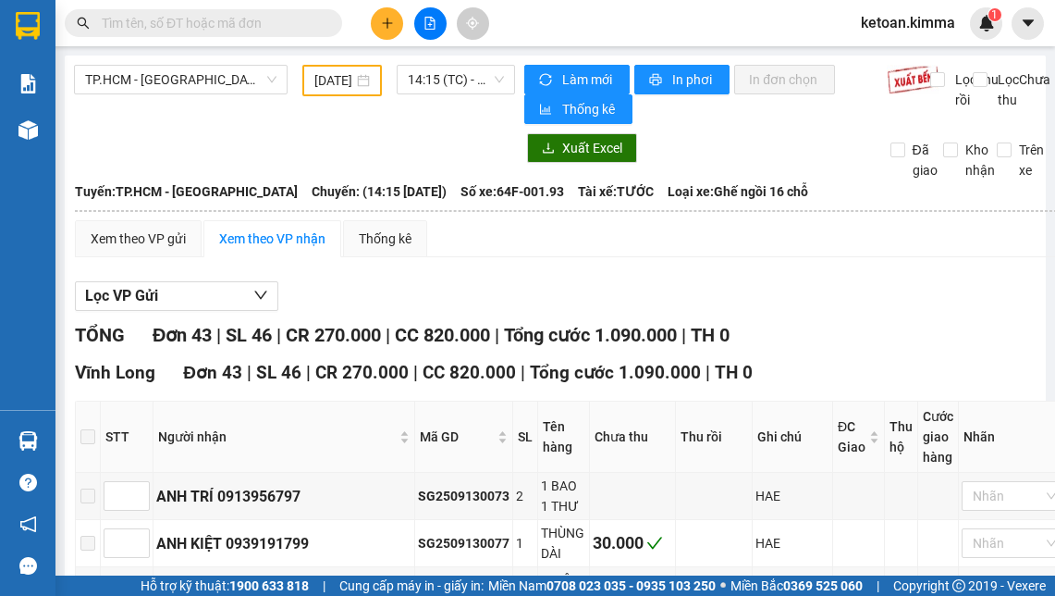
paste input "SG2509130180"
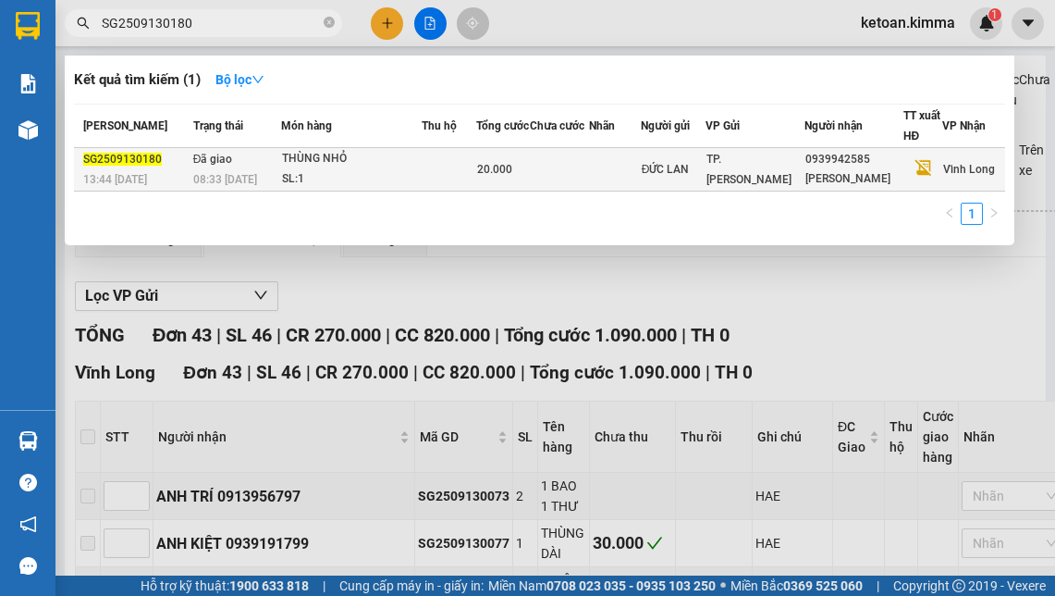
type input "SG2509130180"
click at [262, 175] on div "08:33 [DATE]" at bounding box center [236, 179] width 87 height 20
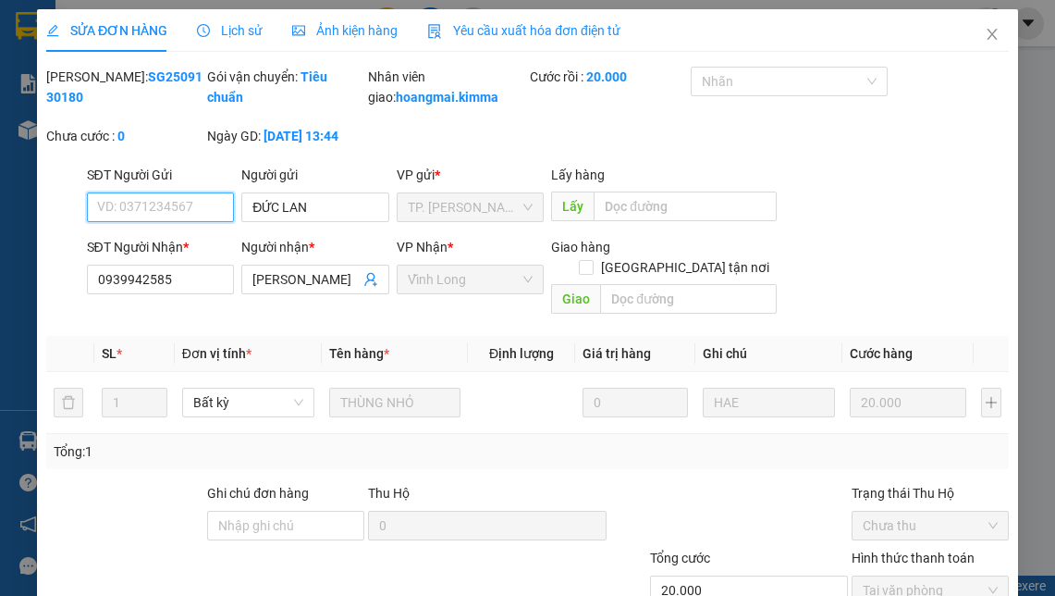
type input "ĐỨC LAN"
type input "0939942585"
type input "[PERSON_NAME]"
type input "20.000"
click at [985, 35] on icon "close" at bounding box center [992, 34] width 15 height 15
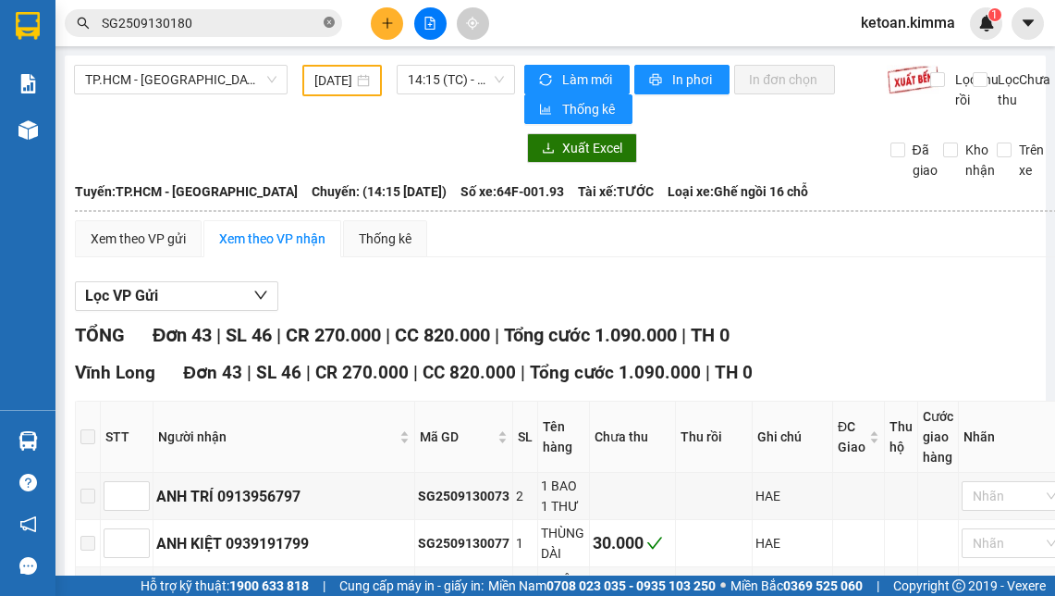
click at [327, 23] on icon "close-circle" at bounding box center [329, 22] width 11 height 11
paste input "SG2509130182"
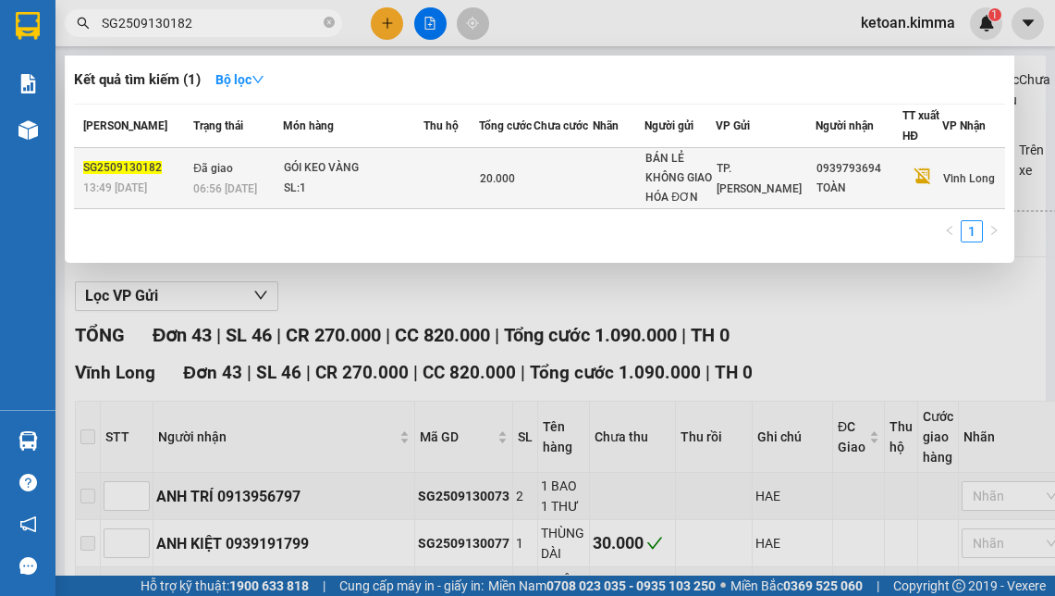
type input "SG2509130182"
click at [314, 185] on div "SL: 1" at bounding box center [353, 189] width 139 height 20
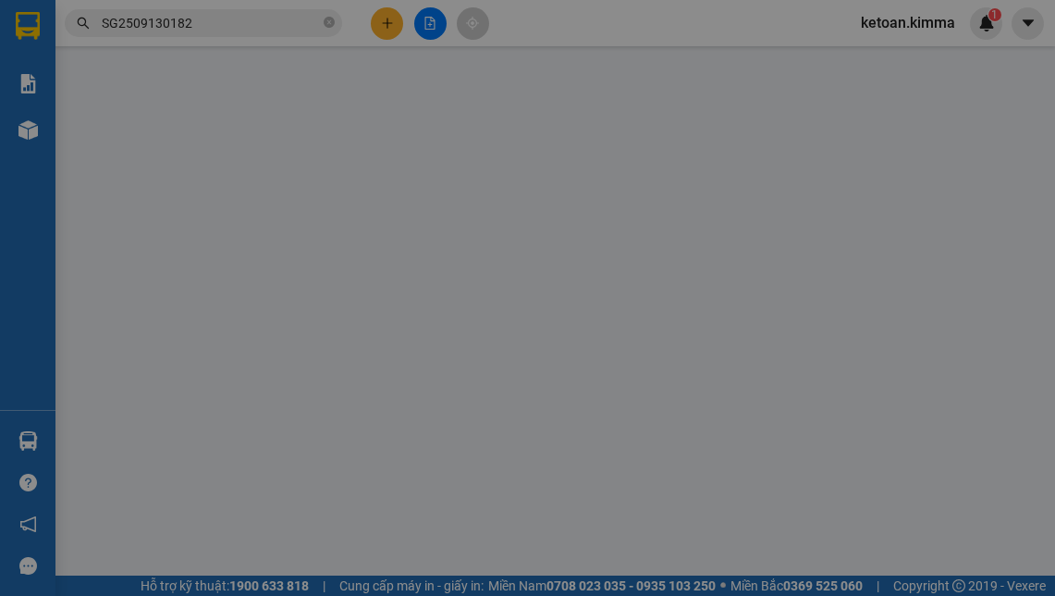
type input "BÁN LẺ KHÔNG GIAO HÓA ĐƠN"
type input "0939793694"
type input "TOÀN"
type input "SA G"
type input "20.000"
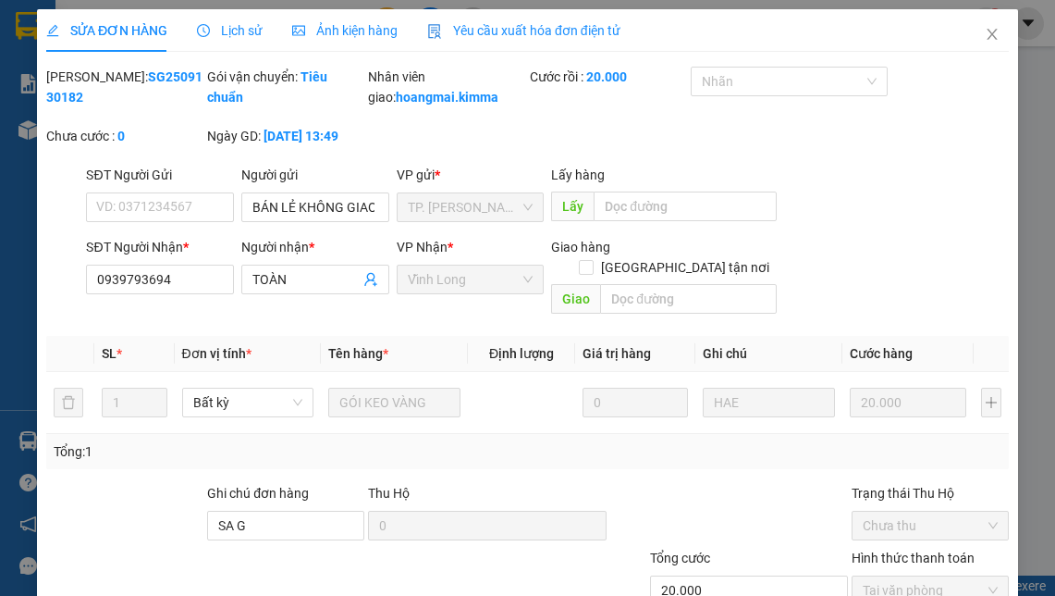
click at [485, 29] on span "Yêu cầu xuất hóa đơn điện tử" at bounding box center [523, 30] width 193 height 15
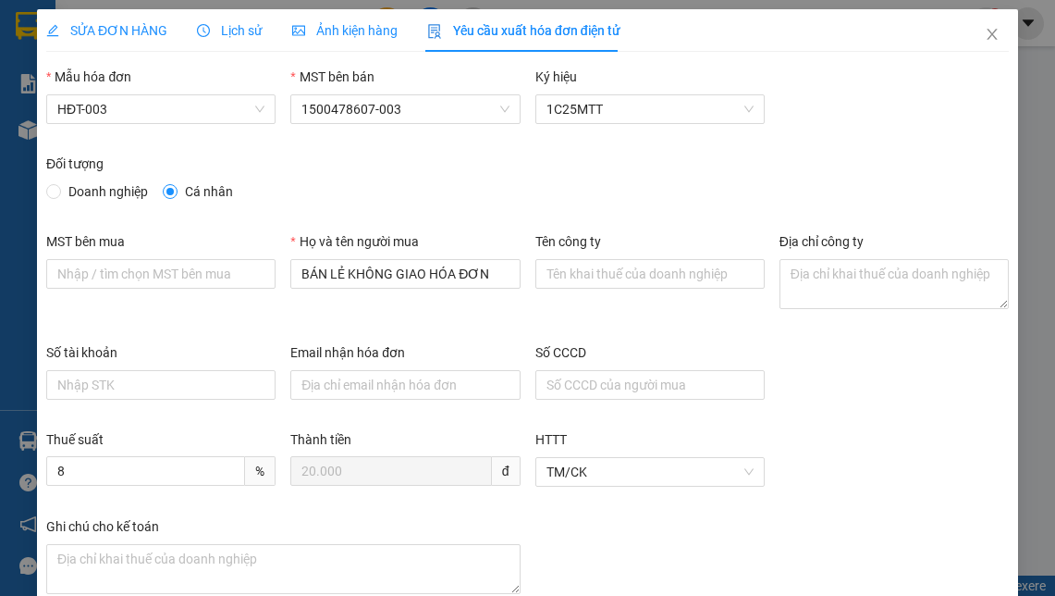
click at [846, 400] on div "Số tài khoản Email nhận hóa đơn Số CCCD" at bounding box center [528, 385] width 978 height 87
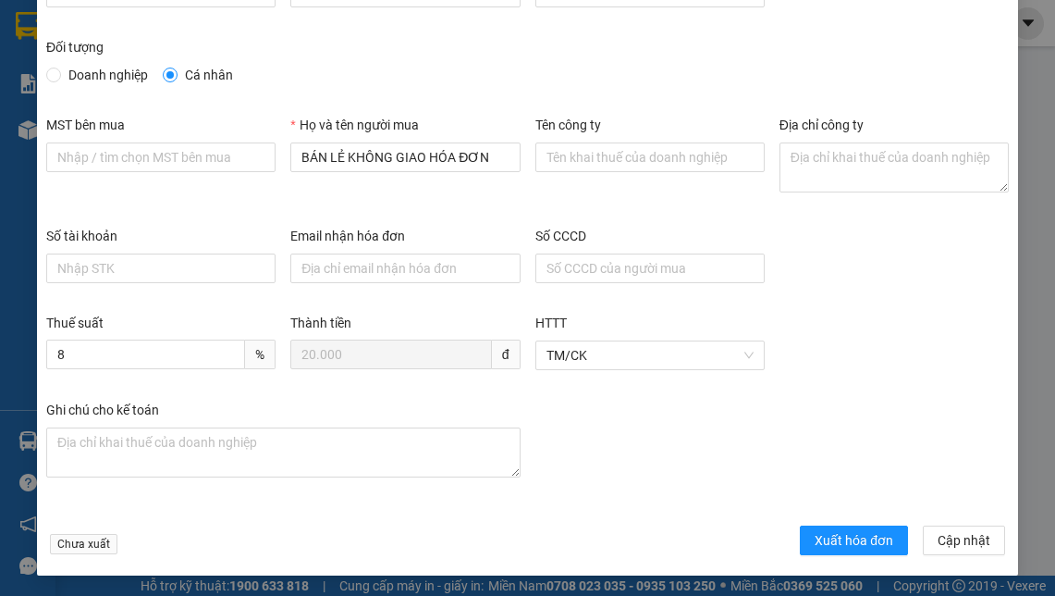
scroll to position [117, 0]
click at [854, 532] on span "Xuất hóa đơn" at bounding box center [854, 539] width 79 height 20
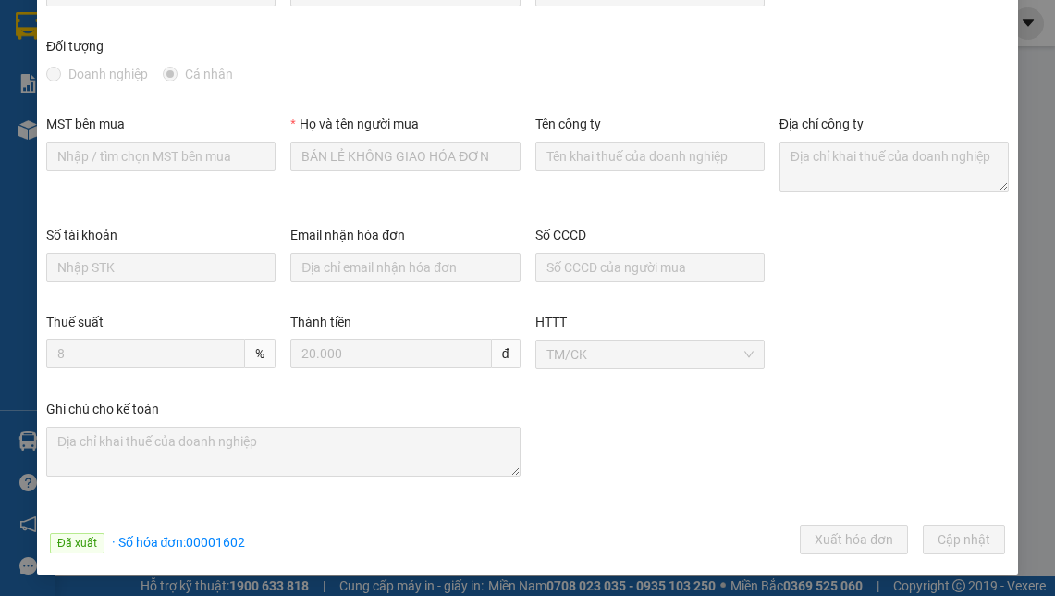
scroll to position [0, 0]
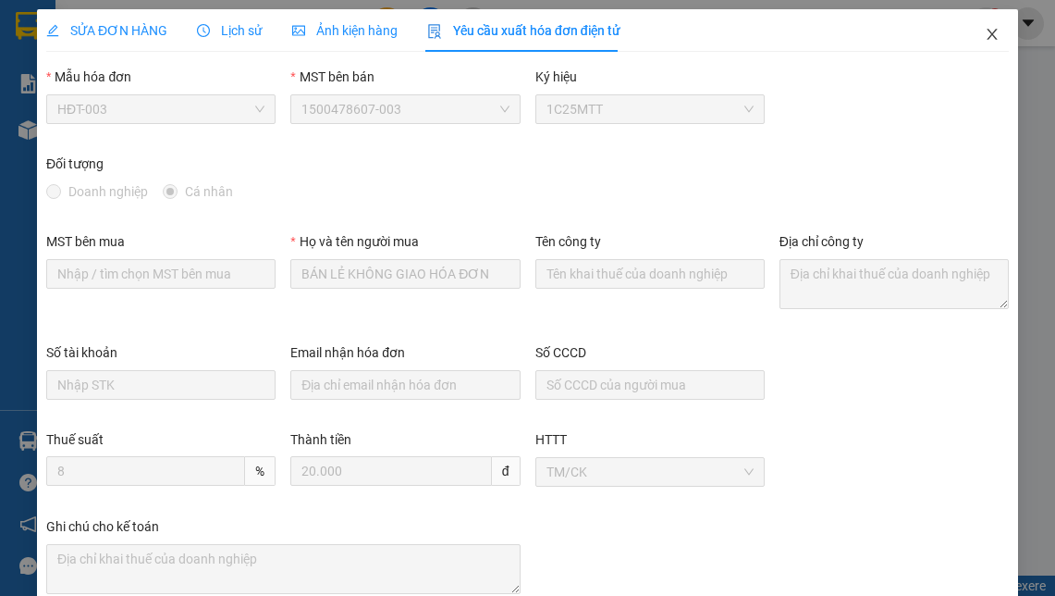
click at [985, 31] on icon "close" at bounding box center [992, 34] width 15 height 15
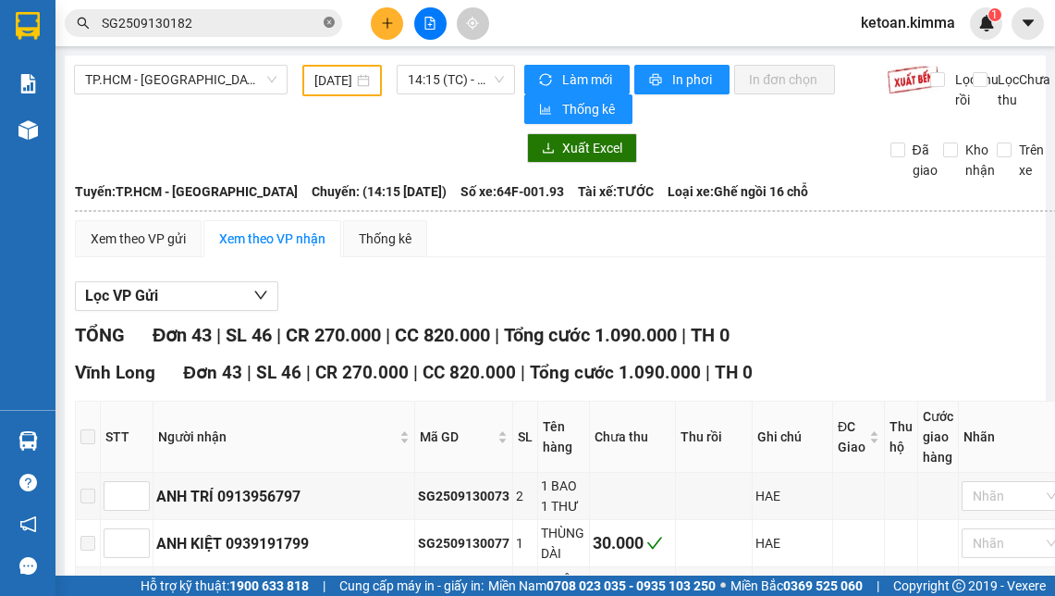
click at [329, 21] on icon "close-circle" at bounding box center [329, 22] width 11 height 11
paste input "SG2509130187"
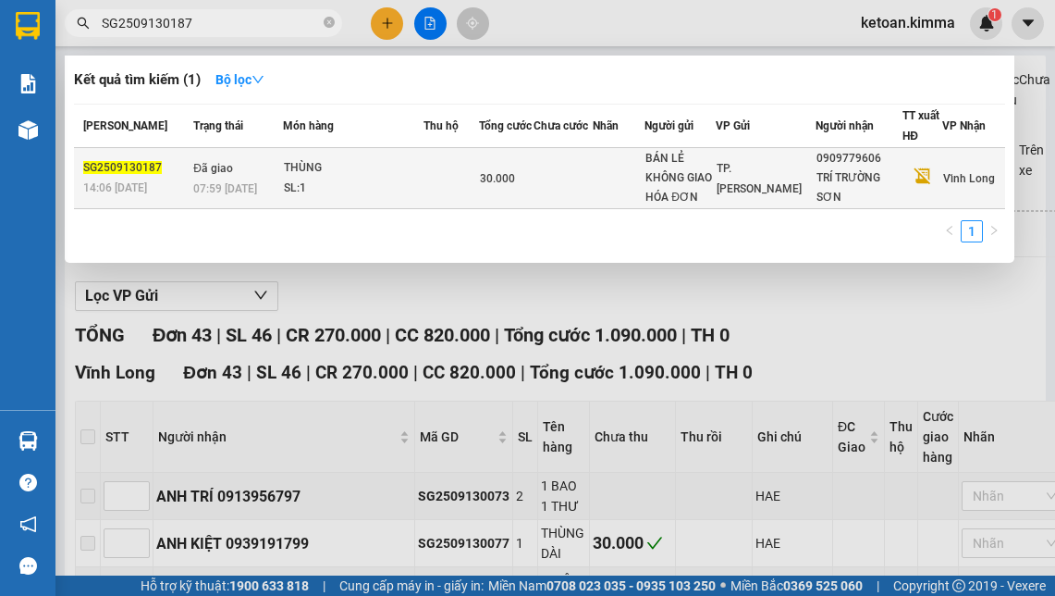
type input "SG2509130187"
click at [264, 183] on div "07:59 [DATE]" at bounding box center [237, 189] width 89 height 20
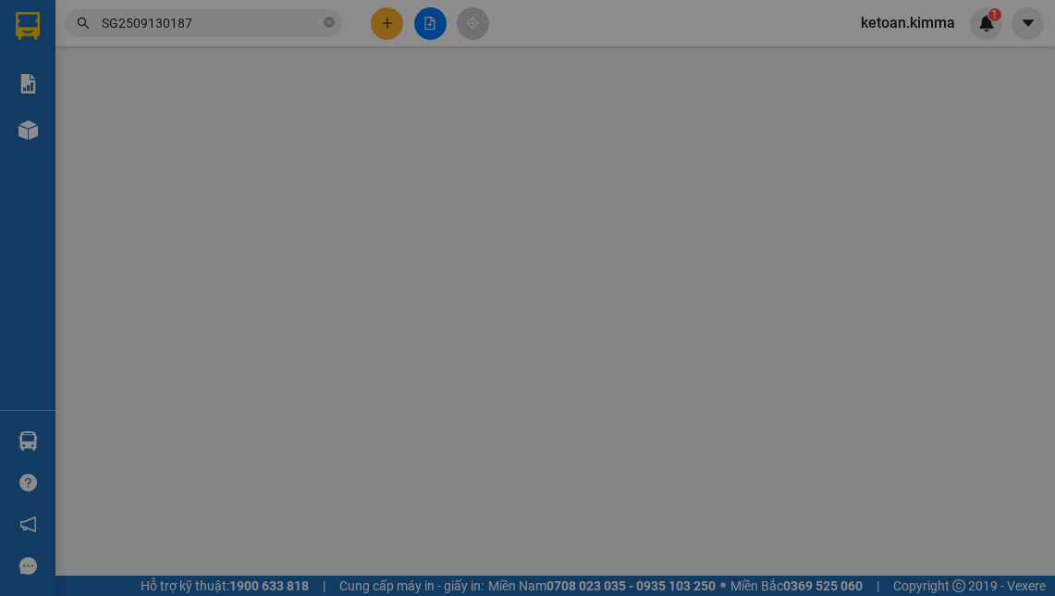
type input "BÁN LẺ KHÔNG GIAO HÓA ĐƠN"
type input "0909779606"
type input "TRÍ TRƯỜNG SƠN"
type input "HG"
type input "30.000"
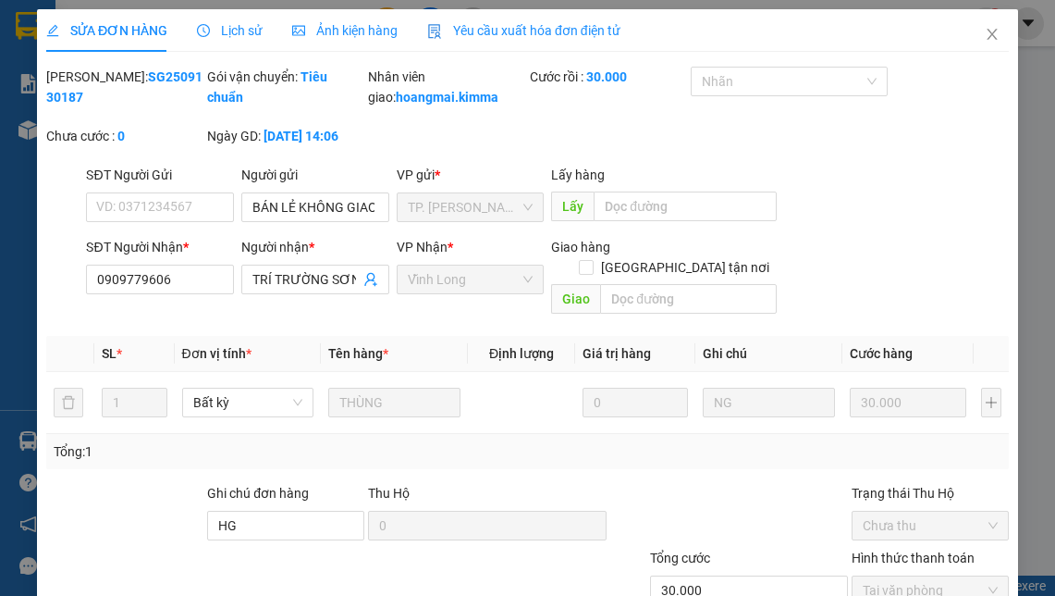
click at [530, 29] on span "Yêu cầu xuất hóa đơn điện tử" at bounding box center [523, 30] width 193 height 15
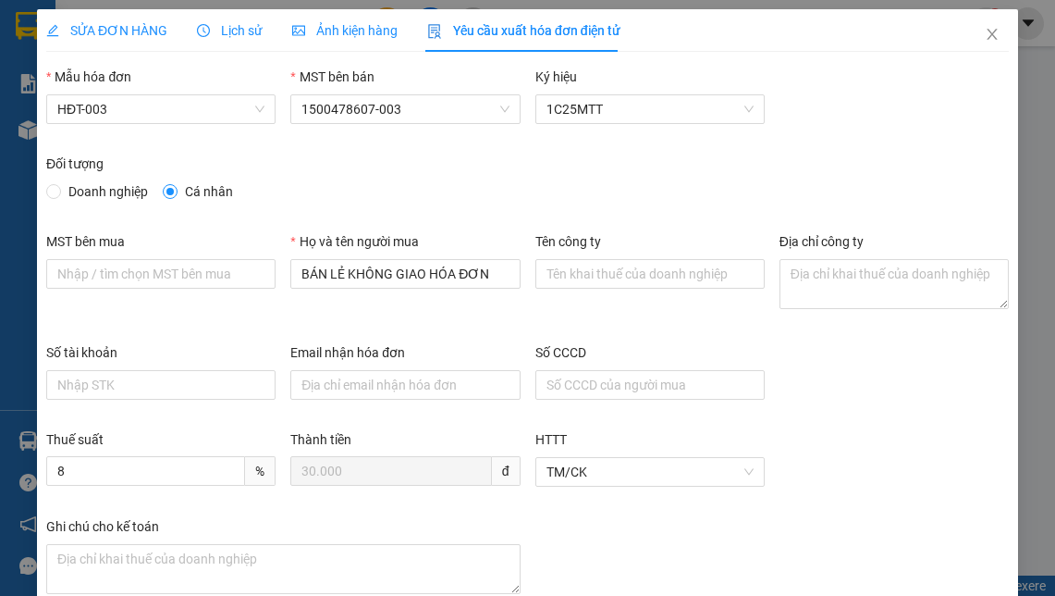
click at [918, 452] on div "Thuế suất 8 % Thành tiền 30.000 đ HTTT TM/CK" at bounding box center [528, 472] width 978 height 87
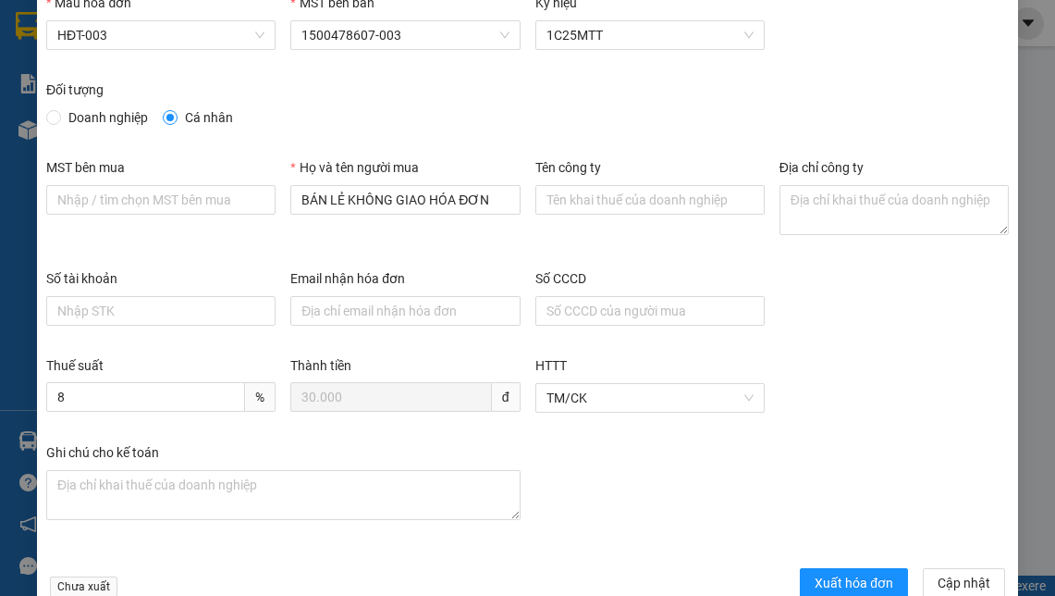
scroll to position [111, 0]
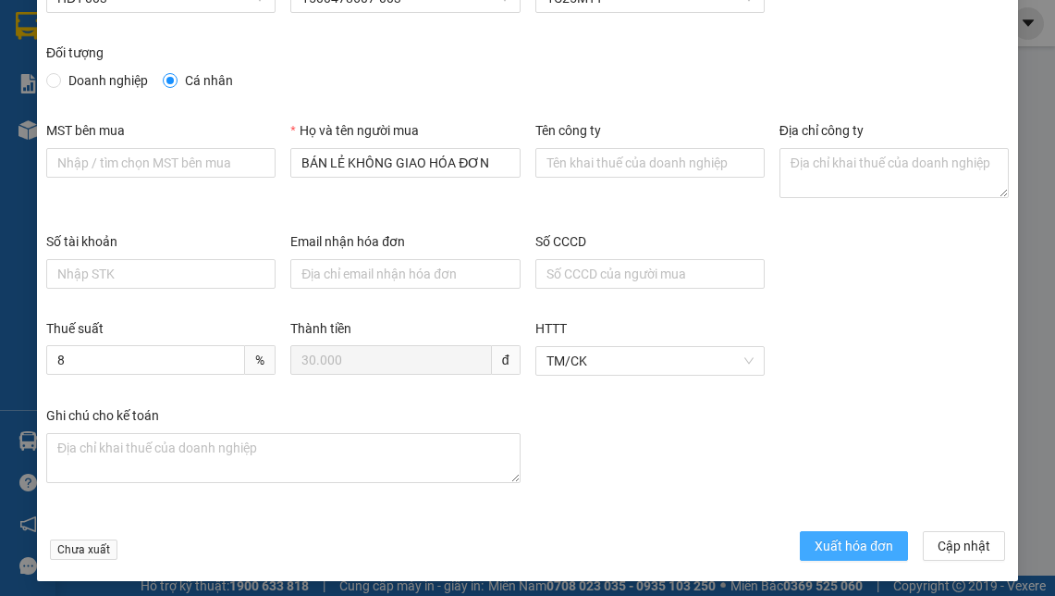
click at [832, 548] on span "Xuất hóa đơn" at bounding box center [854, 546] width 79 height 20
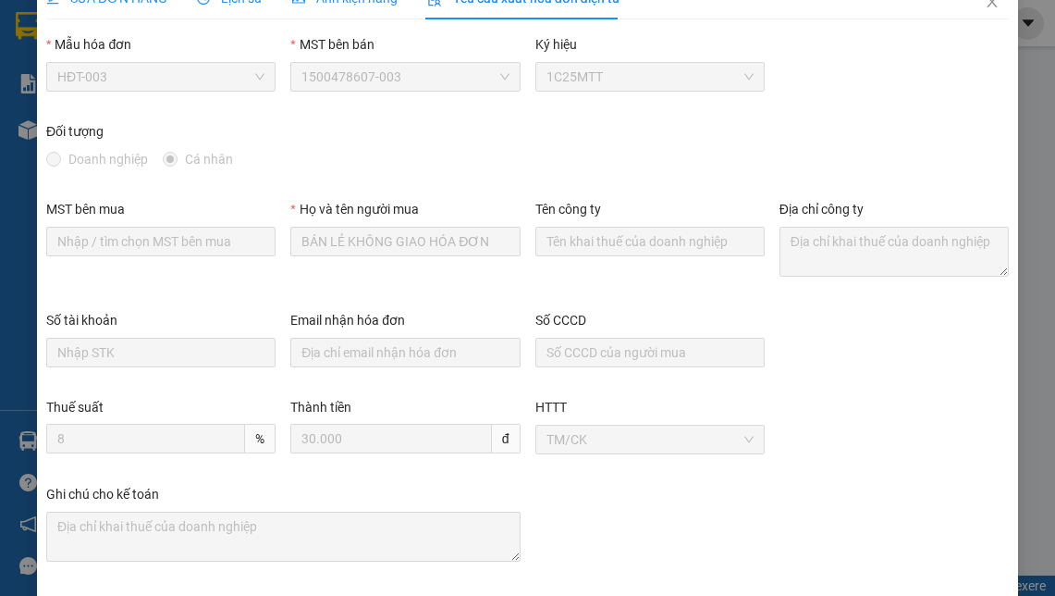
scroll to position [0, 0]
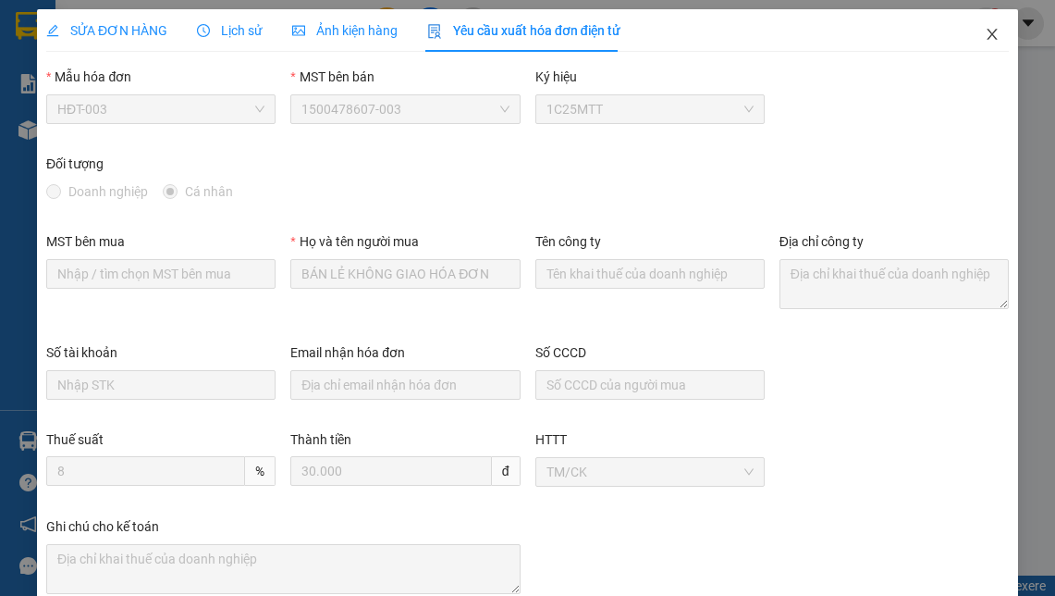
click at [987, 38] on icon "close" at bounding box center [992, 34] width 10 height 11
